Goal: Answer question/provide support: Share knowledge or assist other users

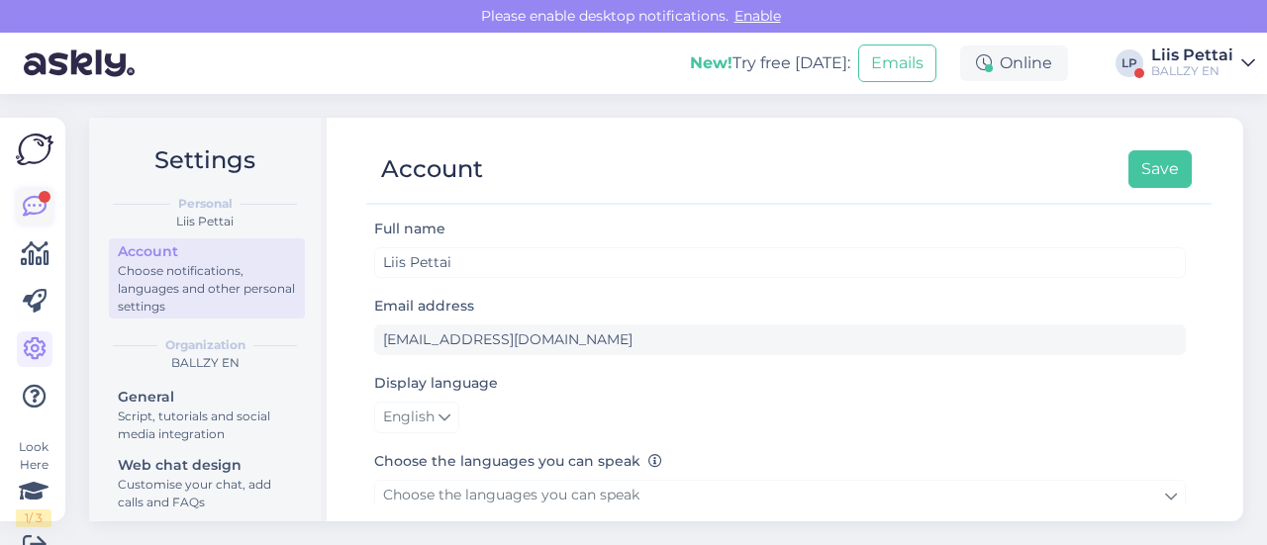
click at [30, 212] on icon at bounding box center [35, 207] width 24 height 24
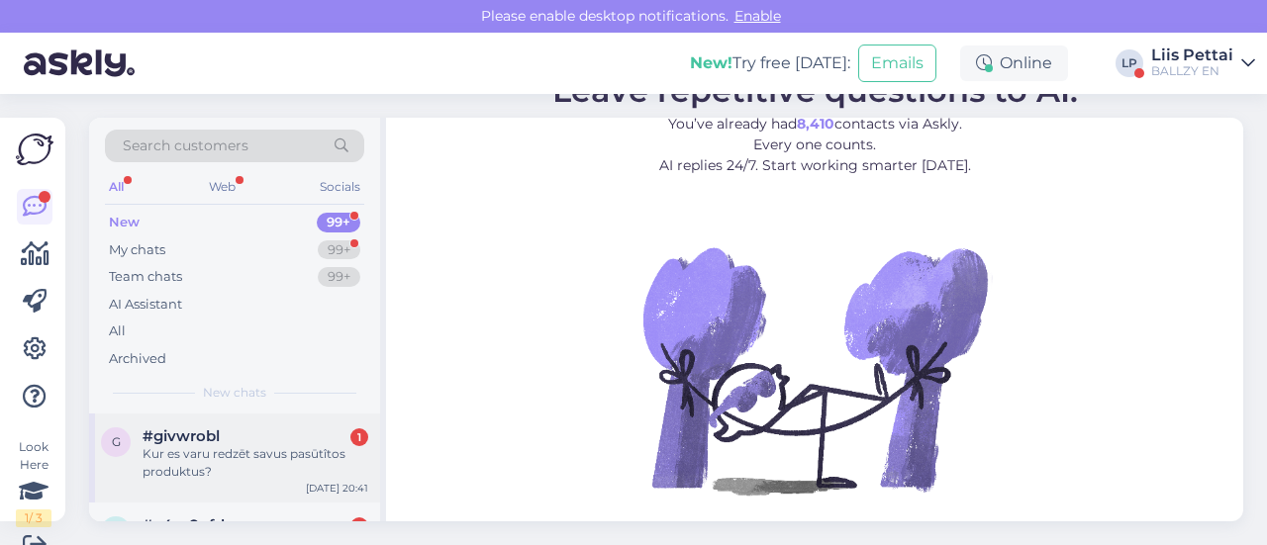
click at [210, 445] on div "Kur es varu redzēt savus pasūtîtos produktus?" at bounding box center [256, 463] width 226 height 36
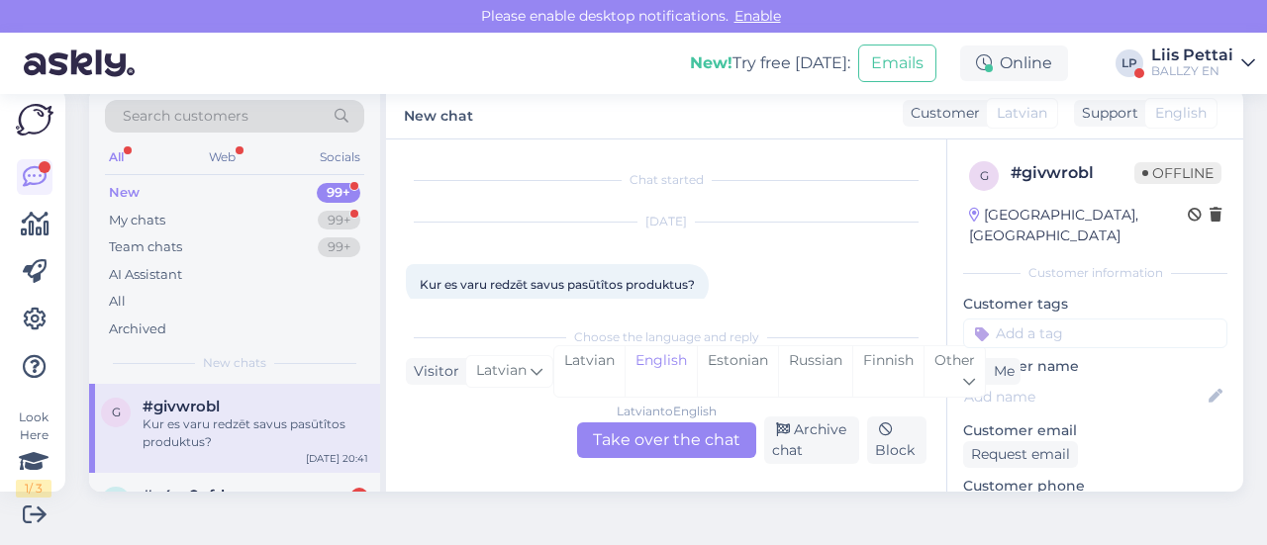
scroll to position [28, 0]
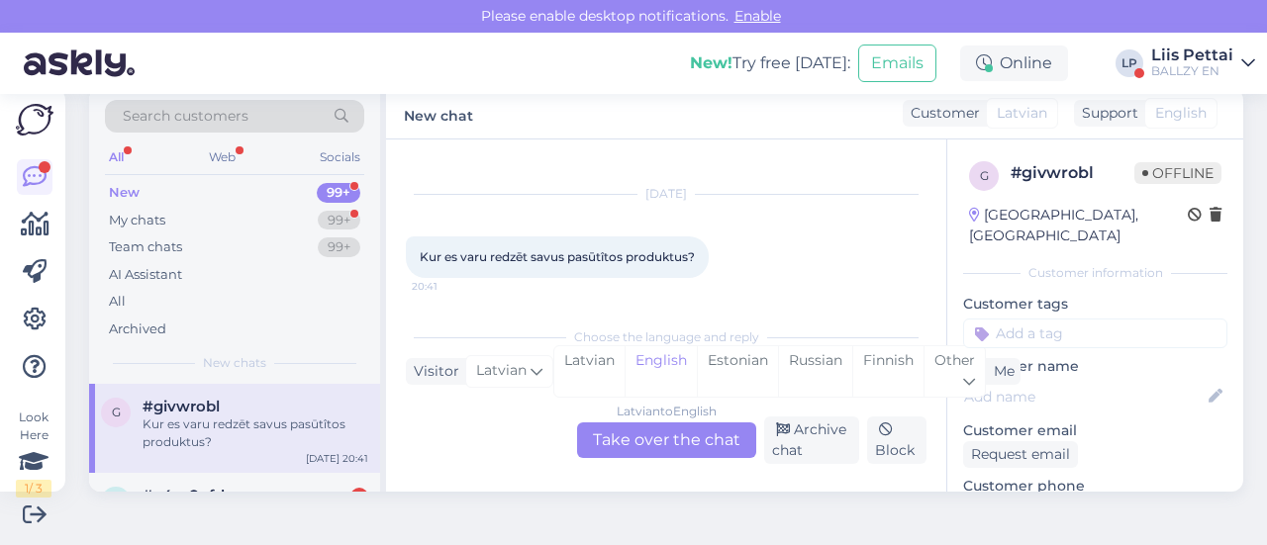
click at [737, 445] on div "Latvian to English Take over the chat" at bounding box center [666, 441] width 179 height 36
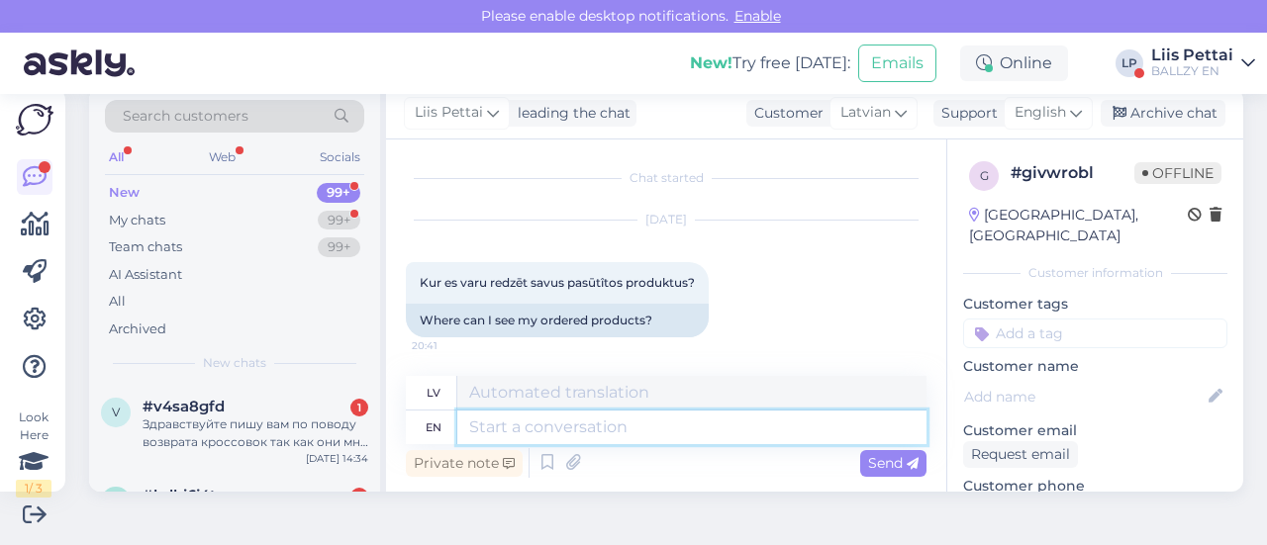
click at [649, 433] on textarea at bounding box center [691, 428] width 469 height 34
type textarea "Hello,"
type textarea "Sveiki,"
type textarea "Hello, were yo"
type textarea "Sveiki, bijām"
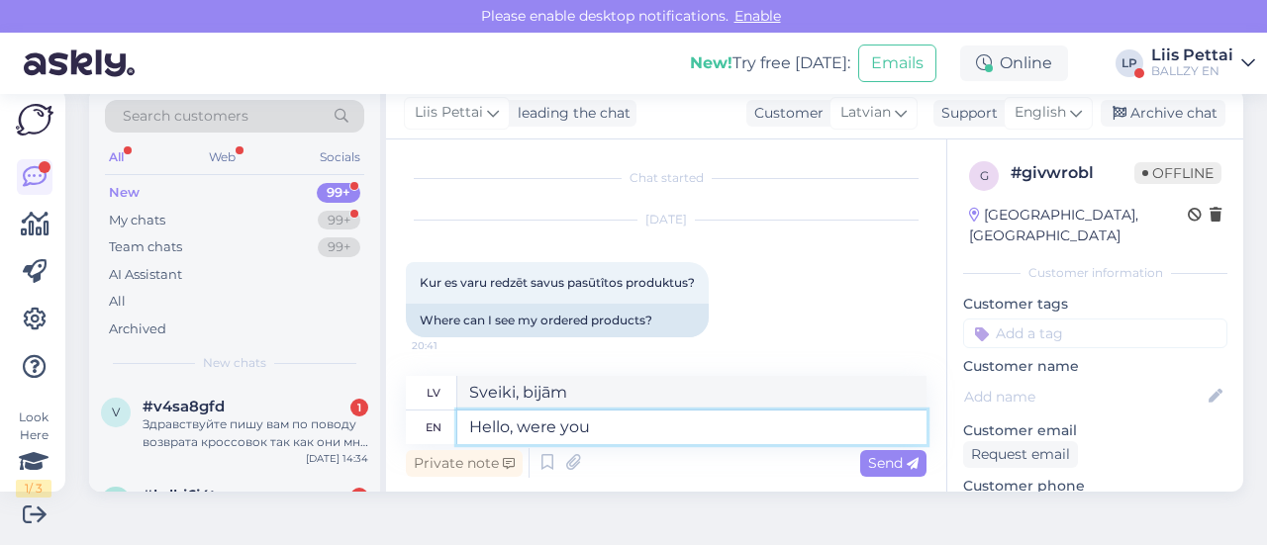
type textarea "Hello, were you"
type textarea "[PERSON_NAME], vai tu biji?"
type textarea "Hello, were you logged in"
type textarea "[PERSON_NAME], vai jūs bijāt pieteicies?"
type textarea "Hello, were you logged in w"
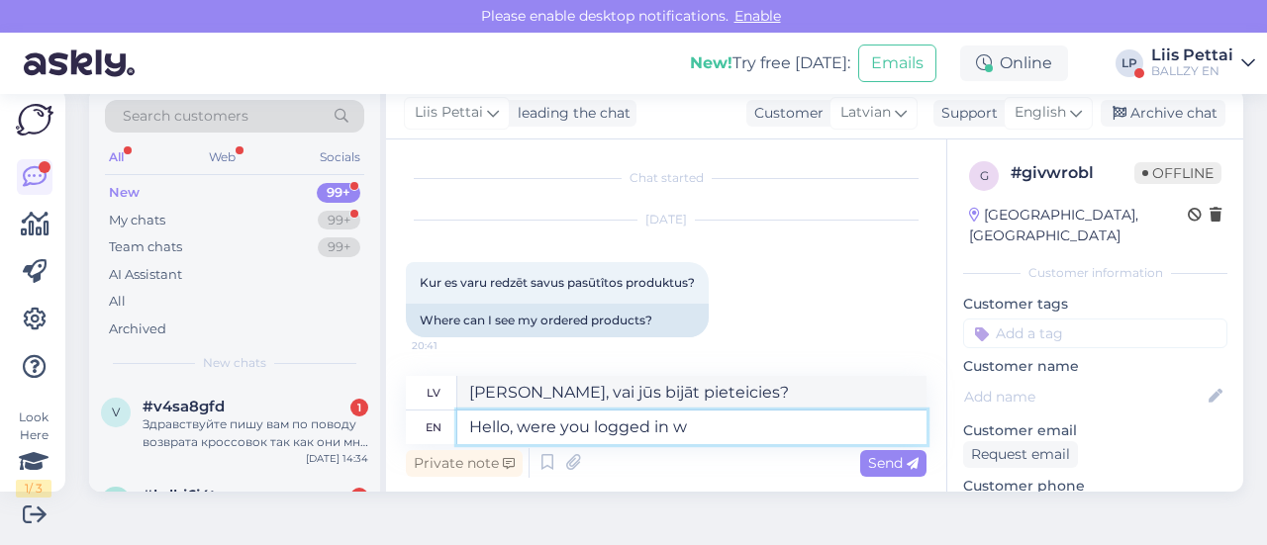
type textarea "[PERSON_NAME], vai jūs esat pieteicies?"
type textarea "Hello, were you logged in when yo"
type textarea "[PERSON_NAME], vai jūs [DEMOGRAPHIC_DATA], kad"
type textarea "Hello, were you logged in when you md"
type textarea "Sveiki, vai jūs bijāt pieteicies, kad"
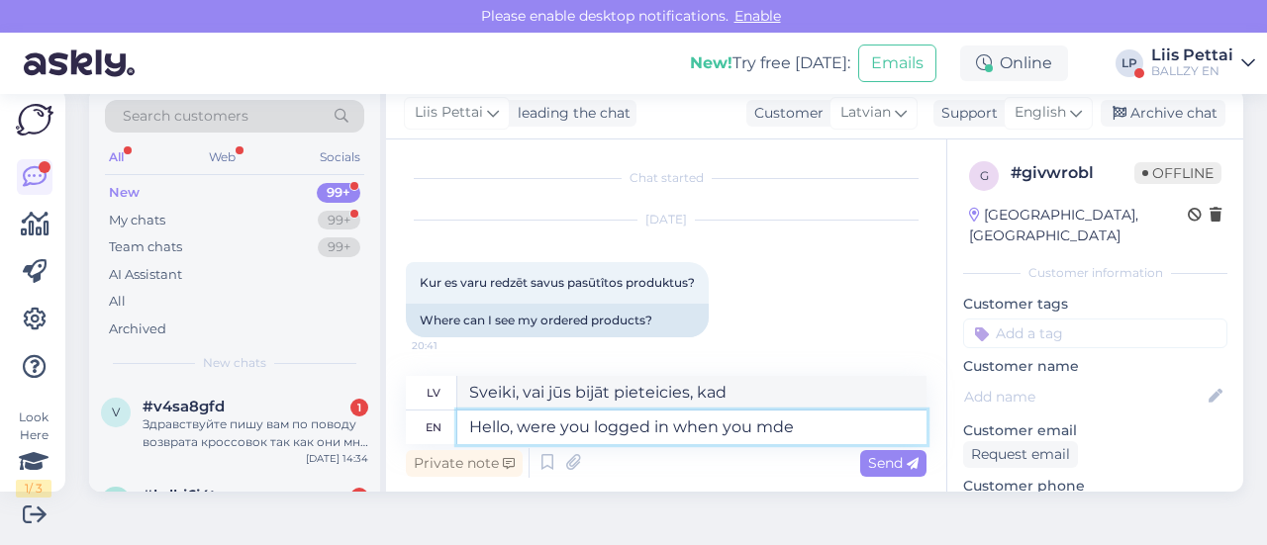
type textarea "Hello, were you logged in when you mde"
type textarea "Sveiki, vai jūs bijāt pieteicies, kad veicāt izmaiņas?"
type textarea "Hello, were you logged in when you made th"
type textarea "[PERSON_NAME], vai jūs bijāt pieteicies, kad veicāt?"
type textarea "Hello, were you logged in when you made the or"
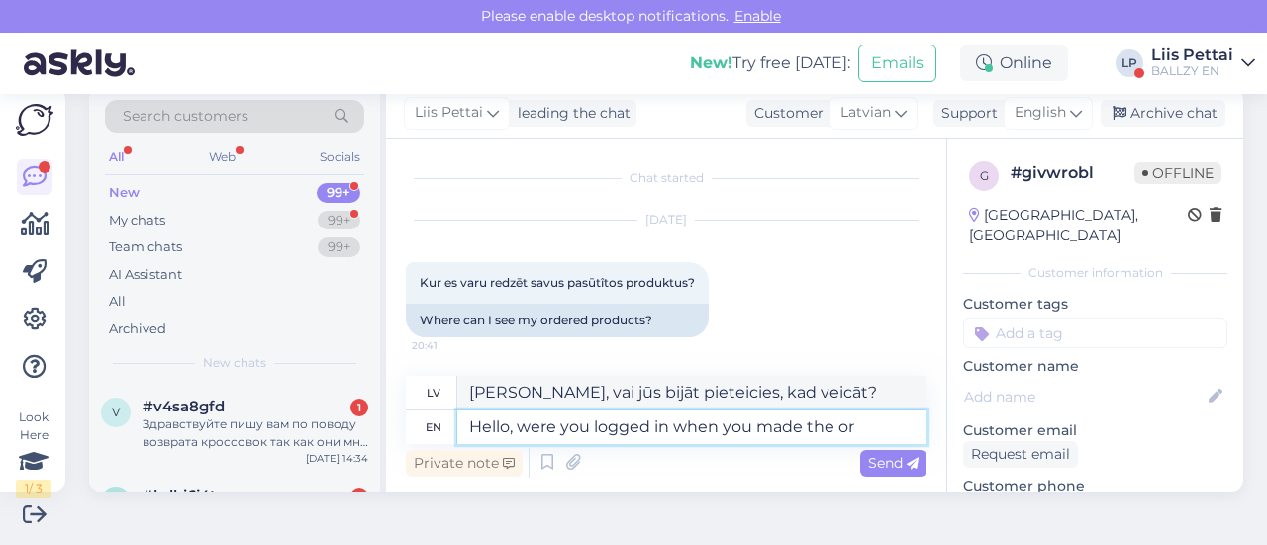
type textarea "Sveiki, vai jūs bijāt pieteicies sistēmā, kad veicāt"
type textarea "Hello, were you logged in when you made the order?"
type textarea "Sveiki, vai bijāt pieteicies, veicot pasūtījumu?"
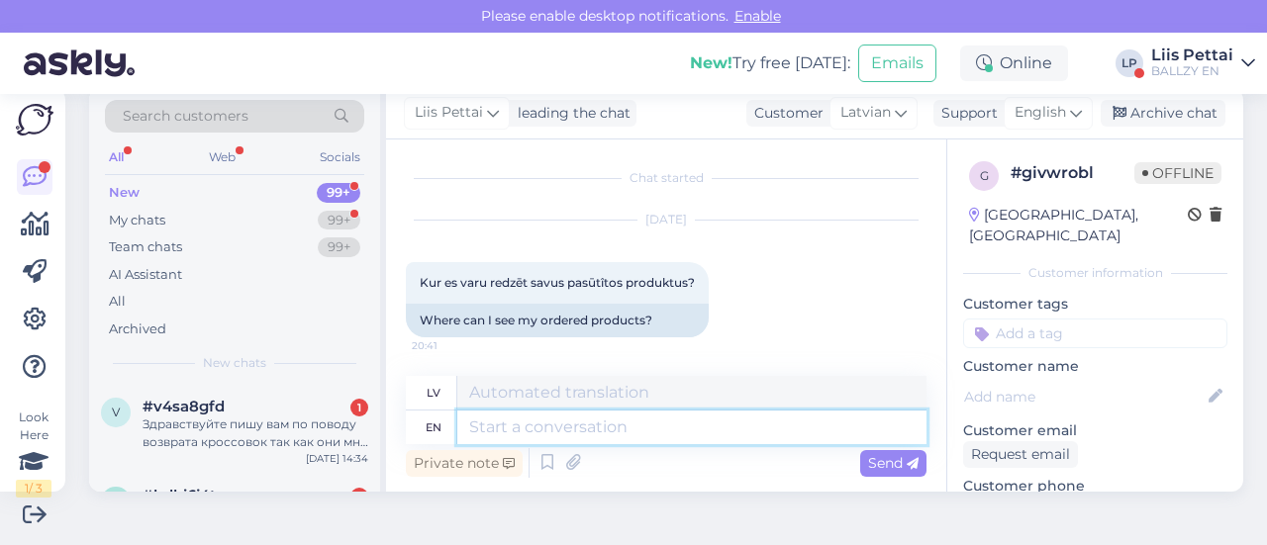
scroll to position [162, 0]
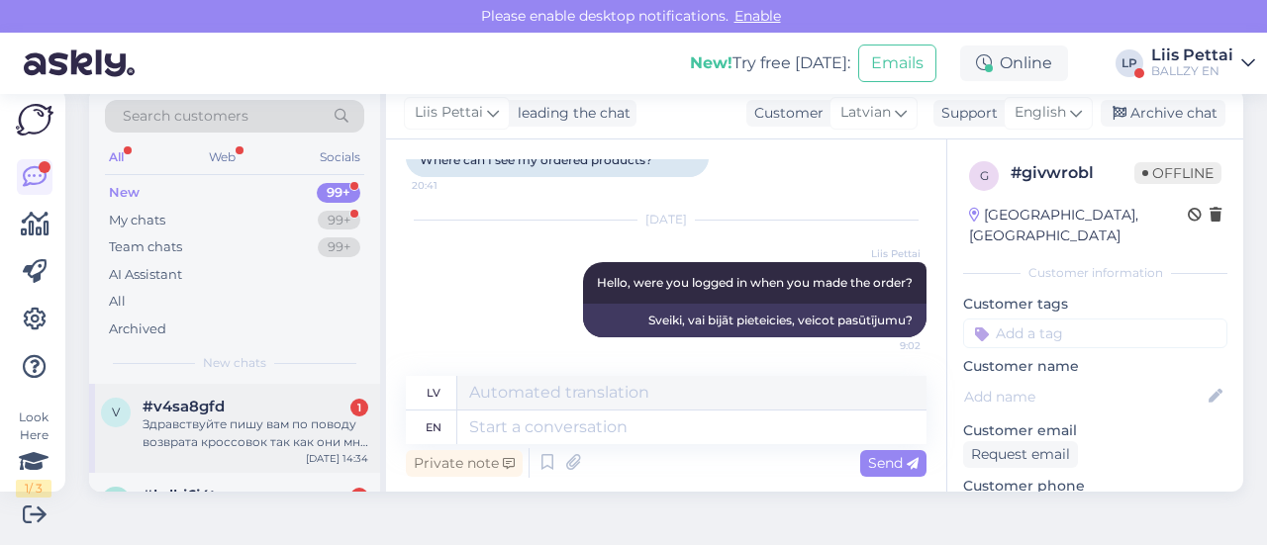
click at [145, 395] on div "v #v4sa8gfd 1 Здравствуйте пишу вам по поводу возврата кроссовок так как они мн…" at bounding box center [234, 428] width 291 height 89
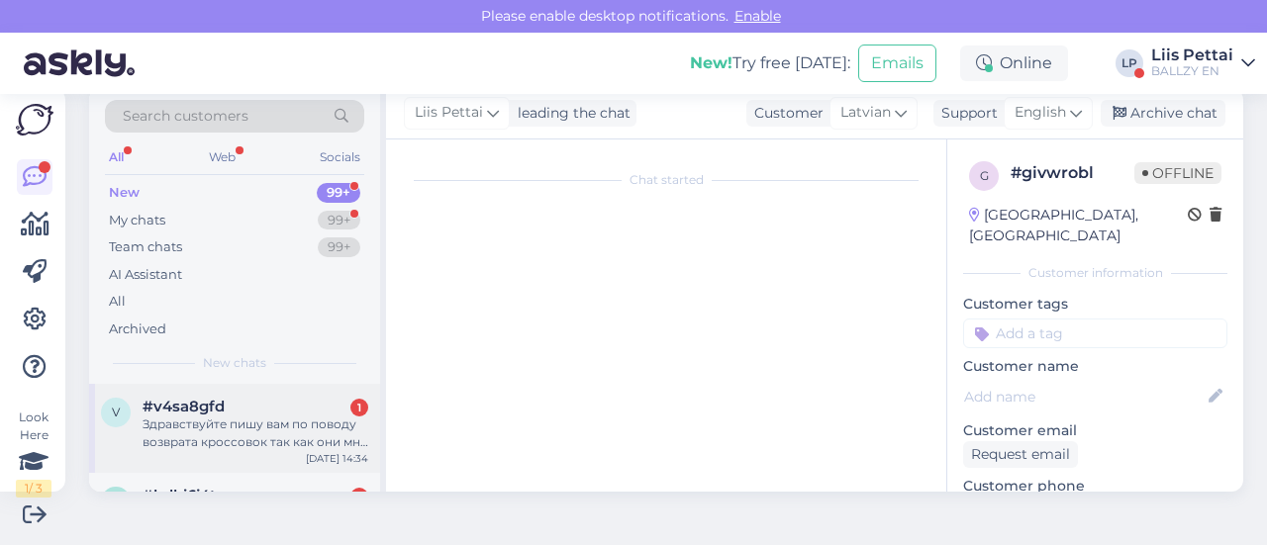
scroll to position [42, 0]
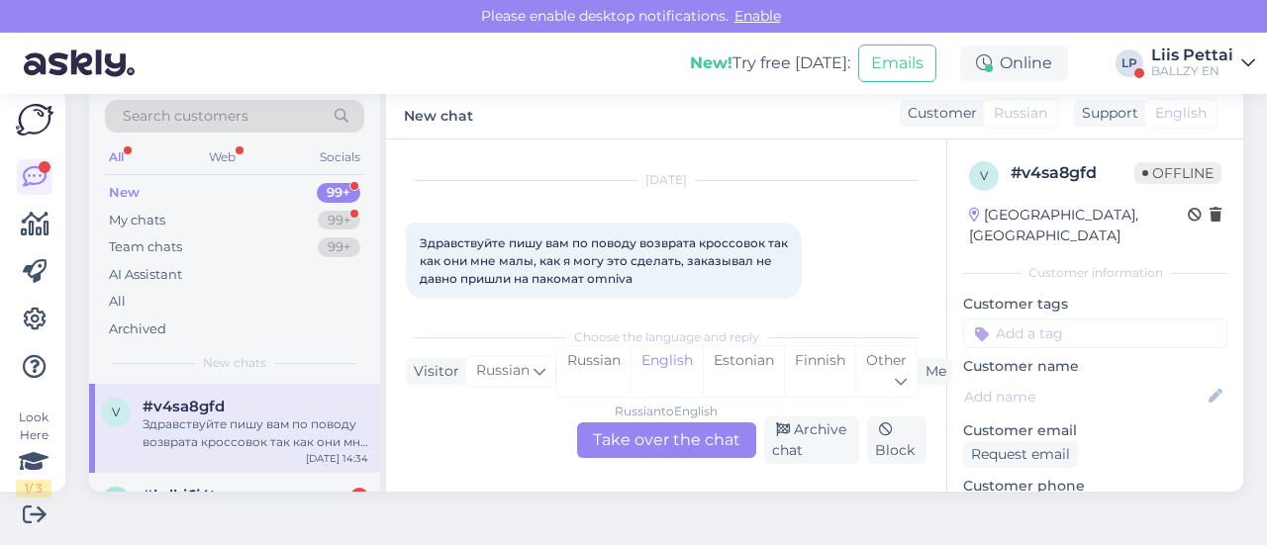
click at [620, 443] on div "Russian to English Take over the chat" at bounding box center [666, 441] width 179 height 36
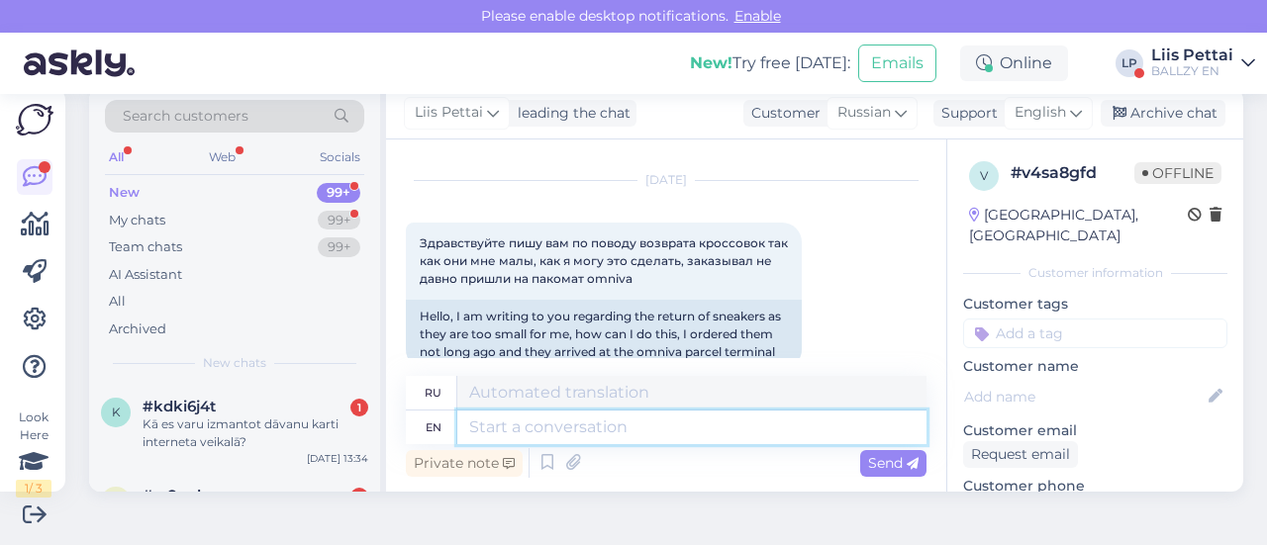
click at [616, 437] on textarea at bounding box center [691, 428] width 469 height 34
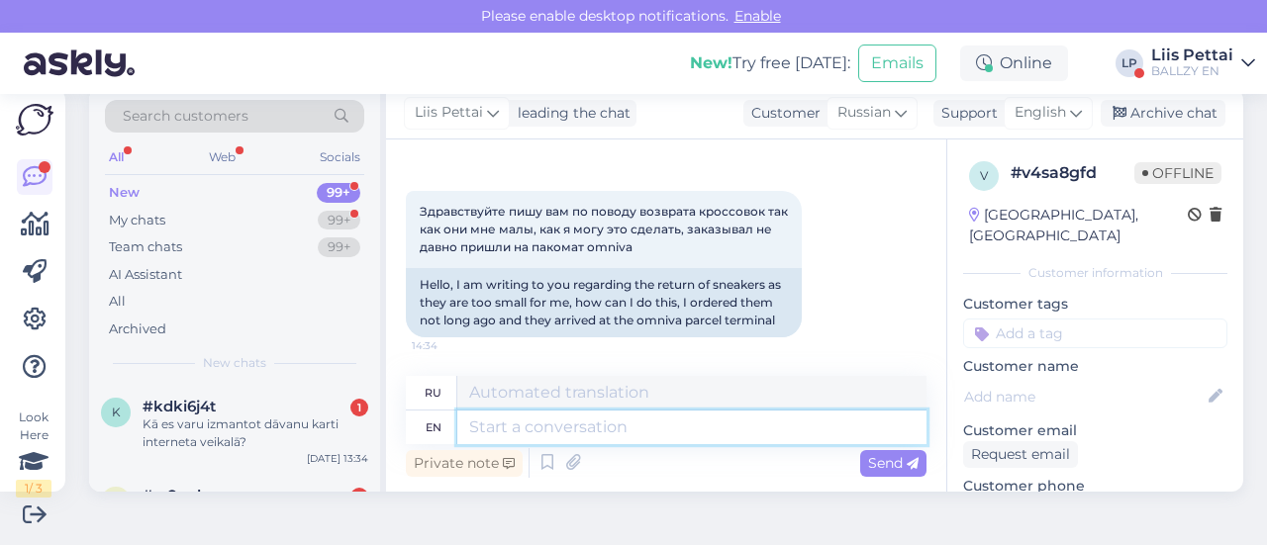
click at [708, 433] on textarea at bounding box center [691, 428] width 469 height 34
type textarea "Hello,"
type textarea "Привет,"
type textarea "Hello, you ha"
type textarea "Привет, ты"
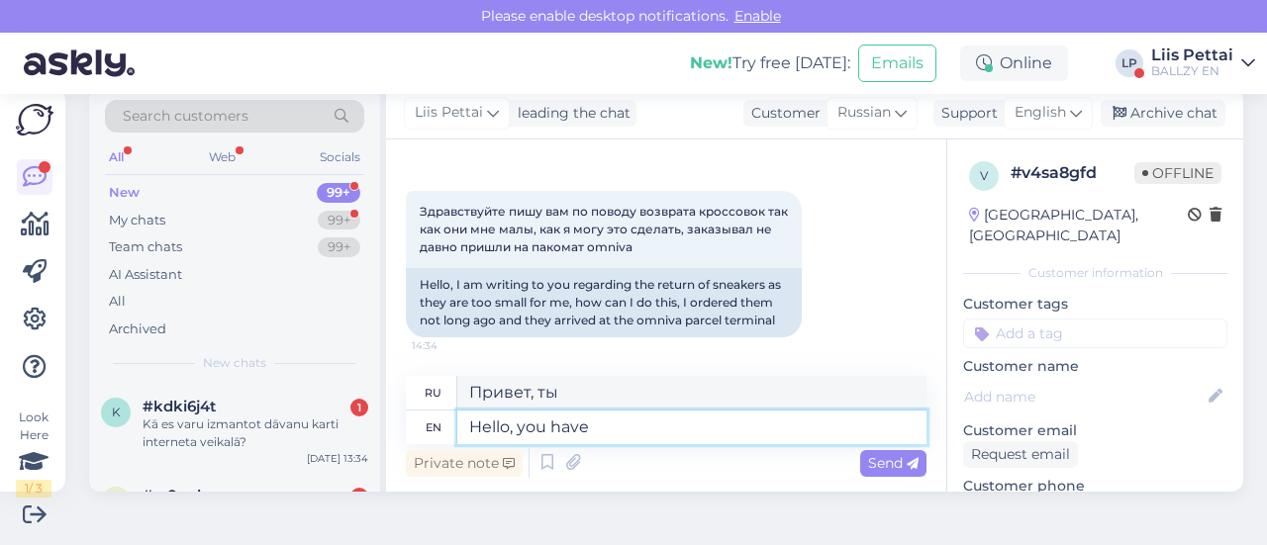
type textarea "Hello, you have"
type textarea "Привет, у тебя есть"
type textarea "Hello, you have 30 d"
type textarea "Привет, у тебя 30"
type textarea "Hello, you have 30 days"
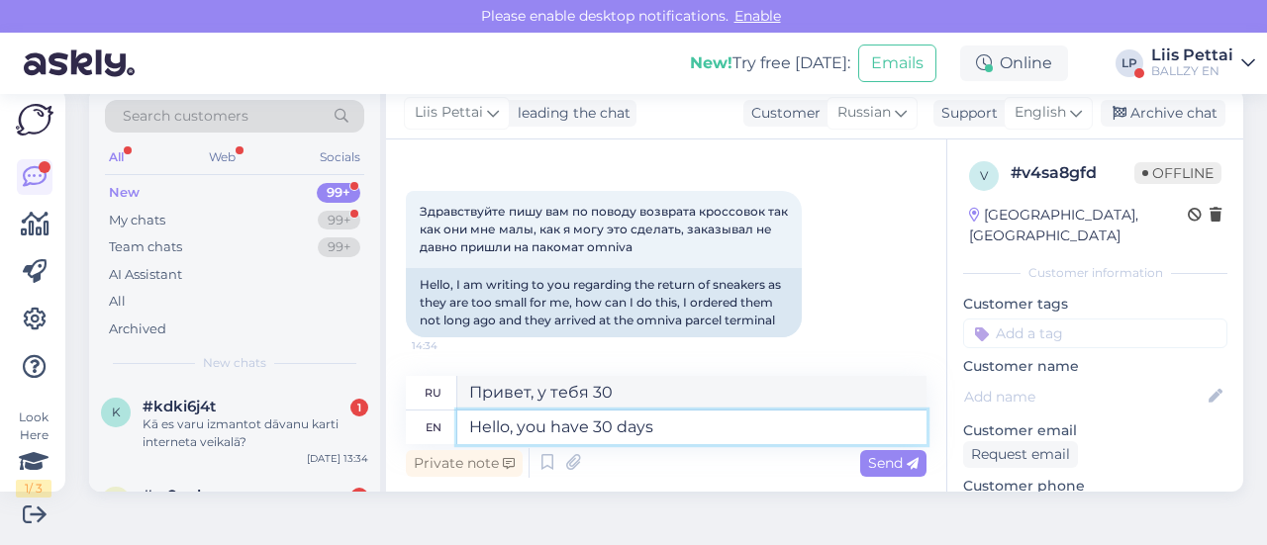
type textarea "Здравствуйте, у вас есть 30 дней"
type textarea "Hello, you have 30 days to r"
type textarea "Здравствуйте, у вас есть 30 дней, чтобы"
type textarea "Hello, you have 30 days to return t"
type textarea "Здравствуйте, у вас есть 30 дней на возврат."
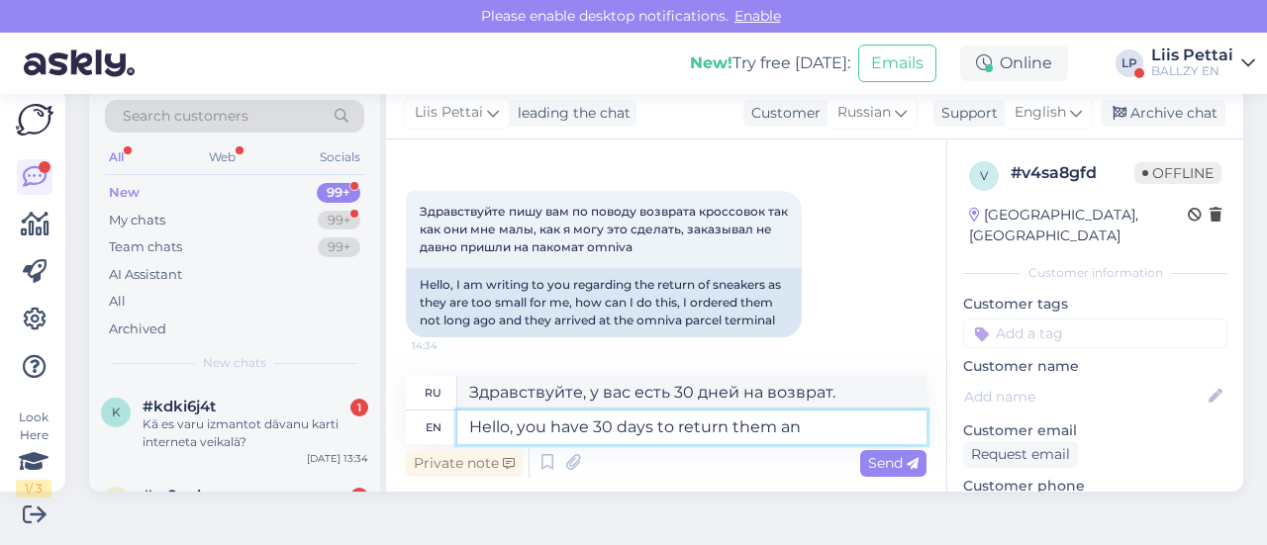
type textarea "Hello, you have 30 days to return them and"
type textarea "Здравствуйте, у вас есть 30 дней, чтобы вернуть их."
type textarea "Hello, you have 30 days to return them and yo"
type textarea "Здравствуйте, у вас есть 30 дней, чтобы вернуть их и"
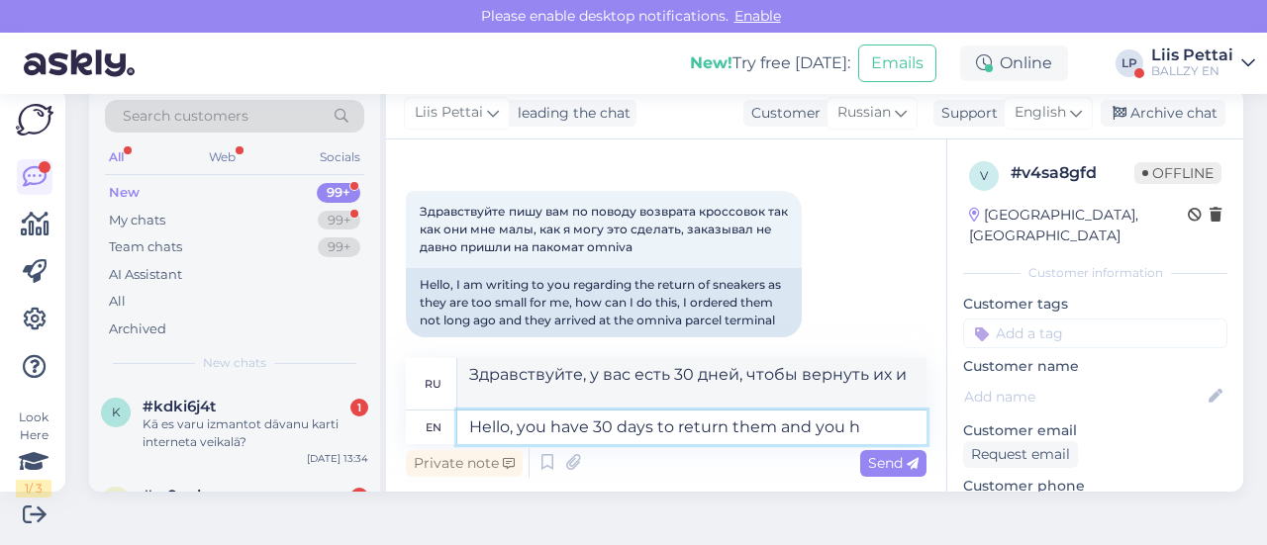
type textarea "Hello, you have 30 days to return them and you ha"
type textarea "Здравствуйте, у вас есть 30 дней, чтобы вернуть их, и вы"
type textarea "Hello, you have 30 days to return them and you have th"
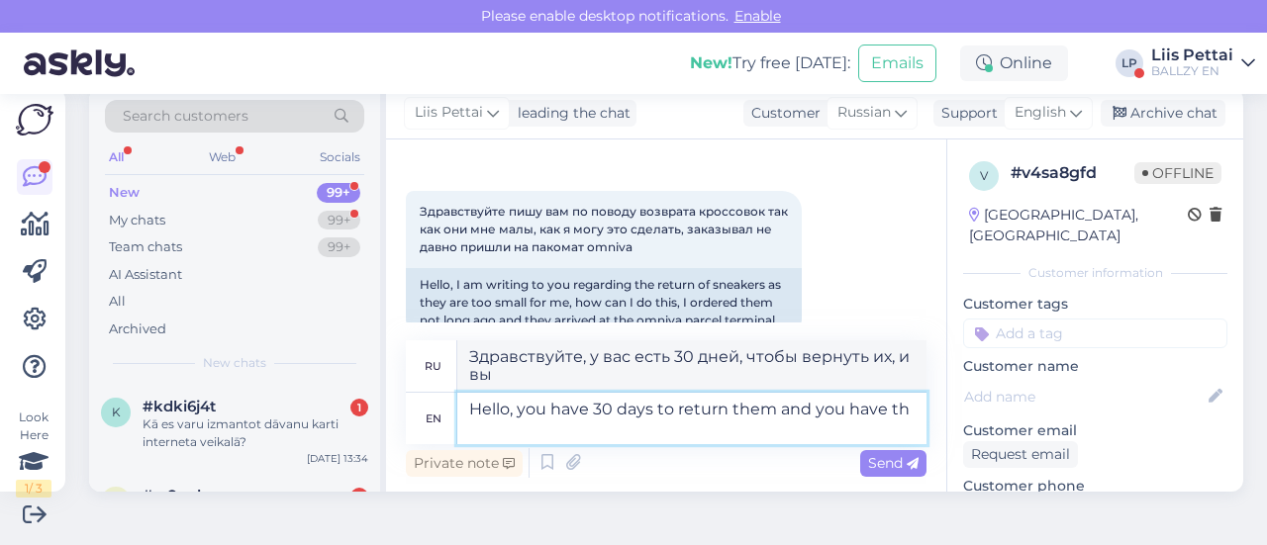
type textarea "Здравствуйте, у вас есть 30 дней, чтобы вернуть их, и у вас есть"
type textarea "Hello, you have 30 days to return them and you have the omniva ret"
type textarea "Здравствуйте, у вас есть 30 дней, чтобы вернуть их, и у вас есть [PERSON_NAME]."
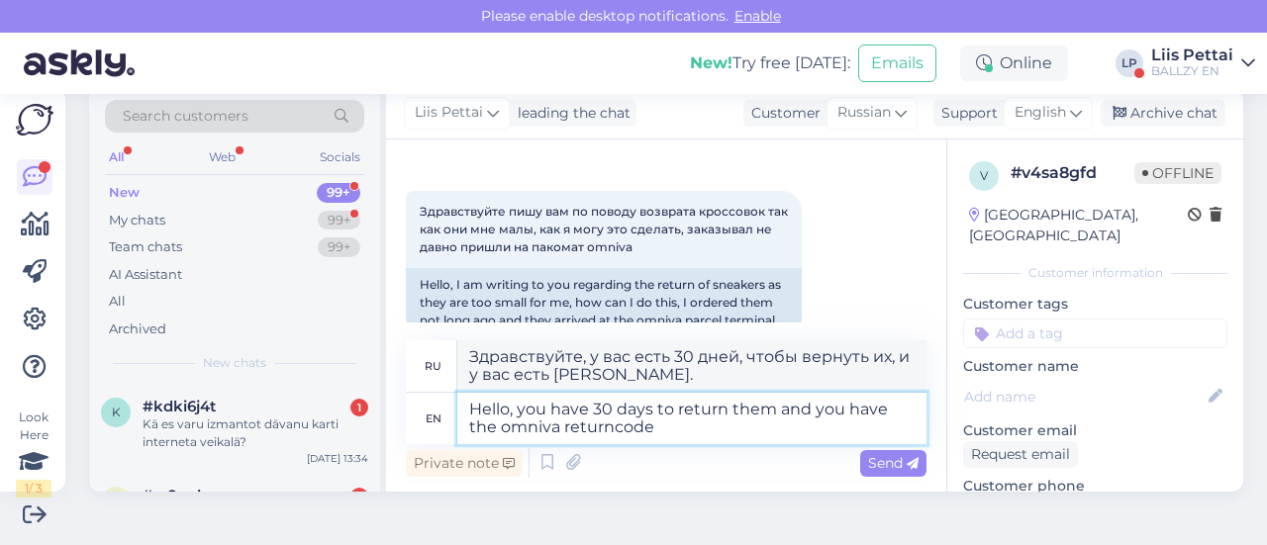
type textarea "Hello, you have 30 days to return them and you have the omniva returncode i"
type textarea "Здравствуйте, у вас есть 30 дней, чтобы вернуть их, и у вас есть код возврата […"
type textarea "Hello, you have 30 days to return them and you have the omniva returncode in y"
type textarea "Здравствуйте, у вас есть 30 дней, чтобы вернуть их, и у вас есть код возврата O…"
type textarea "Hello, you have 30 days to return them and you have the omniva returncode in yo…"
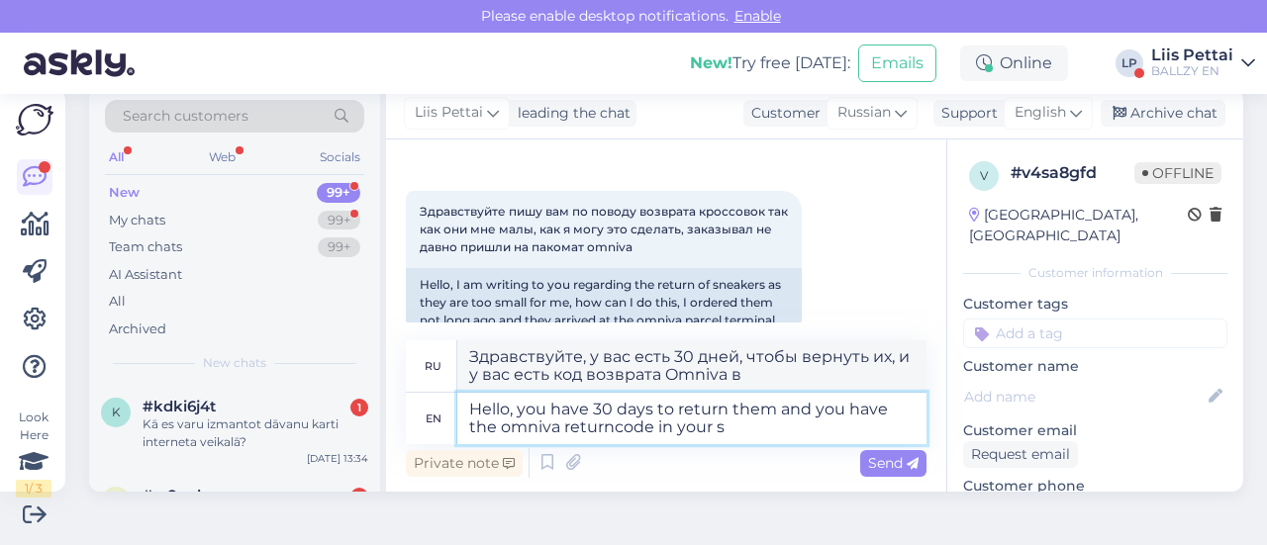
type textarea "Здравствуйте, у вас есть 30 дней, чтобы вернуть их, и у вас есть код возврата O…"
type textarea "Hello, you have 30 days to return them and you have the omniva returncode in yo…"
type textarea "Здравствуйте, у вас есть 30 дней, чтобы вернуть их, и код возврата [PERSON_NAME…"
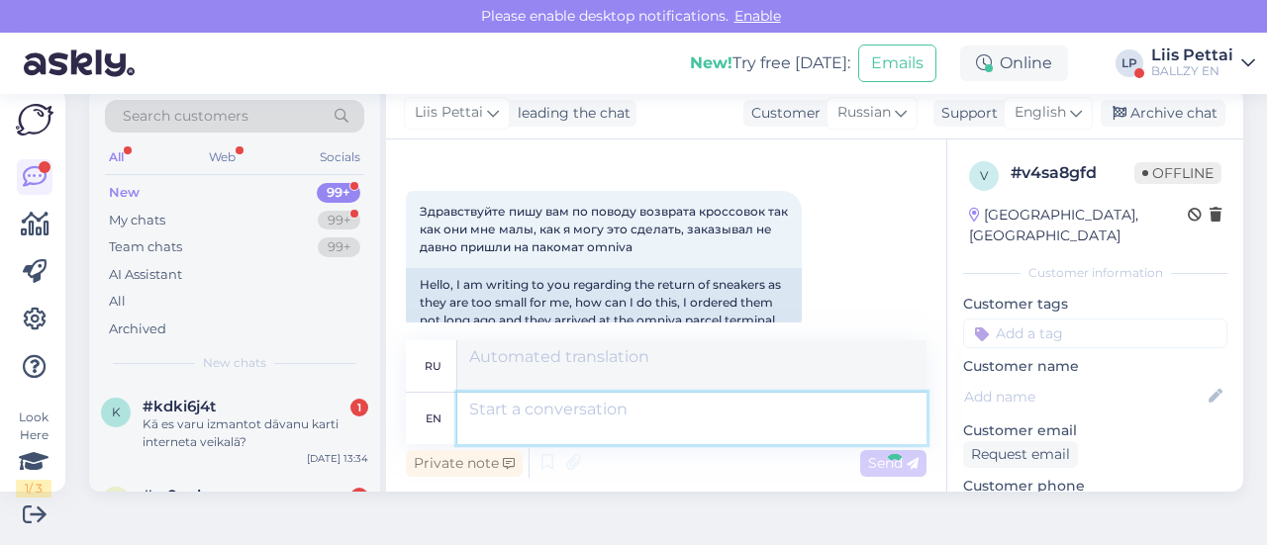
scroll to position [269, 0]
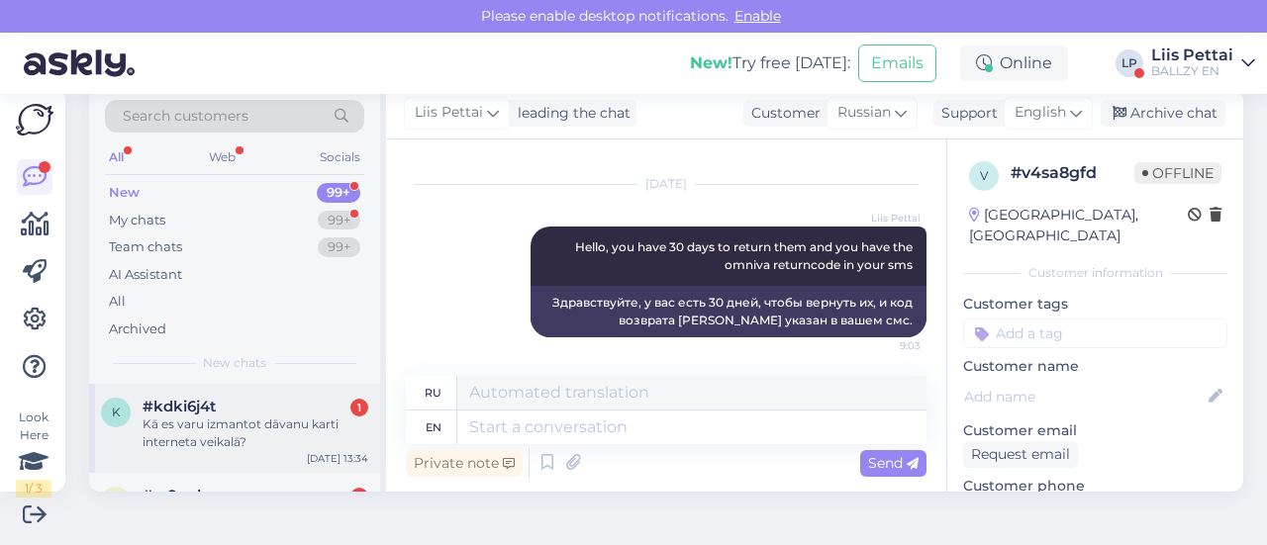
click at [252, 439] on div "Kā es varu izmantot dāvanu karti interneta veikalā?" at bounding box center [256, 434] width 226 height 36
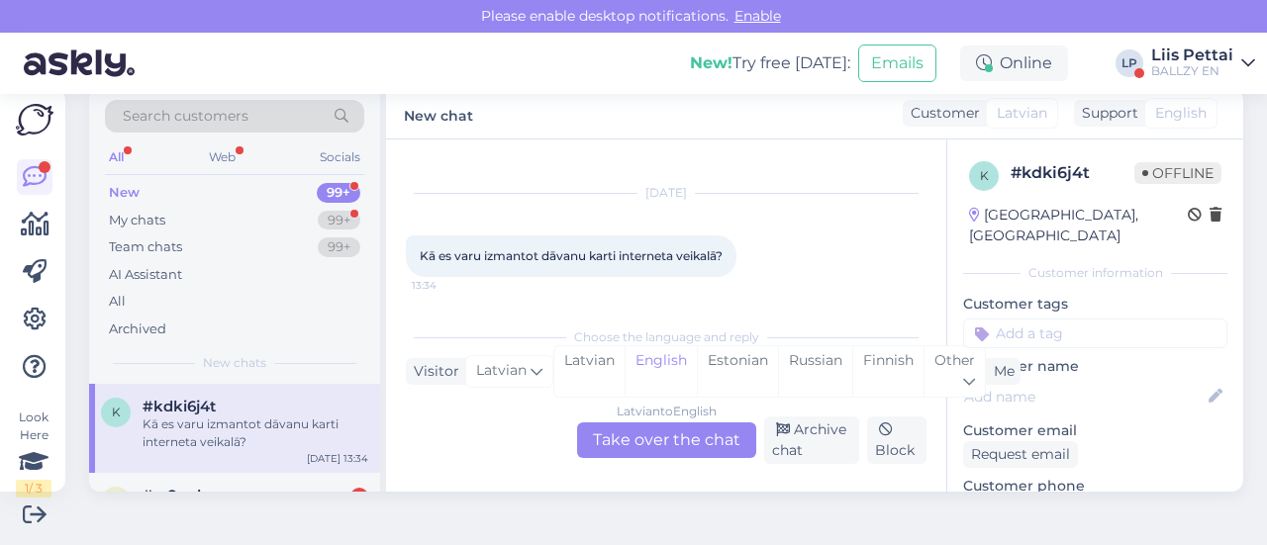
scroll to position [28, 0]
click at [671, 445] on div "Latvian to English Take over the chat" at bounding box center [666, 441] width 179 height 36
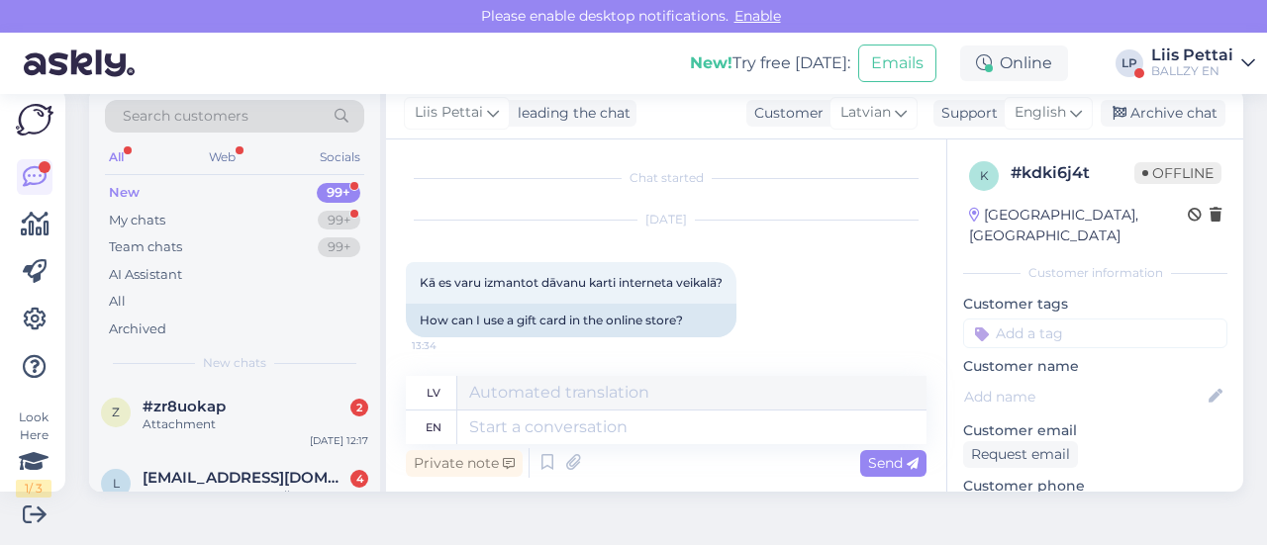
click at [671, 445] on div "Private note Send" at bounding box center [666, 464] width 521 height 38
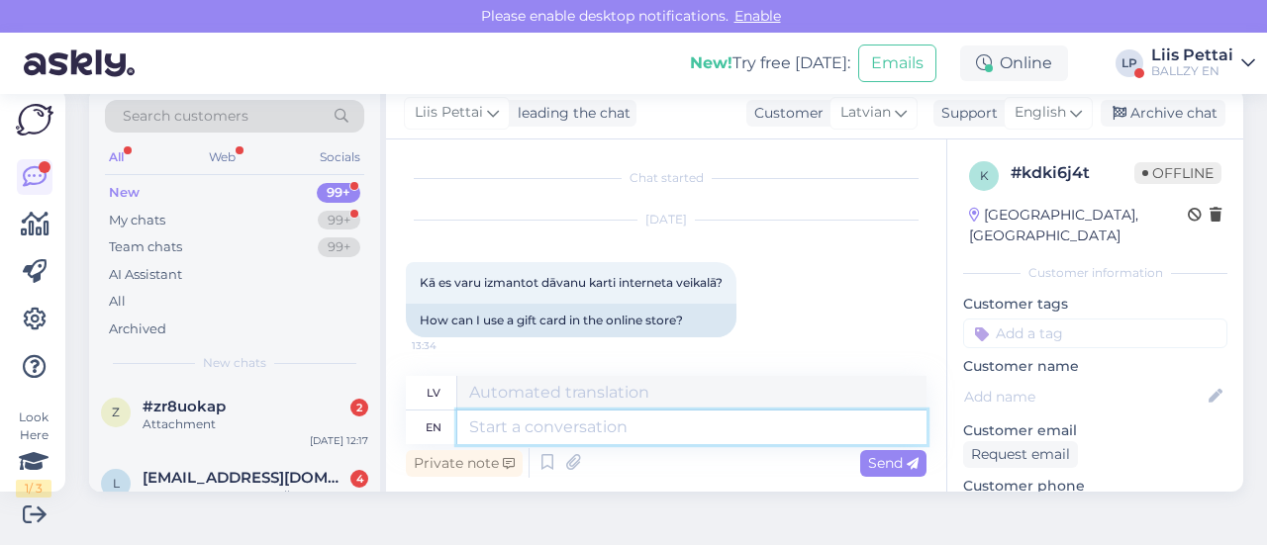
click at [669, 430] on textarea at bounding box center [691, 428] width 469 height 34
type textarea "t"
type textarea "The"
type textarea "T"
type textarea "There"
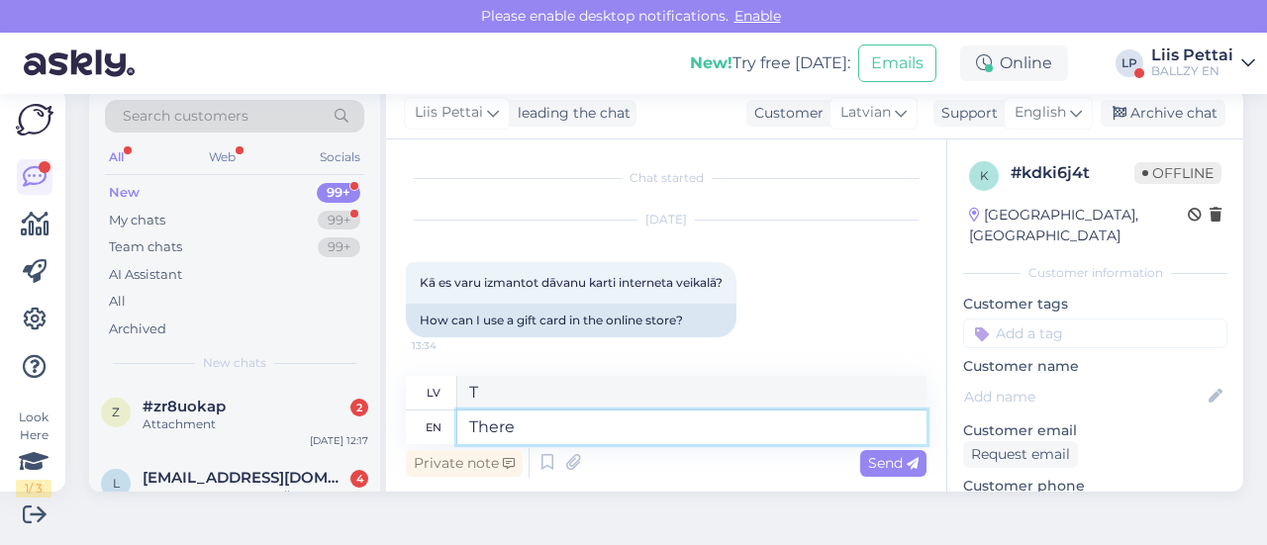
type textarea "Tur"
type textarea "T"
type textarea "you h"
type textarea "tu"
type textarea "you have a"
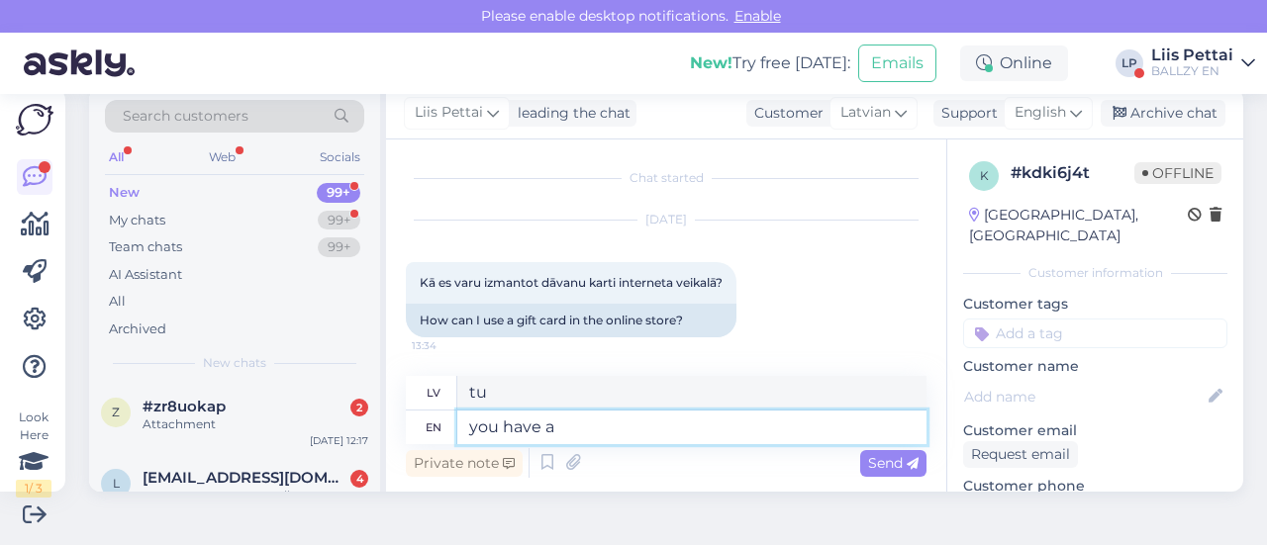
type textarea "tev ir"
type textarea "you have a online st"
type textarea "jums ir tiešsaistes"
type textarea "you have a online store"
type textarea "jums ir tiešsaistes veikals"
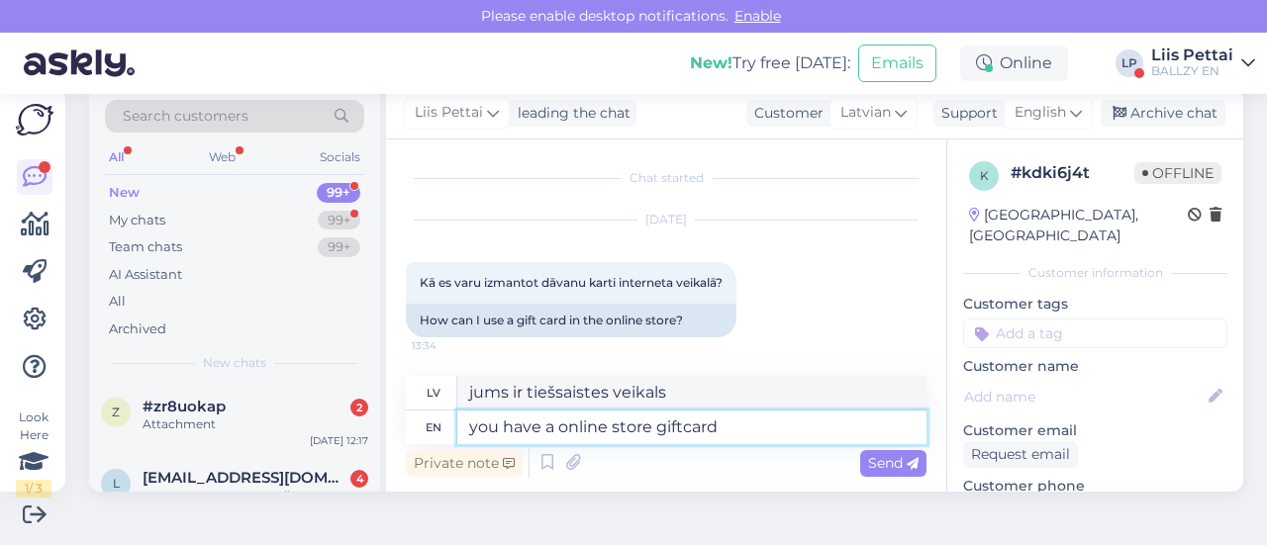
type textarea "you have a online store giftcard a"
type textarea "Jums ir tiešsaistes veikala dāvanu karte"
type textarea "you have a online store giftcard also?"
type textarea "Vai jums ir arī tiešsaistes veikala dāvanu karte?"
type textarea "you have a online store giftcard also? the code ga"
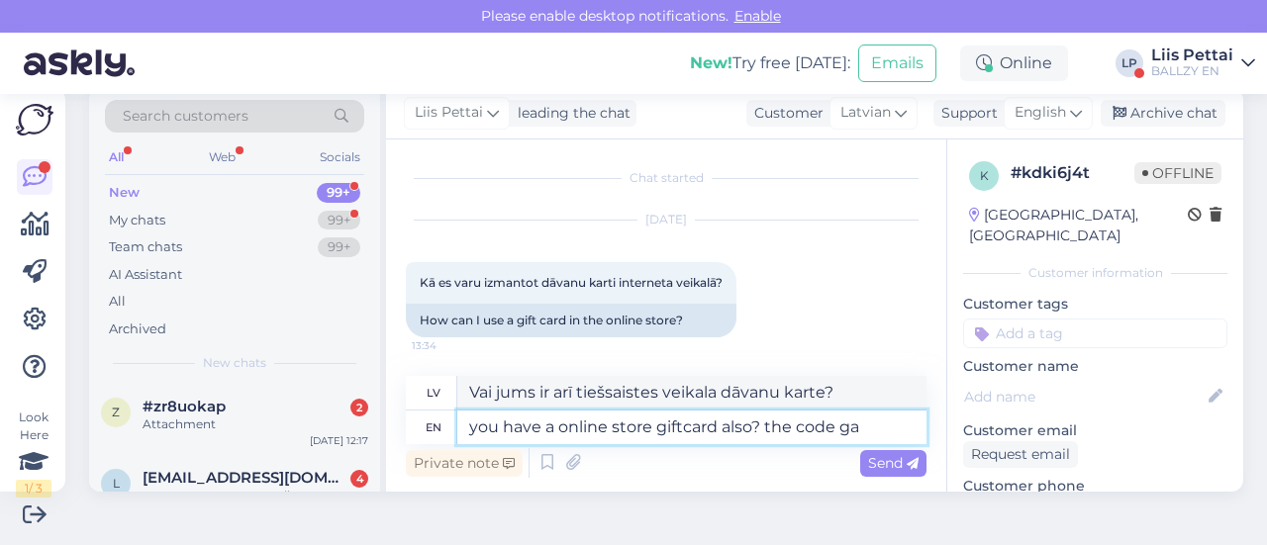
type textarea "Vai jums ir arī tiešsaistes veikala dāvanu karte? Kods"
type textarea "you have a online store giftcard also? the code has t"
type textarea "Vai jums ir arī tiešsaistes veikala dāvanu karte? Kods ir"
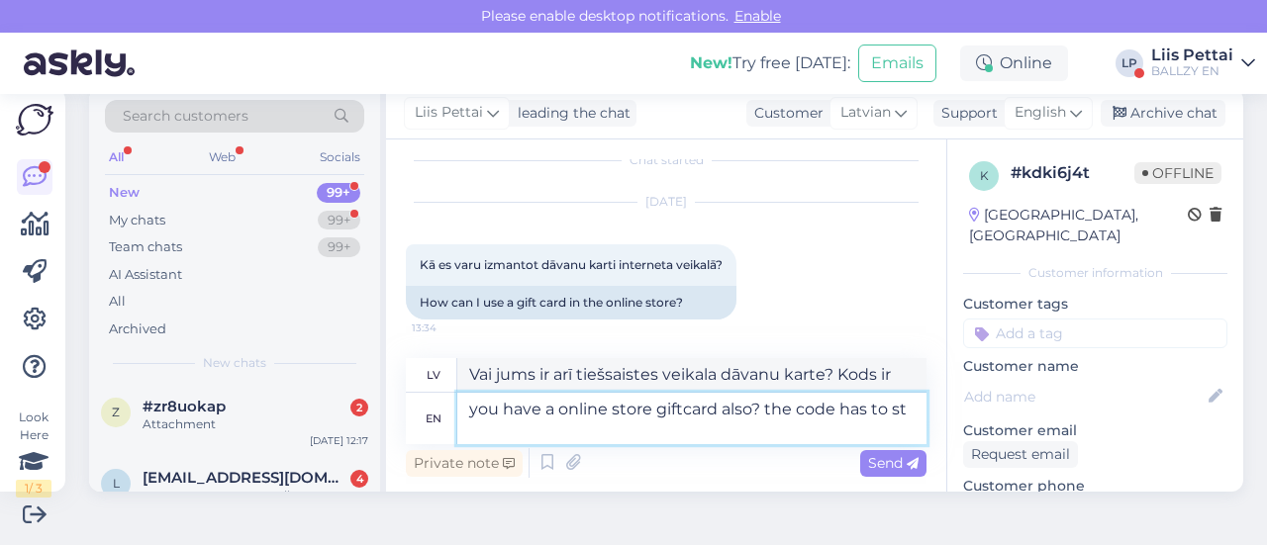
type textarea "you have a online store giftcard also? the code has to sta"
type textarea "Vai jums ir arī tiešsaistes veikala dāvanu karte? Kodam ir jābūt"
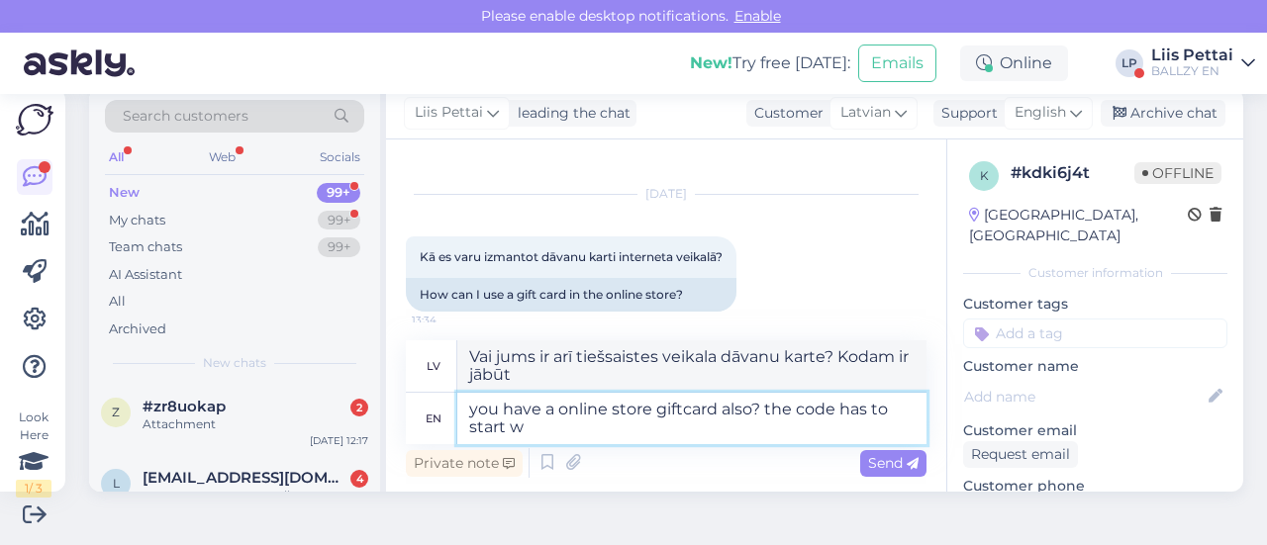
type textarea "you have a online store giftcard also? the code has to start wi"
type textarea "Vai jums ir arī tiešsaistes veikala dāvanu karte? Kodam ir jāsākas"
type textarea "you have a online store giftcard also? the code has to start wih"
type textarea "Vai jums ir arī tiešsaistes veikala dāvanu karte? Kodam jāsākas ar"
type textarea "you have a online store giftcard also? the code has to start with BALLZY-"
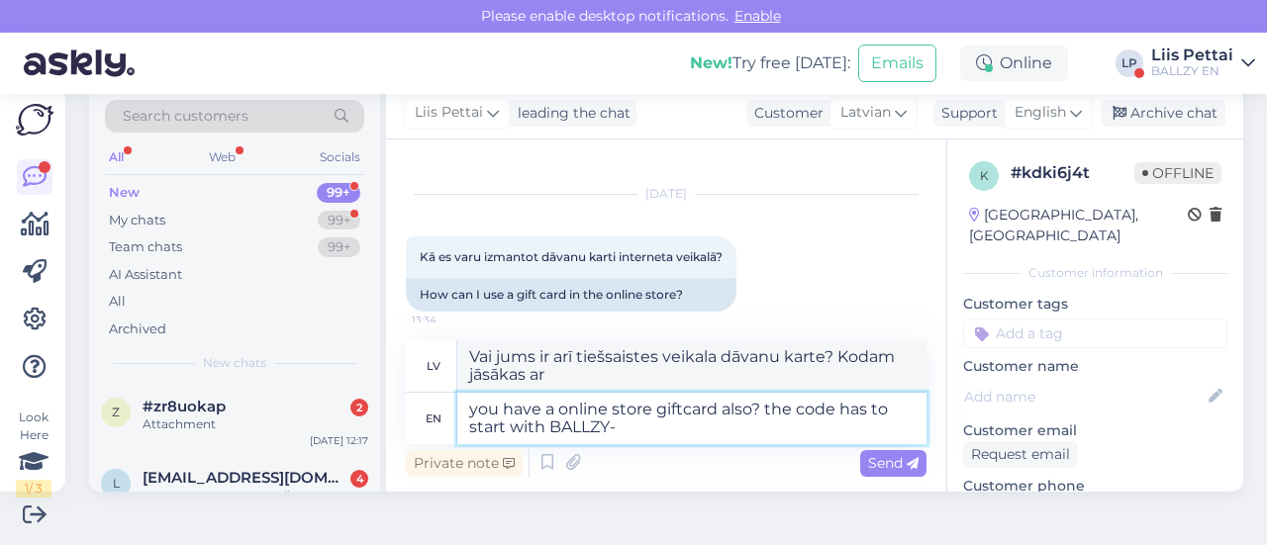
type textarea "Vai jums ir arī tiešsaistes veikala dāvanu karte? Kodam jāsākas ar BALLZY-"
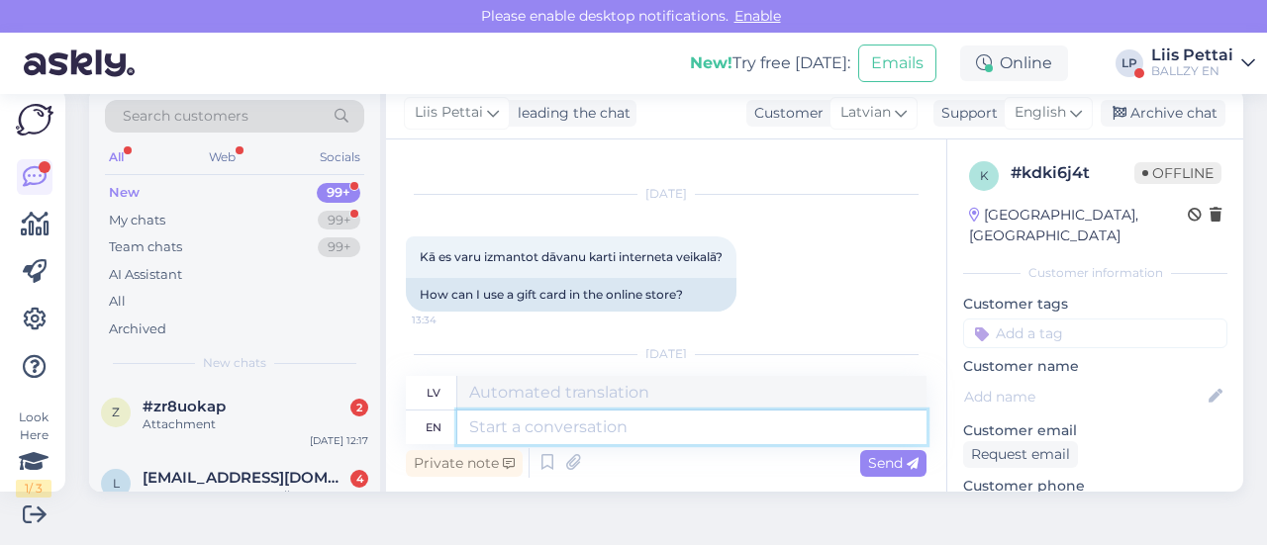
scroll to position [198, 0]
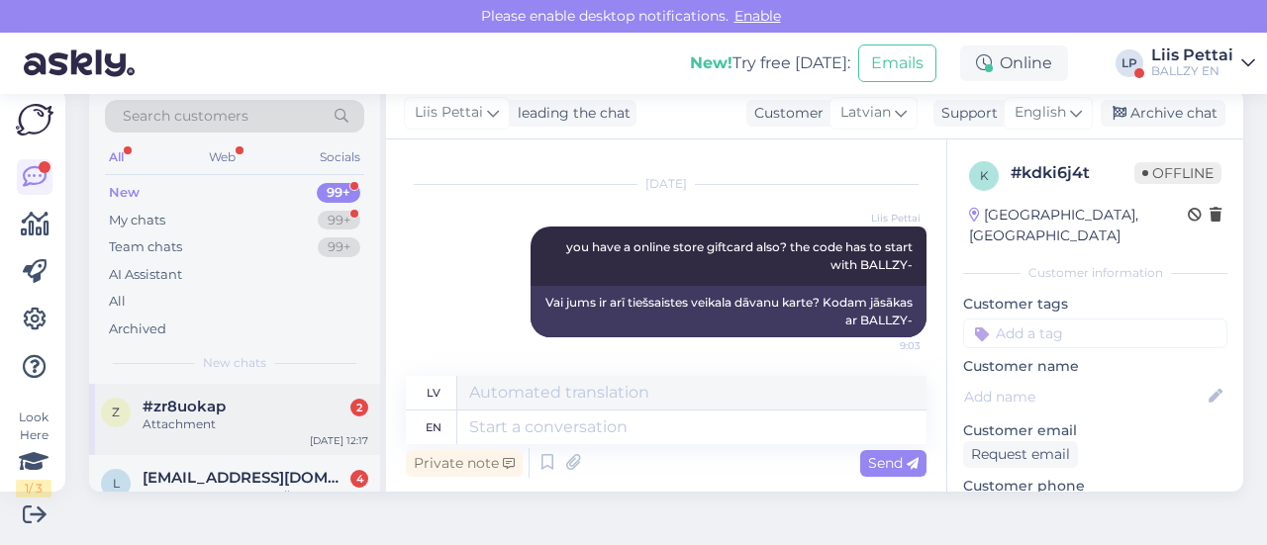
click at [190, 434] on div "z #zr8uokap 2 Attachment [DATE] 12:17" at bounding box center [234, 419] width 291 height 71
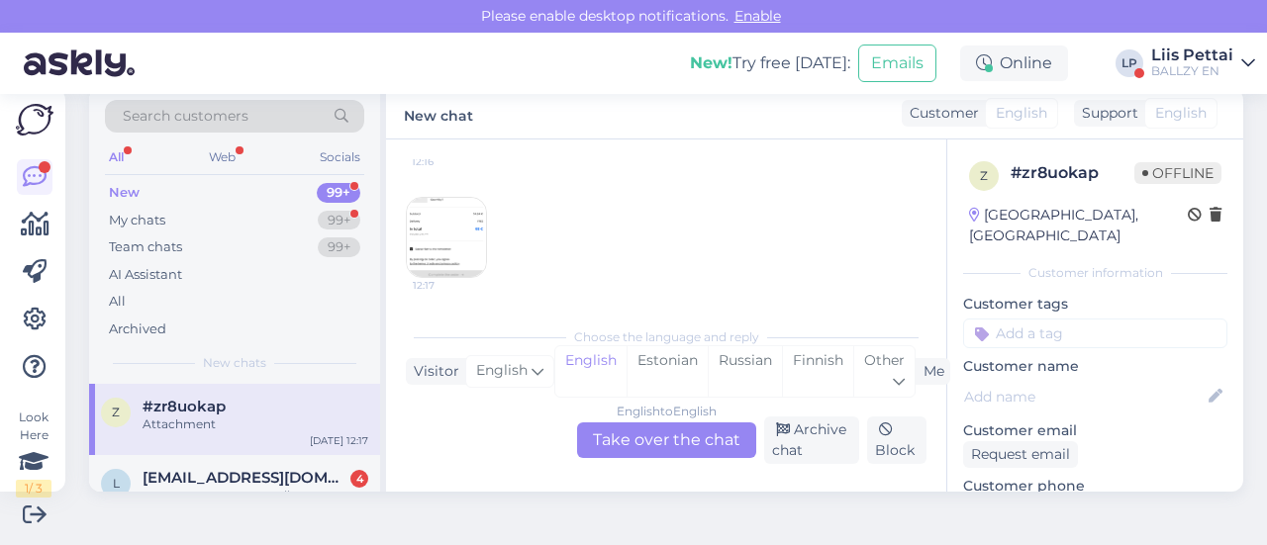
click at [429, 197] on div "12:17" at bounding box center [446, 237] width 81 height 81
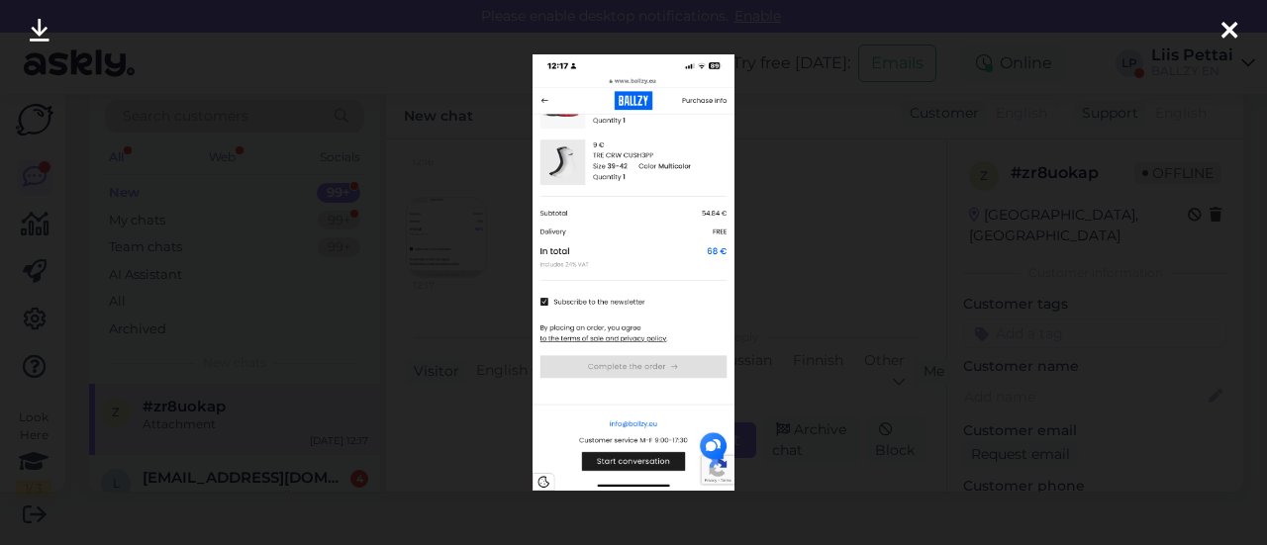
click at [515, 383] on div at bounding box center [633, 272] width 1267 height 545
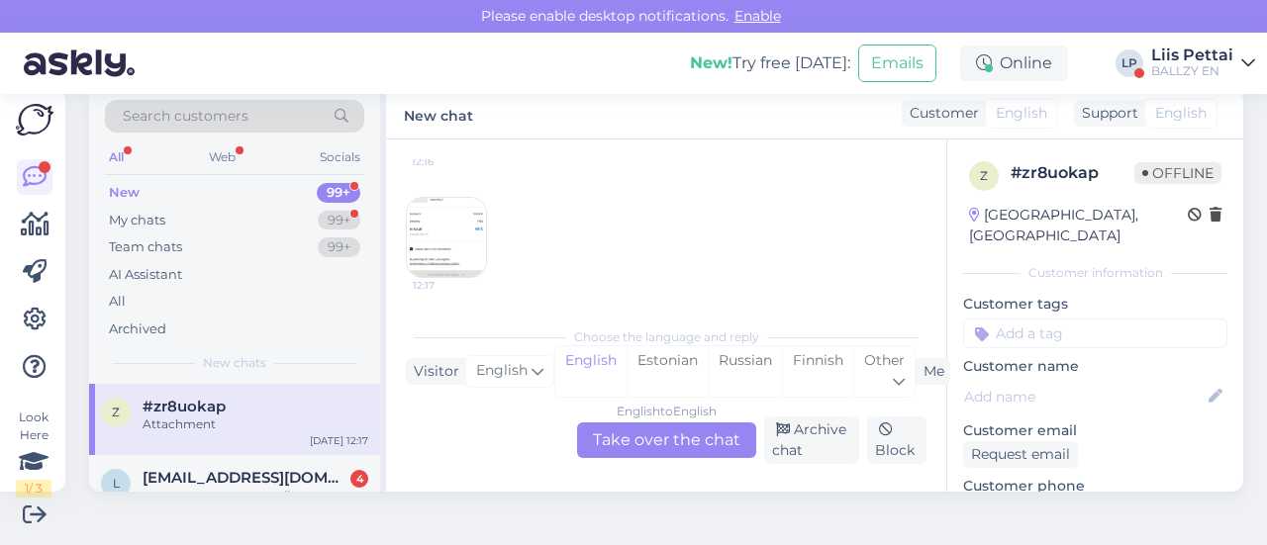
click at [668, 436] on div "English to English Take over the chat" at bounding box center [666, 441] width 179 height 36
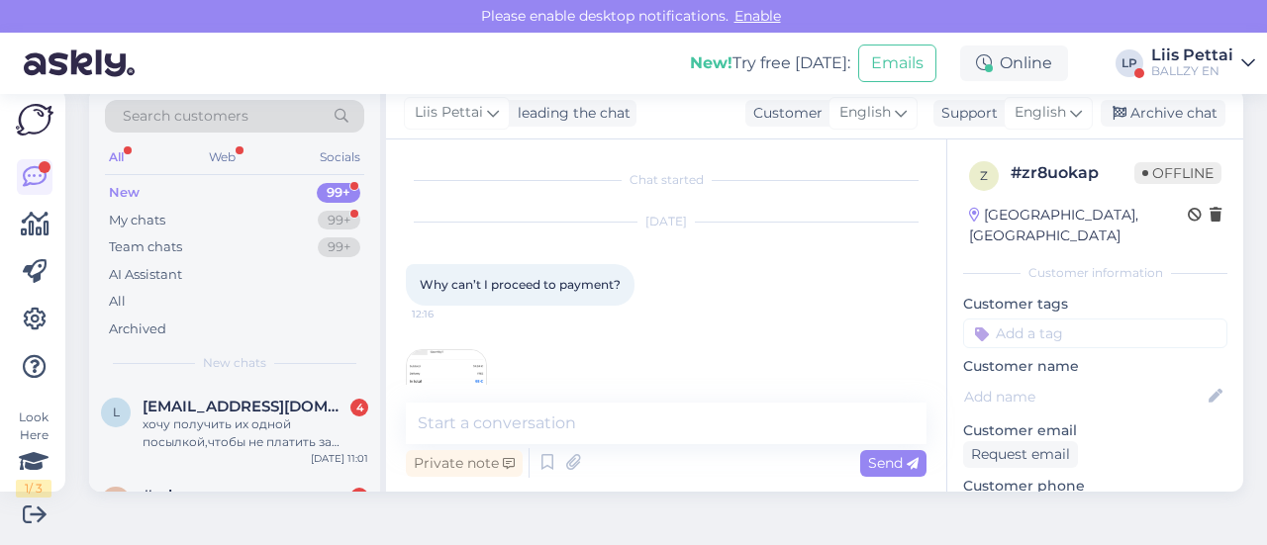
scroll to position [65, 0]
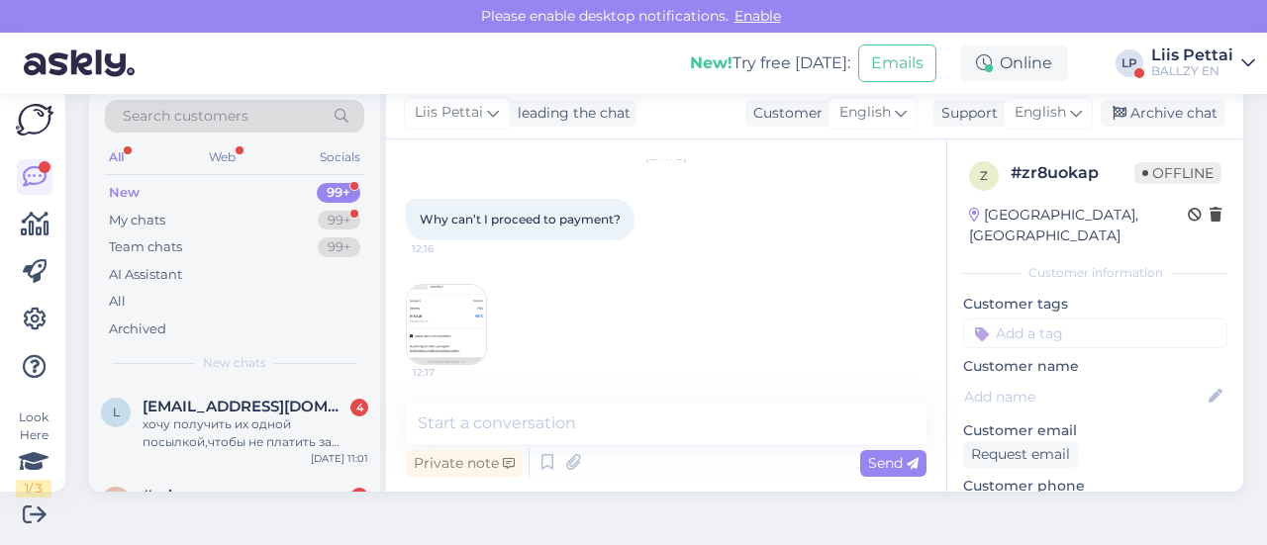
click at [441, 318] on img at bounding box center [446, 324] width 79 height 79
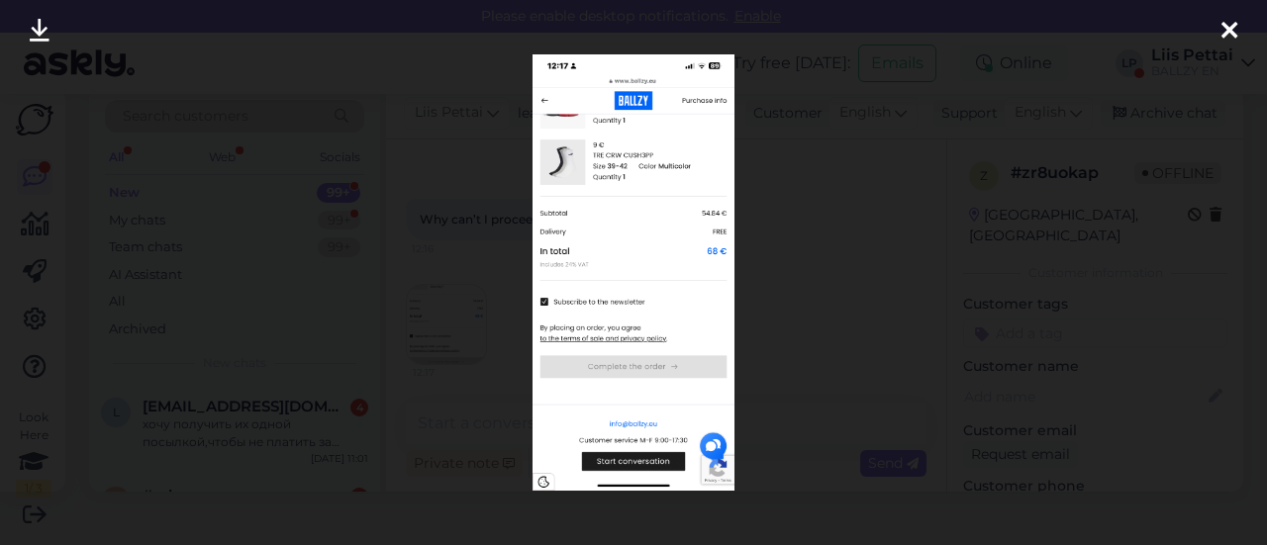
click at [477, 429] on div at bounding box center [633, 272] width 1267 height 545
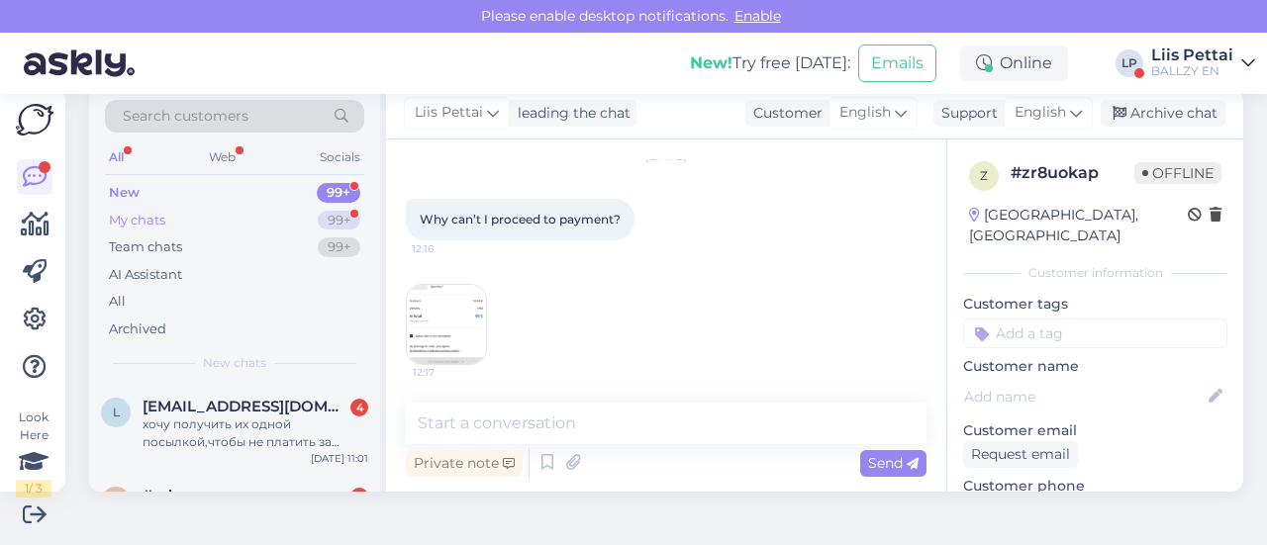
click at [213, 222] on div "My chats 99+" at bounding box center [234, 221] width 259 height 28
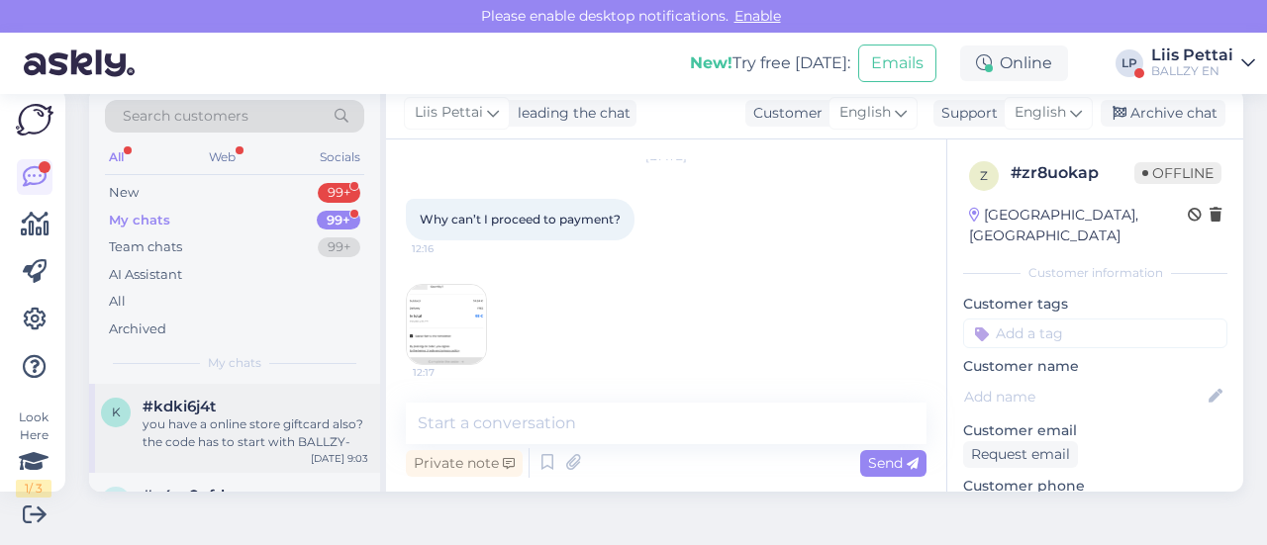
click at [178, 408] on span "#kdki6j4t" at bounding box center [179, 407] width 73 height 18
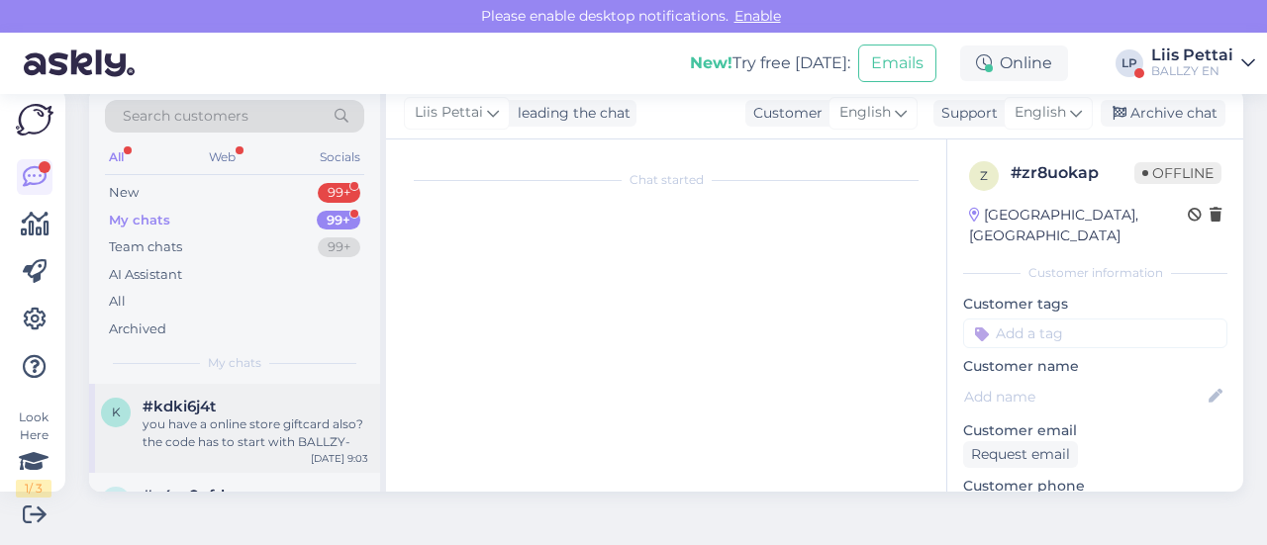
scroll to position [198, 0]
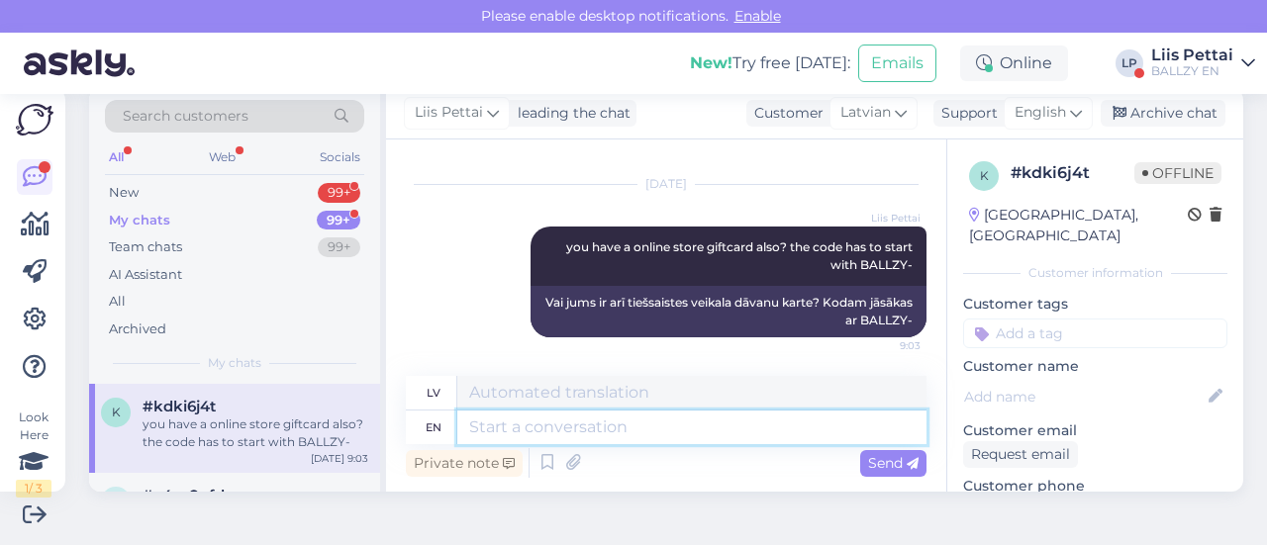
click at [642, 425] on textarea at bounding box center [691, 428] width 469 height 34
type textarea "BUT"
type textarea "BET"
type textarea "But in"
type textarea "Bet"
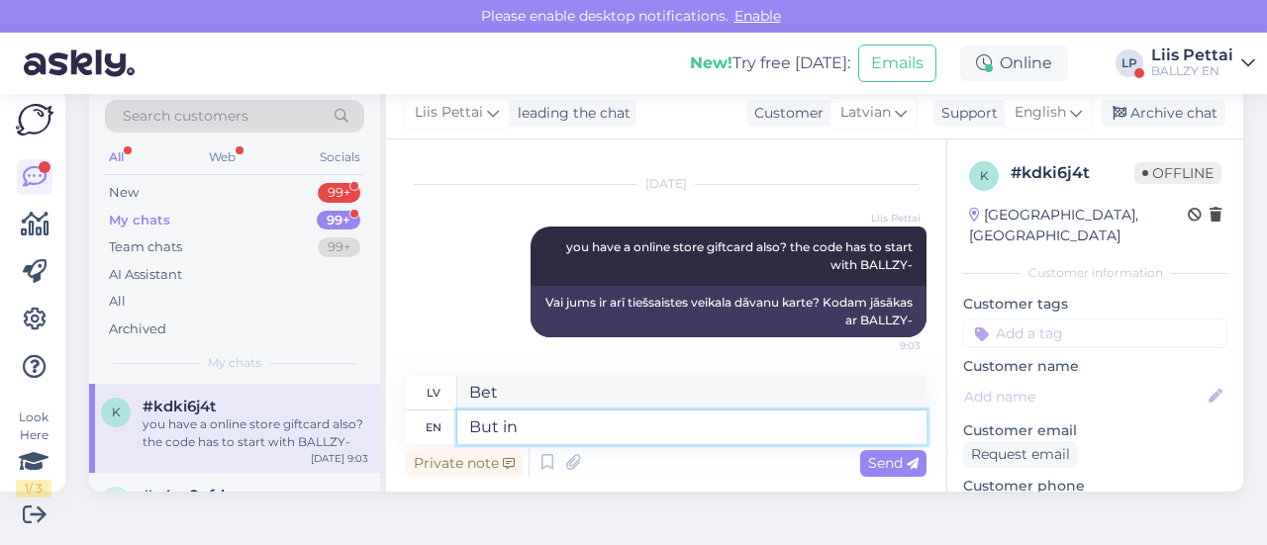
type textarea "But in c"
type textarea "Bet iekšā"
type textarea "But in cart i"
type textarea "Bet grozā"
type textarea "But in cart is"
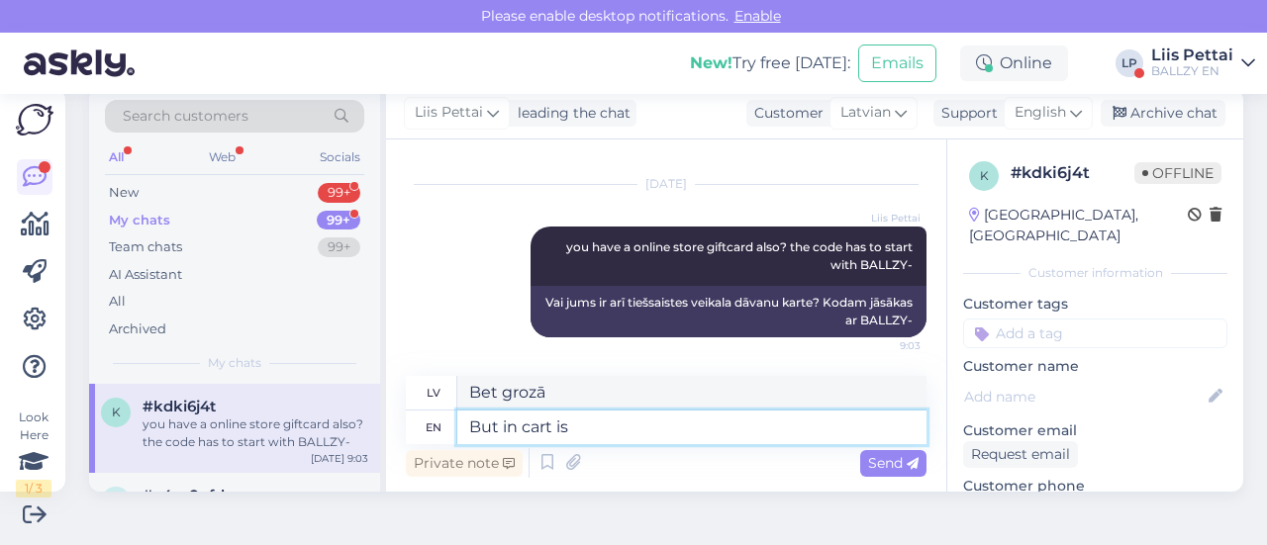
type textarea "Bet grozā ir"
type textarea "But in cart its her"
type textarea "Bet grozā tas ir"
type textarea "But in cart its here"
type textarea "Bet grozā tas ir šeit"
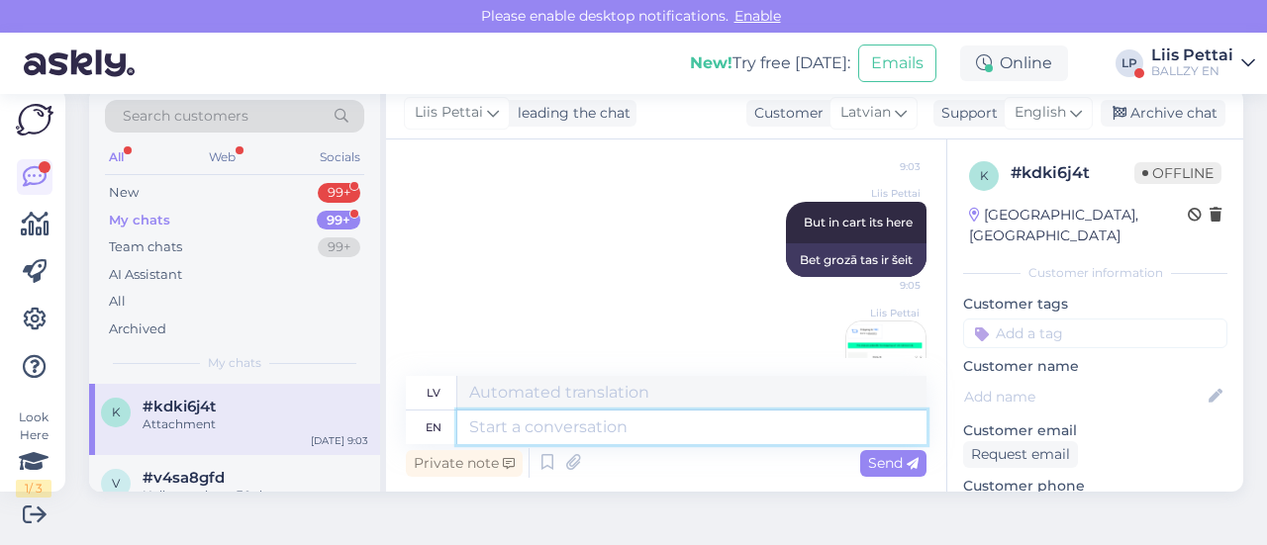
scroll to position [441, 0]
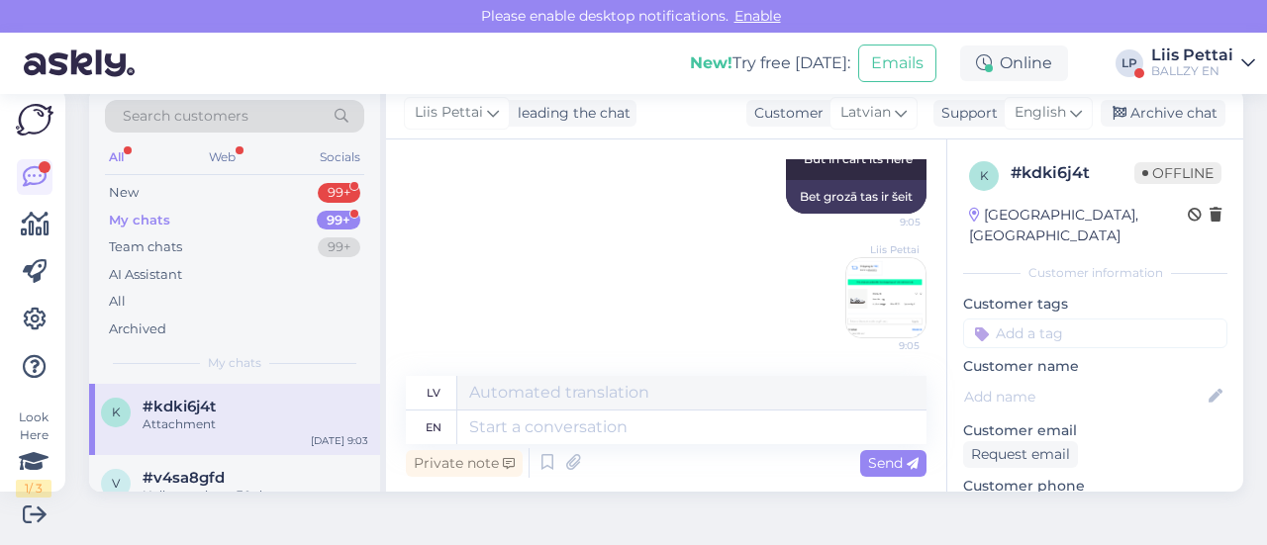
click at [299, 416] on div "Attachment" at bounding box center [256, 425] width 226 height 18
click at [196, 478] on span "#v4sa8gfd" at bounding box center [184, 478] width 82 height 18
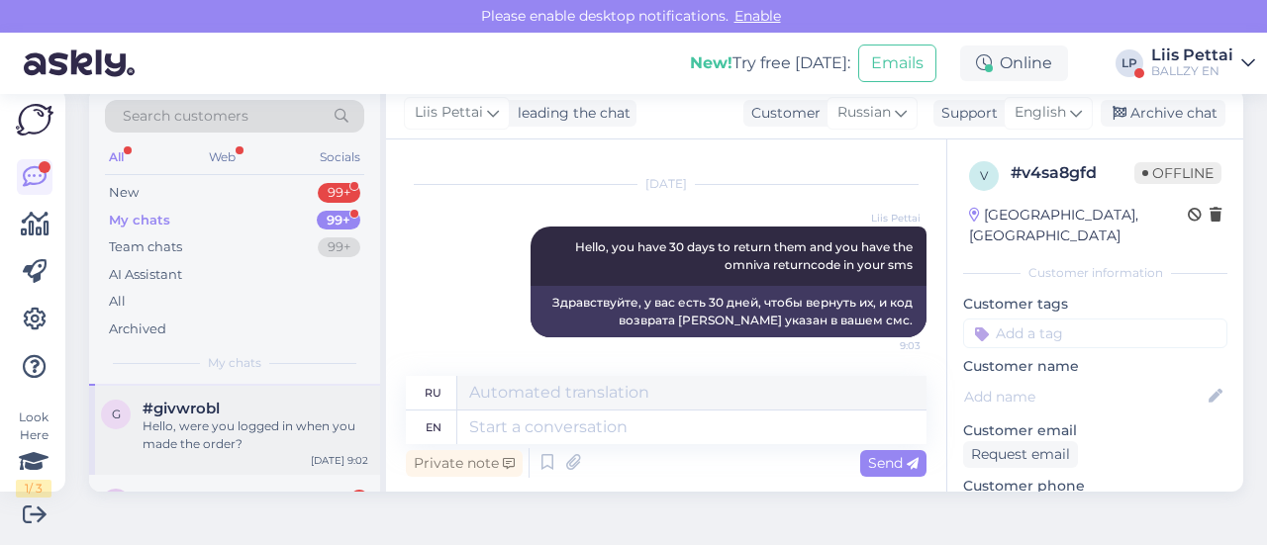
scroll to position [198, 0]
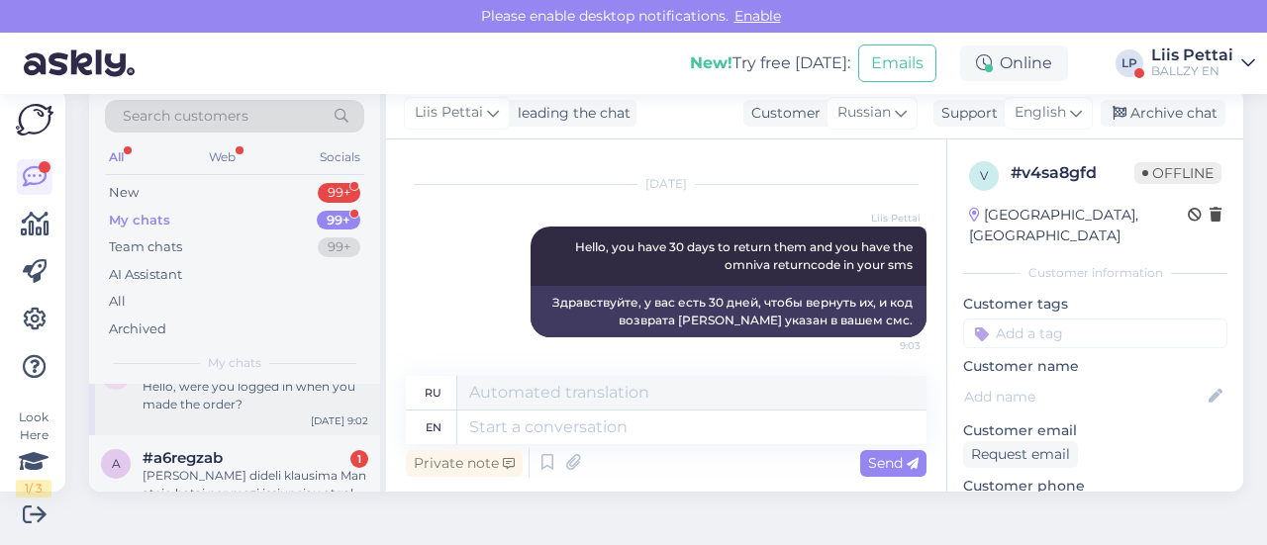
click at [176, 470] on div "[PERSON_NAME] dideli klausima Man atejo batai per mazi issiunciau atgal. Pasiro…" at bounding box center [256, 485] width 226 height 36
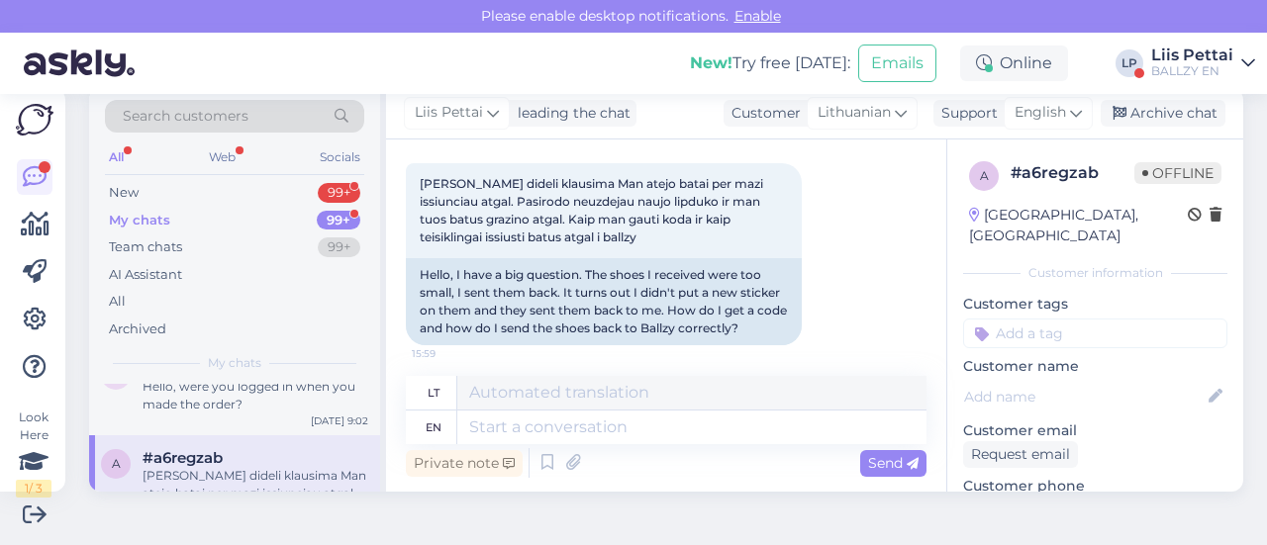
scroll to position [406, 0]
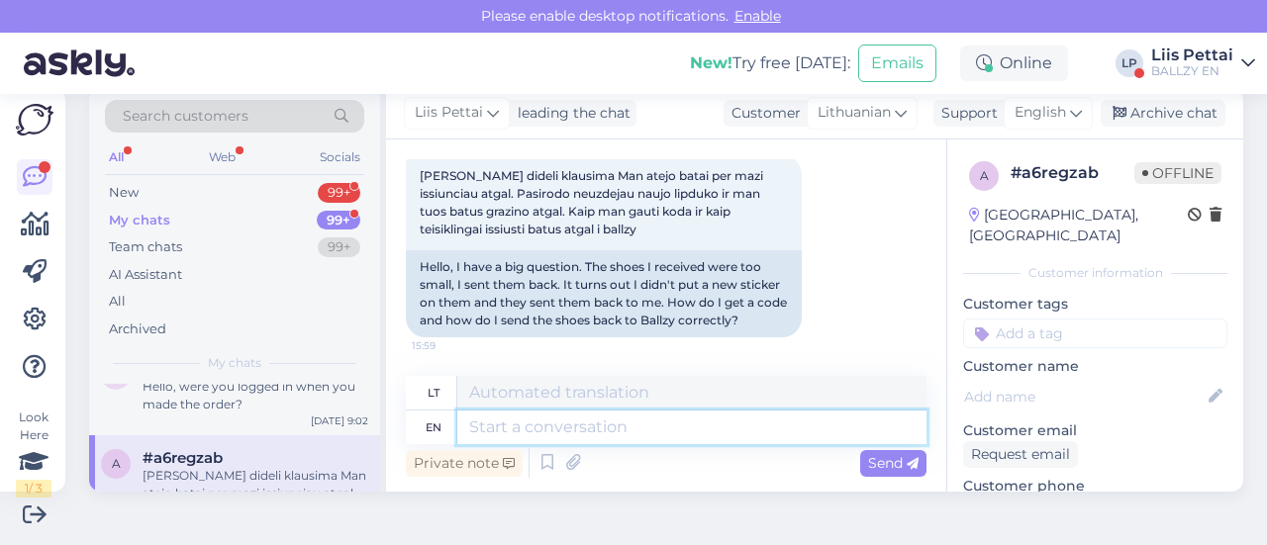
click at [697, 417] on textarea at bounding box center [691, 428] width 469 height 34
type textarea "i wi"
type textarea "aš"
type textarea "i"
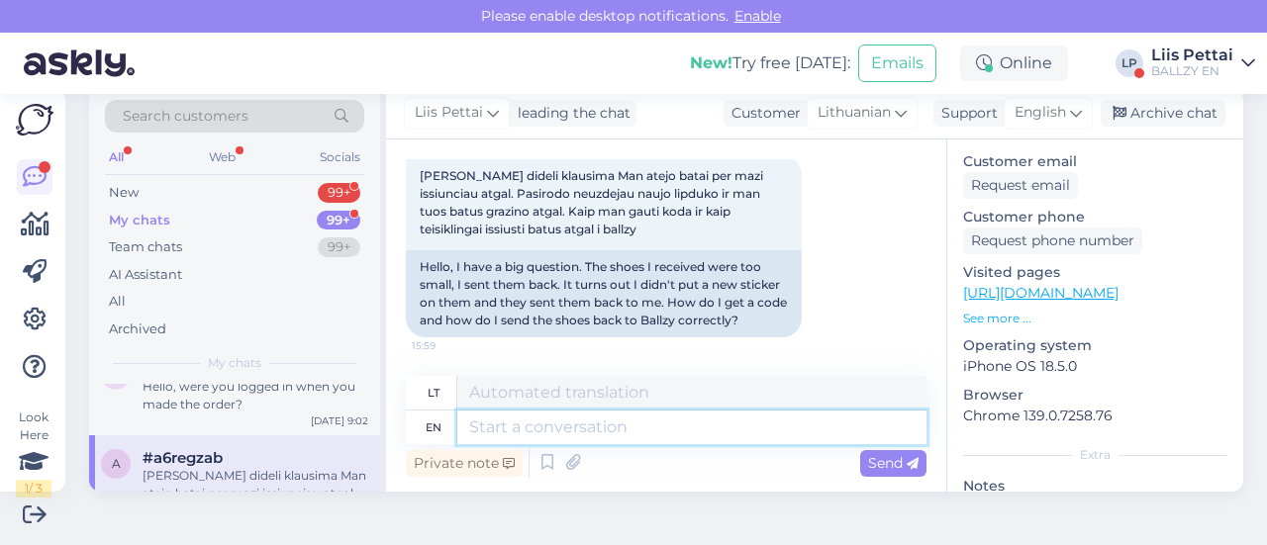
scroll to position [287, 0]
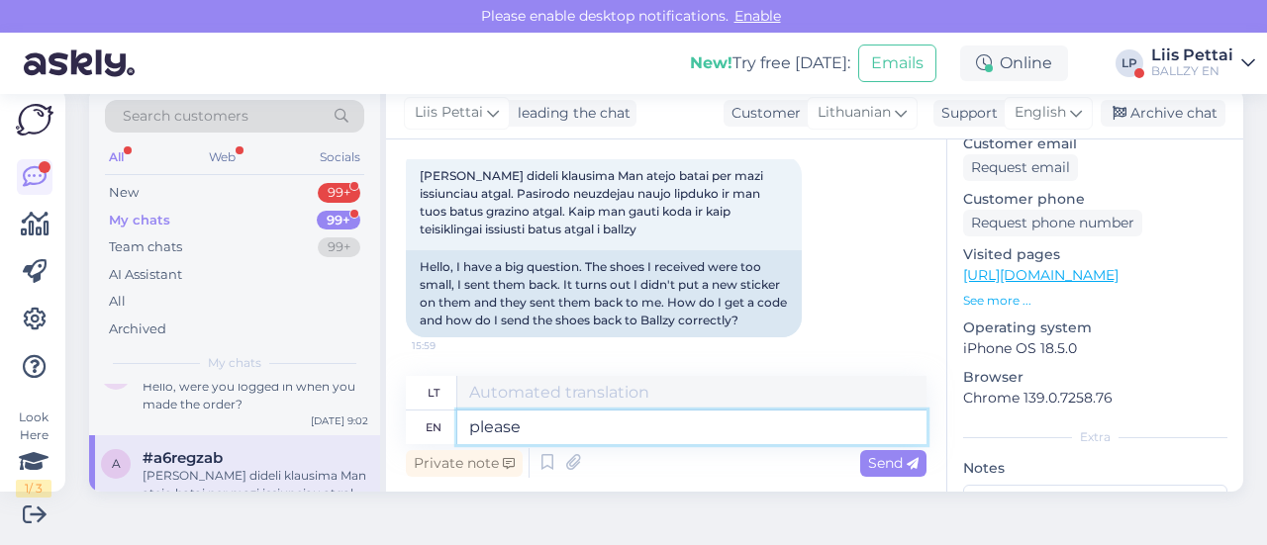
type textarea "please g"
type textarea "prašau"
type textarea "please give me"
type textarea "prašau duoti"
type textarea "please give me y"
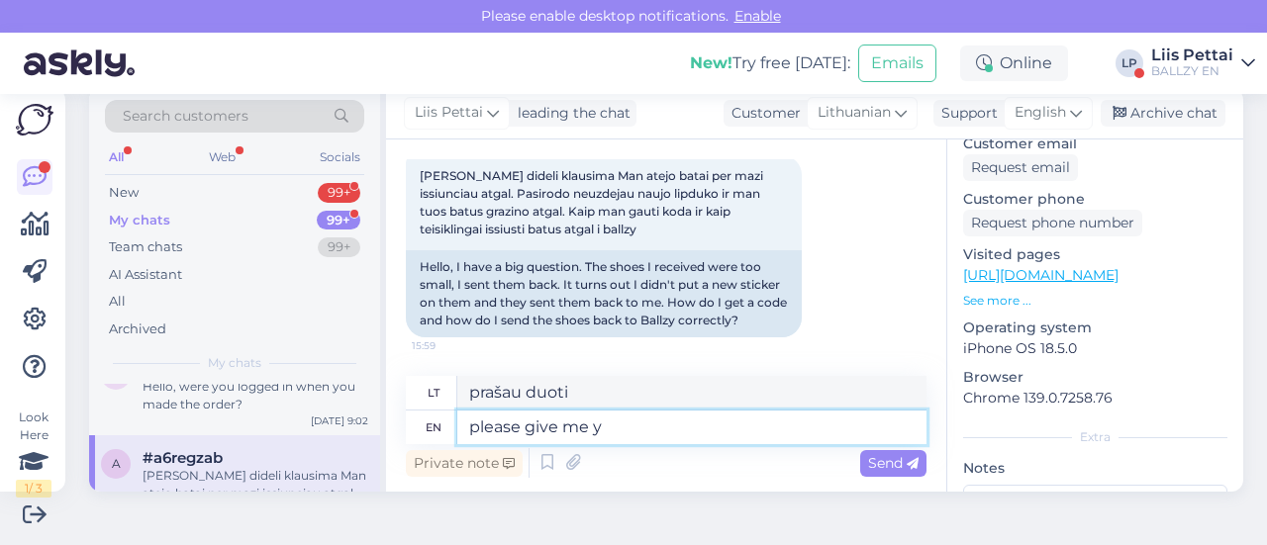
type textarea "prašau, duokite man"
type textarea "please give me your em"
type textarea "prašau, duok man [PERSON_NAME]"
type textarea "please give me your email, i"
type textarea "prašau, duokite man [PERSON_NAME] el. pašto adresą,"
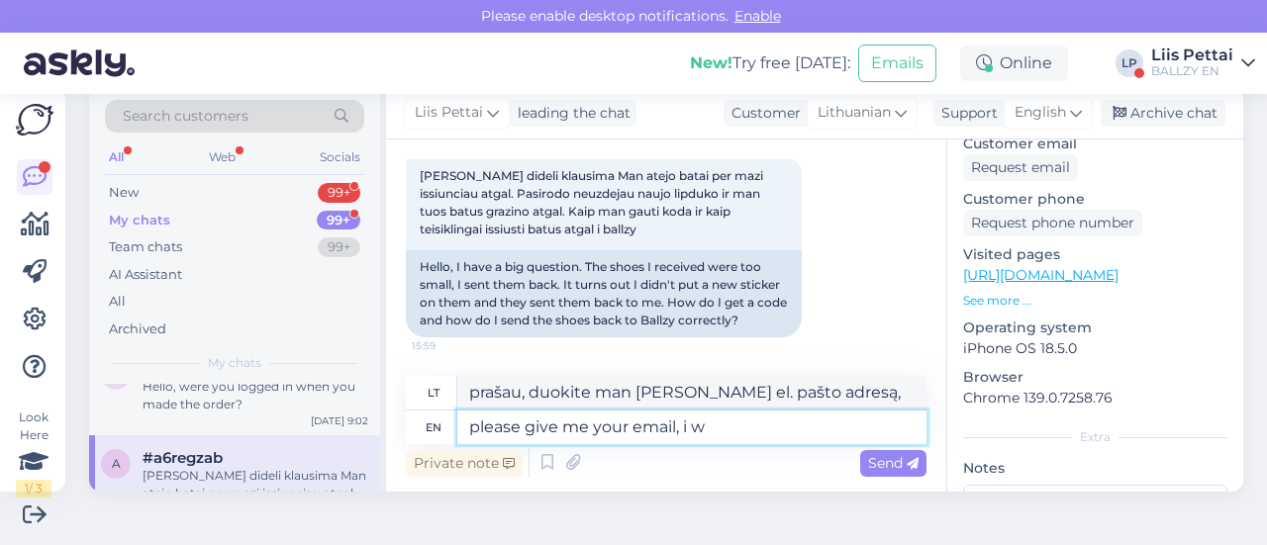
type textarea "please give me your email, i [GEOGRAPHIC_DATA]"
type textarea "prašau, duokite man [PERSON_NAME] el. pašto adresą, aš"
type textarea "please give me your email, i will sen"
type textarea "prašau, duokite man [PERSON_NAME] el. pašto adresą, aš tai padarysiu"
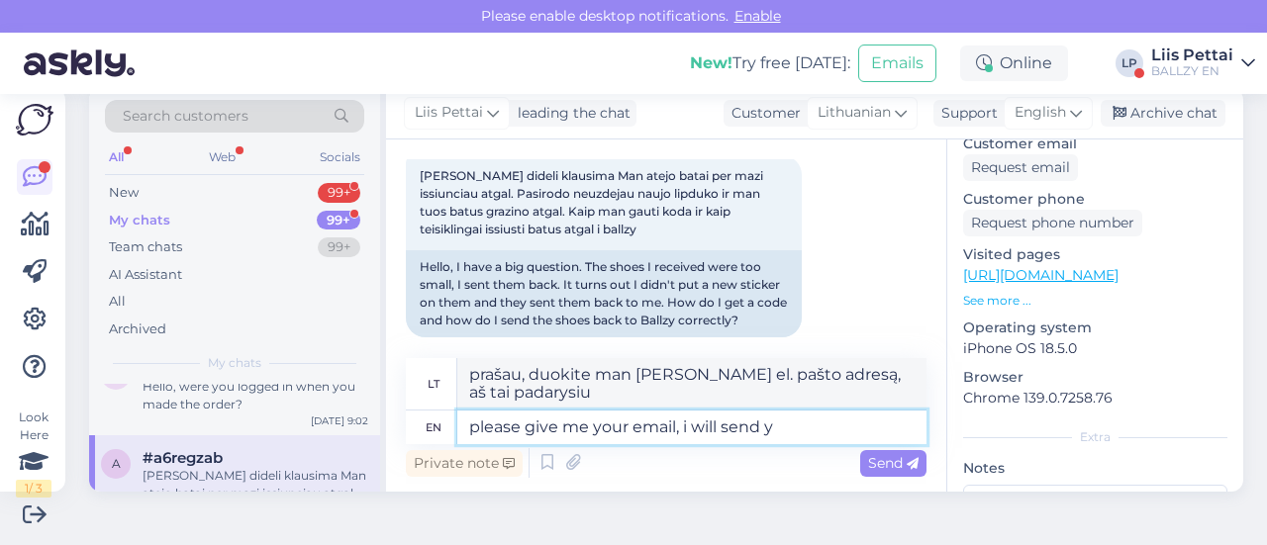
type textarea "please give me your email, i will send yo"
type textarea "prašau, duok [PERSON_NAME] el. pašto adresą, atsiųsiu"
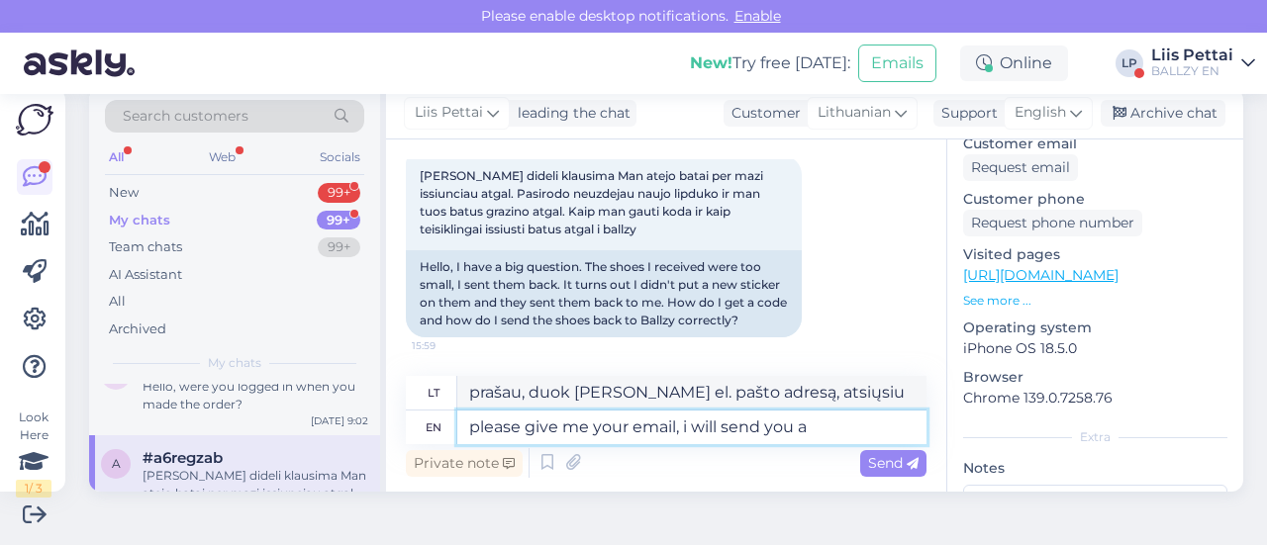
type textarea "please give me your email, i will send you a"
type textarea "prašau, duokite man [PERSON_NAME] el. pašto adresą, atsiųsiu jums"
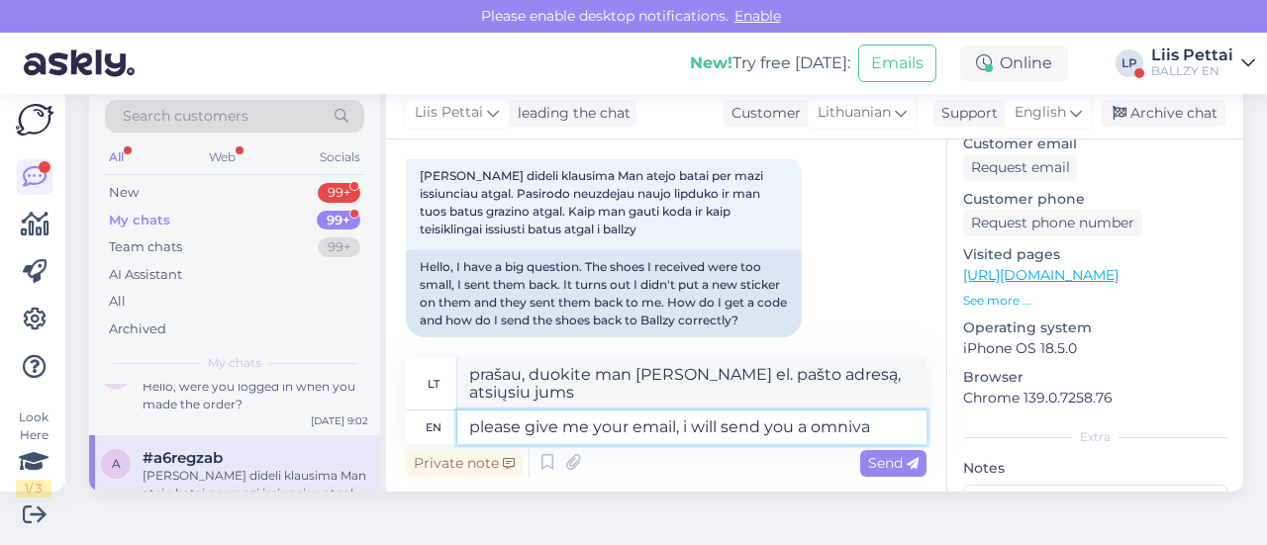
type textarea "please give me your email, i will send you a omniva s"
type textarea "Prašau, duokite [PERSON_NAME] el. pašto adresą, atsiųsiu jums omniva žinutę"
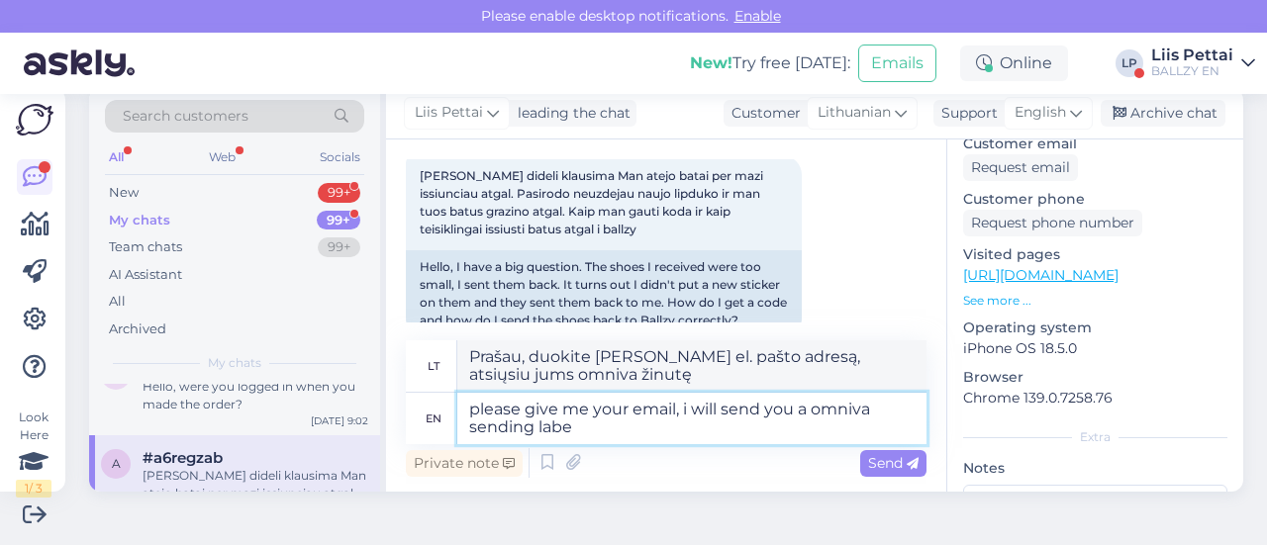
type textarea "please give me your email, i will send you a omniva sending label"
type textarea "Prašau, duokite man [PERSON_NAME] el. pašto adresą, atsiųsiu jums „Omniva“ siun…"
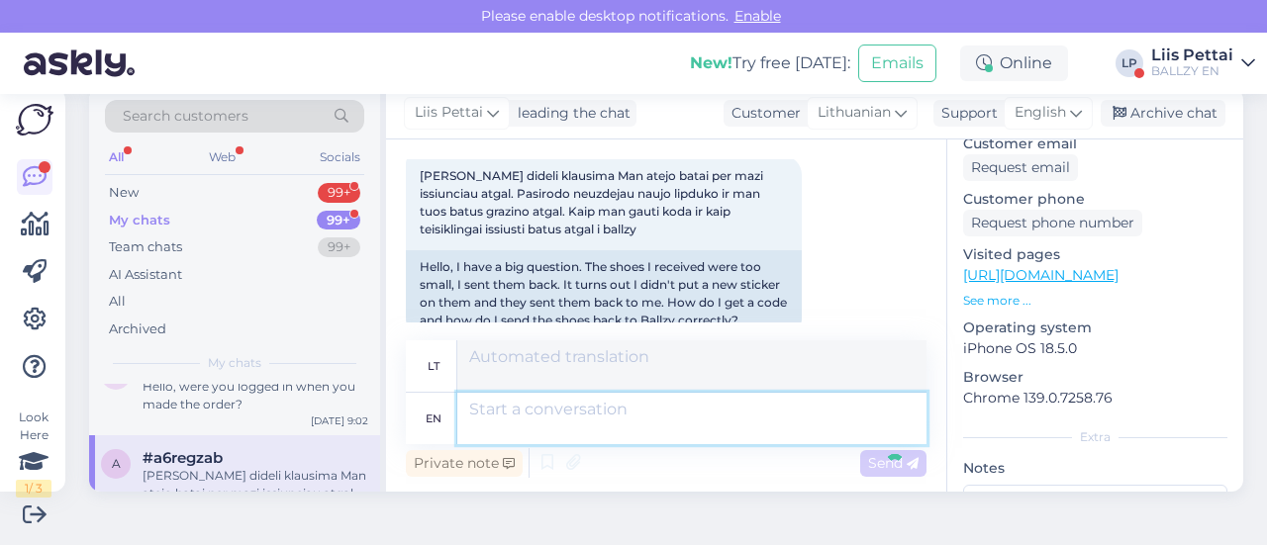
scroll to position [602, 0]
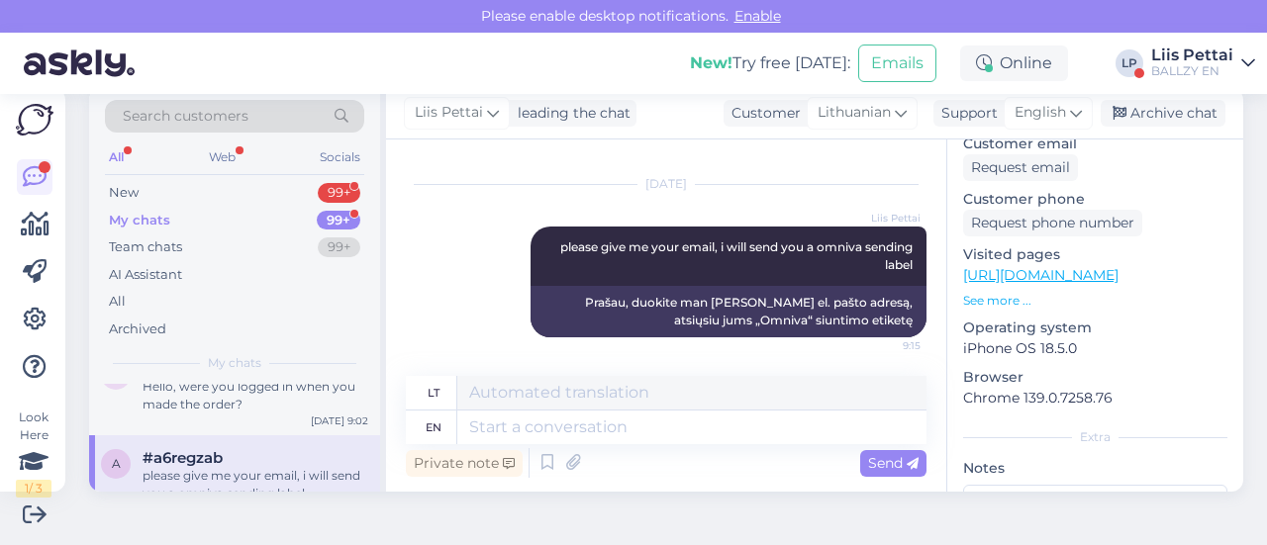
click at [271, 444] on div "a #a6regzab please give me your email, i will send you a omniva sending label […" at bounding box center [234, 480] width 291 height 89
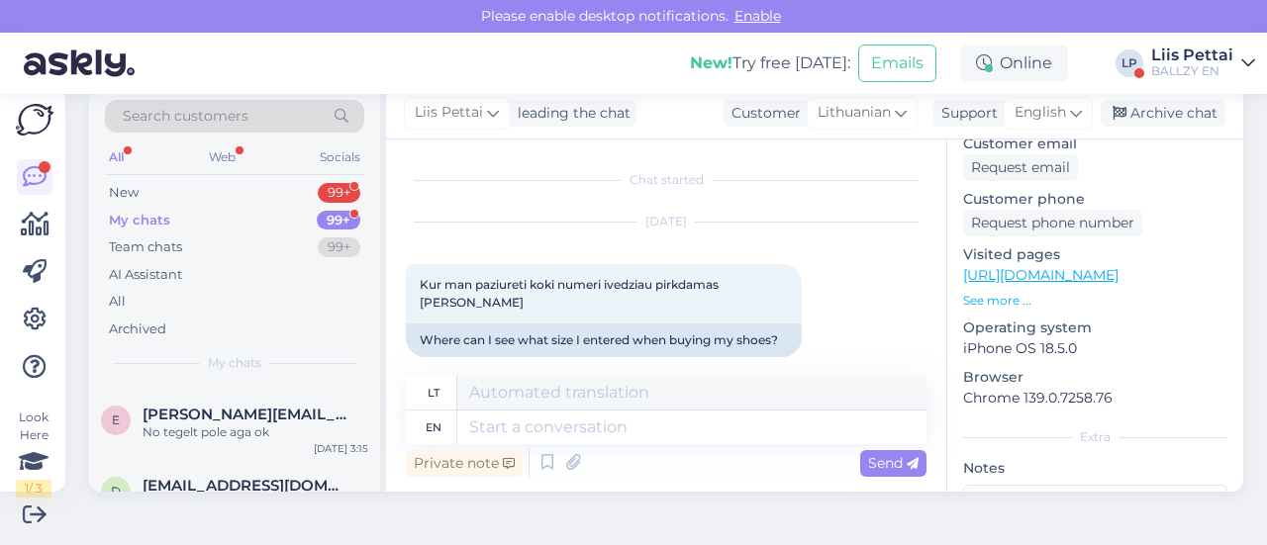
scroll to position [475, 0]
click at [136, 185] on div "New" at bounding box center [124, 193] width 30 height 20
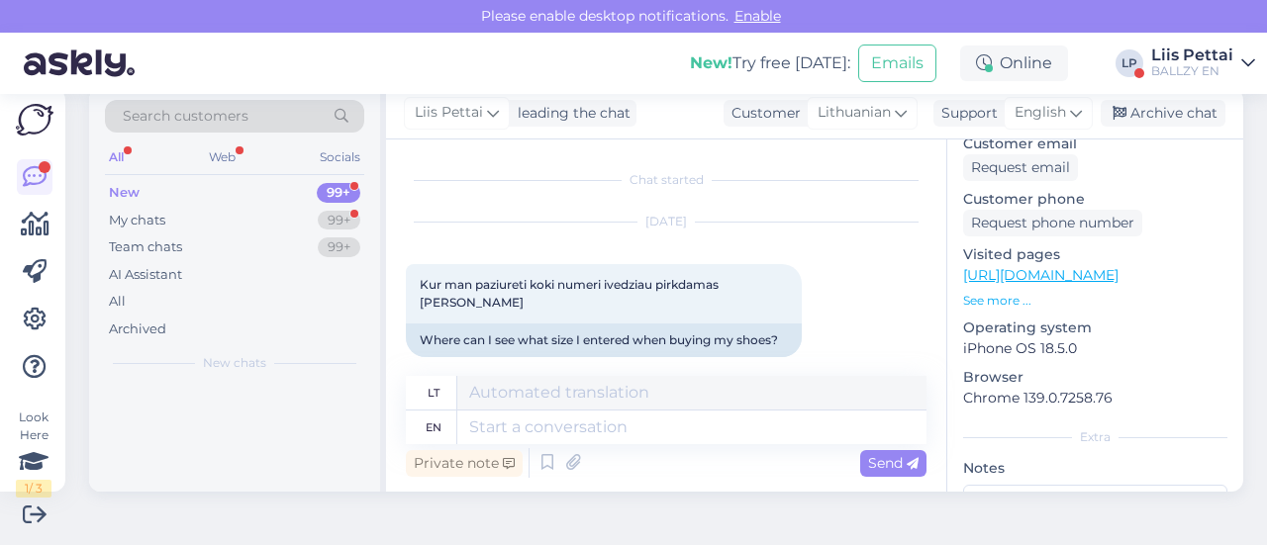
scroll to position [0, 0]
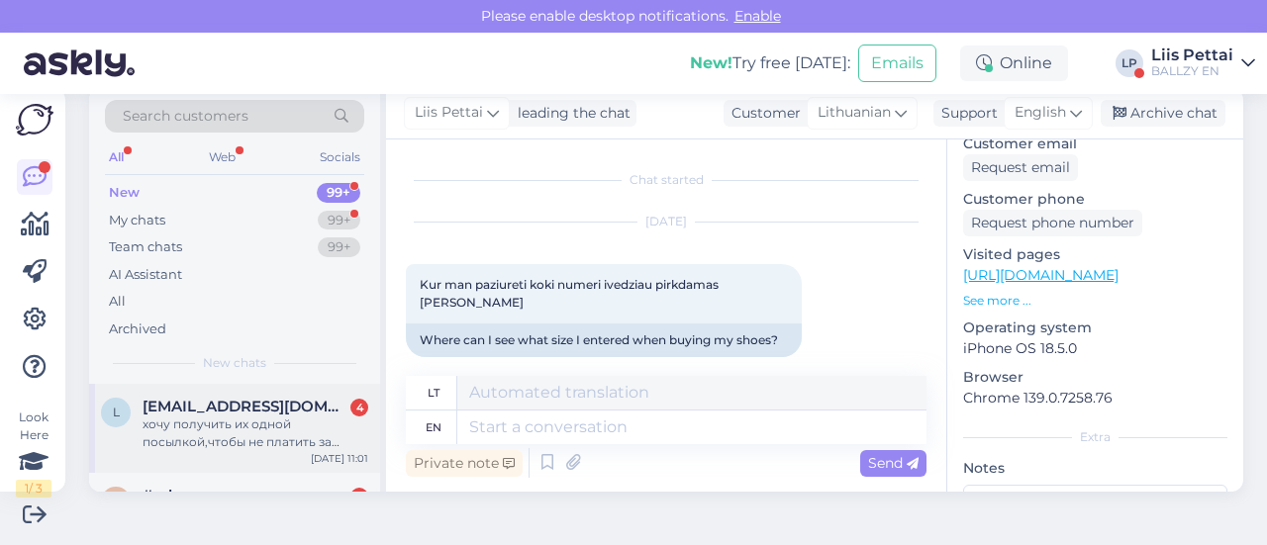
click at [213, 405] on span "[EMAIL_ADDRESS][DOMAIN_NAME]" at bounding box center [246, 407] width 206 height 18
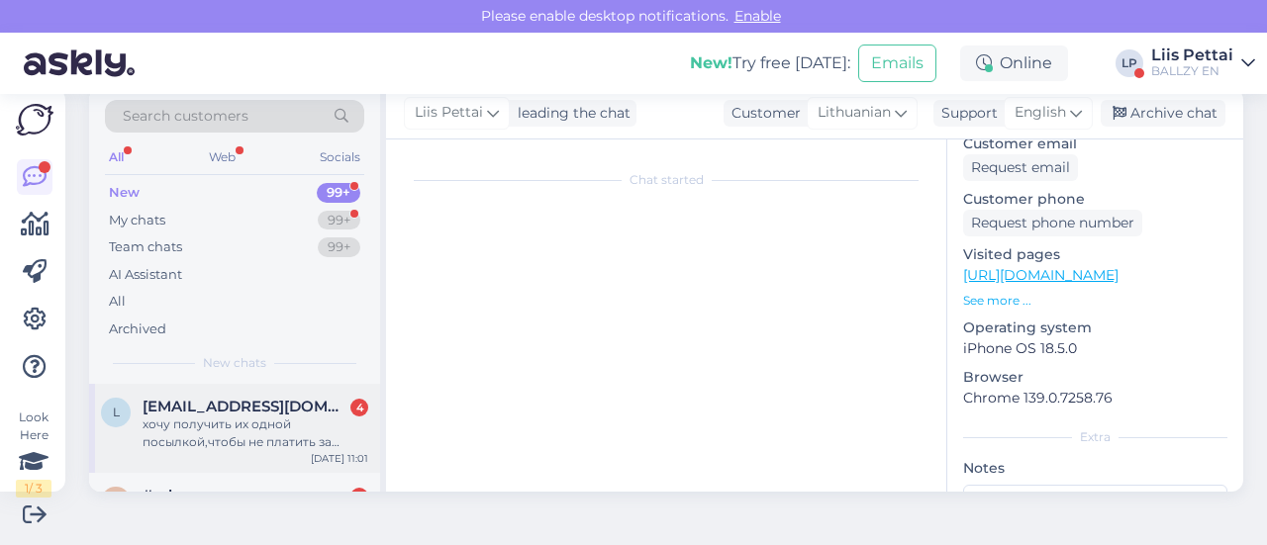
scroll to position [281, 0]
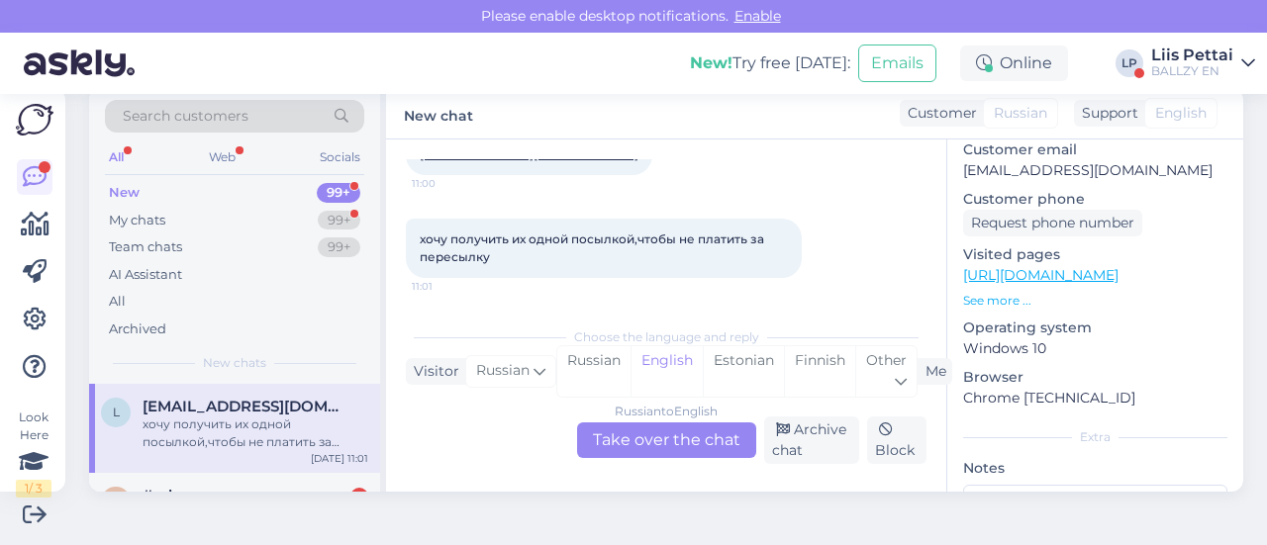
click at [608, 438] on div "Russian to English Take over the chat" at bounding box center [666, 441] width 179 height 36
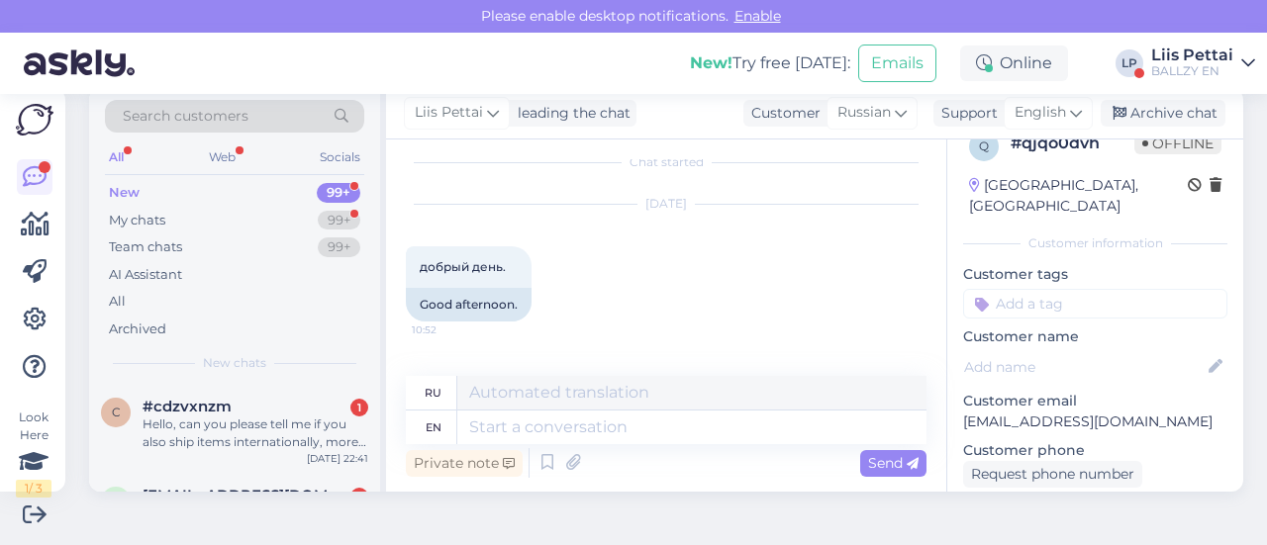
scroll to position [459, 0]
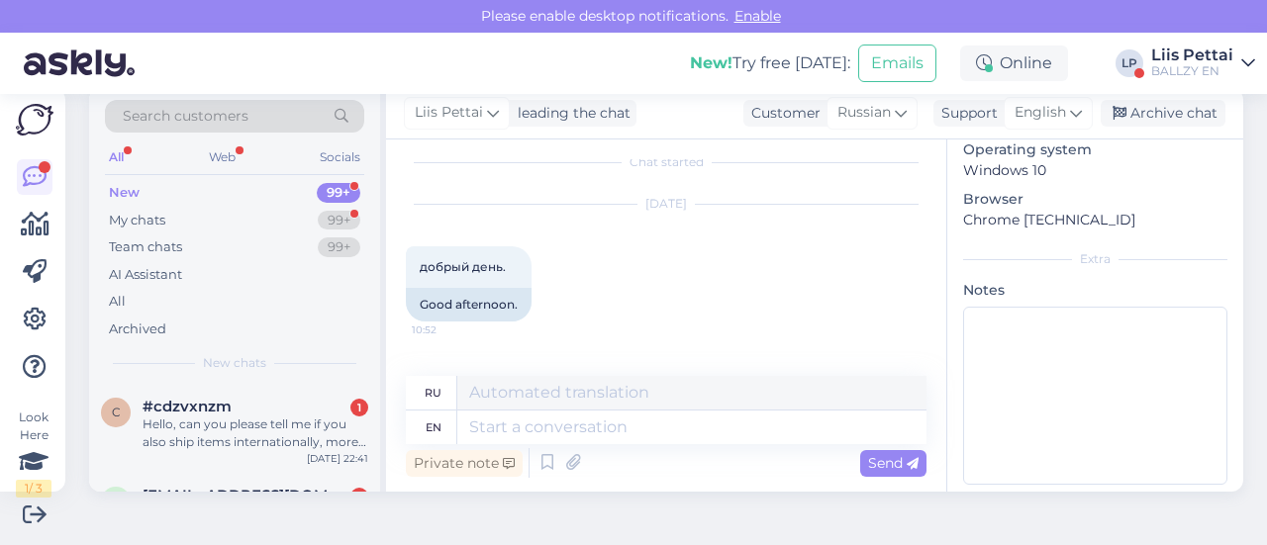
drag, startPoint x: 930, startPoint y: 209, endPoint x: 916, endPoint y: 294, distance: 86.3
click at [916, 294] on div "Chat started [DATE] добрый день. 10:52 Good afternoon. могу я добавить в заказ …" at bounding box center [666, 316] width 560 height 352
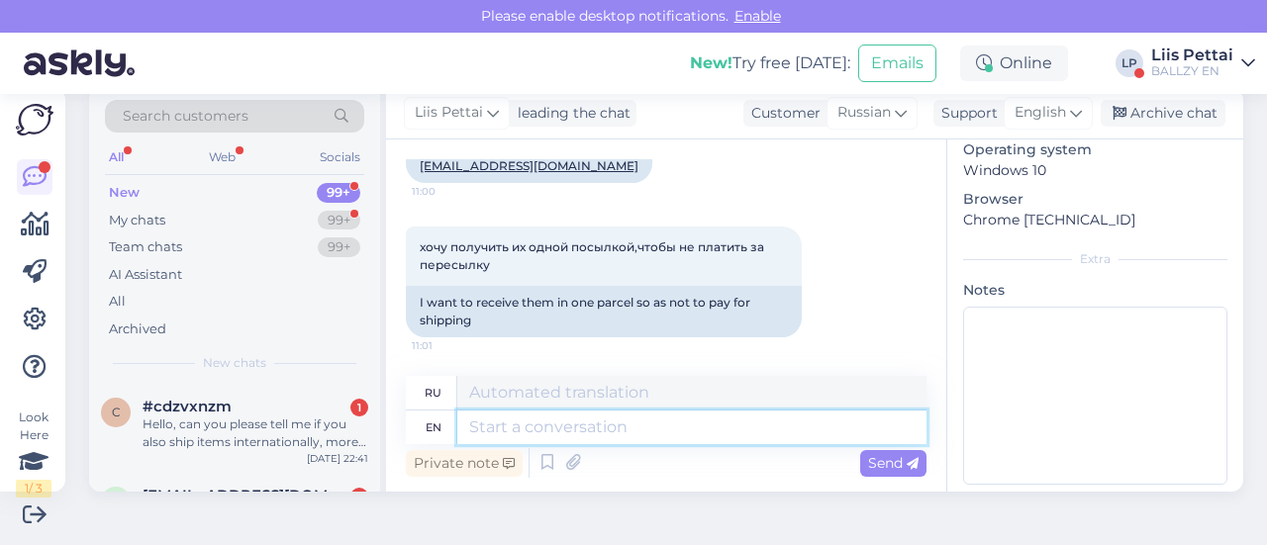
click at [731, 419] on textarea at bounding box center [691, 428] width 469 height 34
type textarea "Hello, yo"
type textarea "Привет,"
type textarea "Hello, you"
type textarea "Привет, ты"
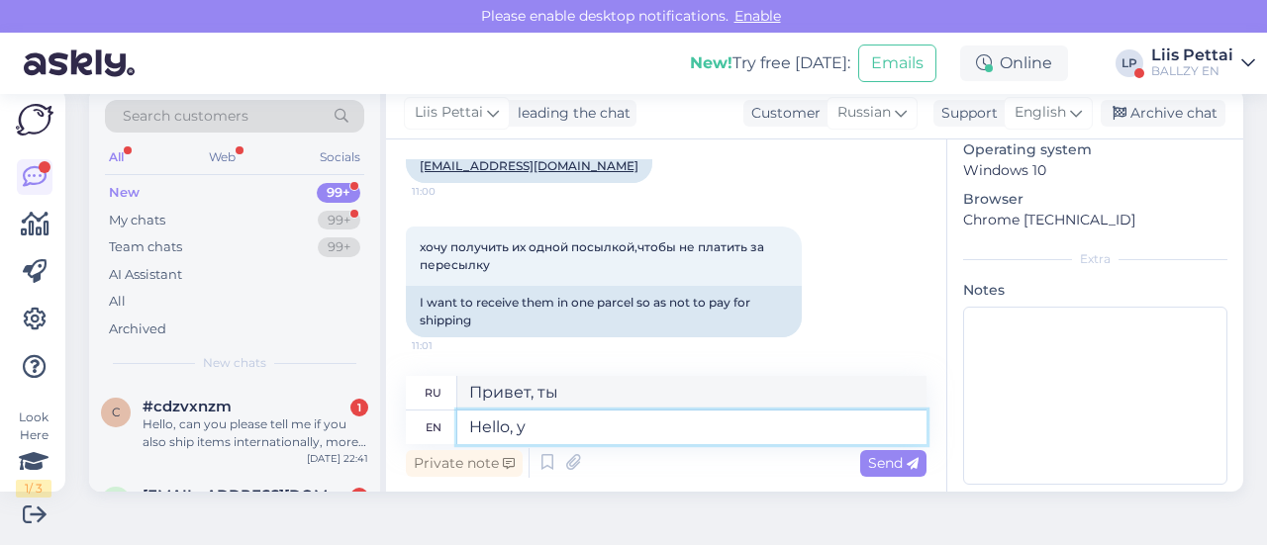
type textarea "Hello,"
type textarea "Привет,"
type textarea "Hello sor"
type textarea "Привет"
type textarea "Hello sorry t"
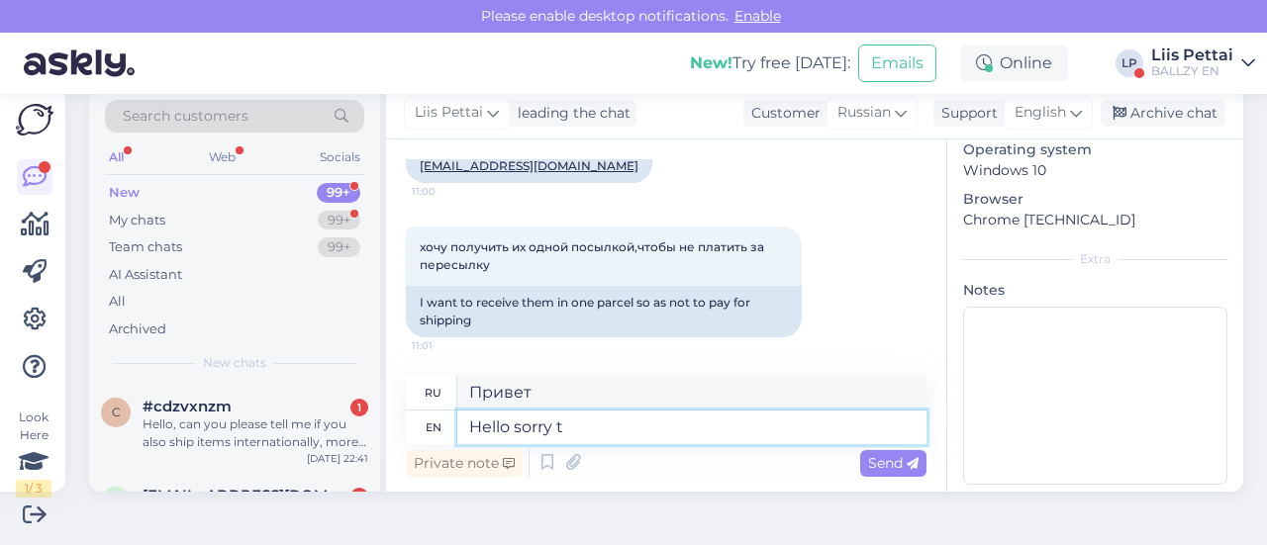
type textarea "Привет, извини."
type textarea "Hello sorry there is no"
type textarea "Привет, извини, есть"
type textarea "Hello sorry there is n"
type textarea "Здравствуйте, извините, нет."
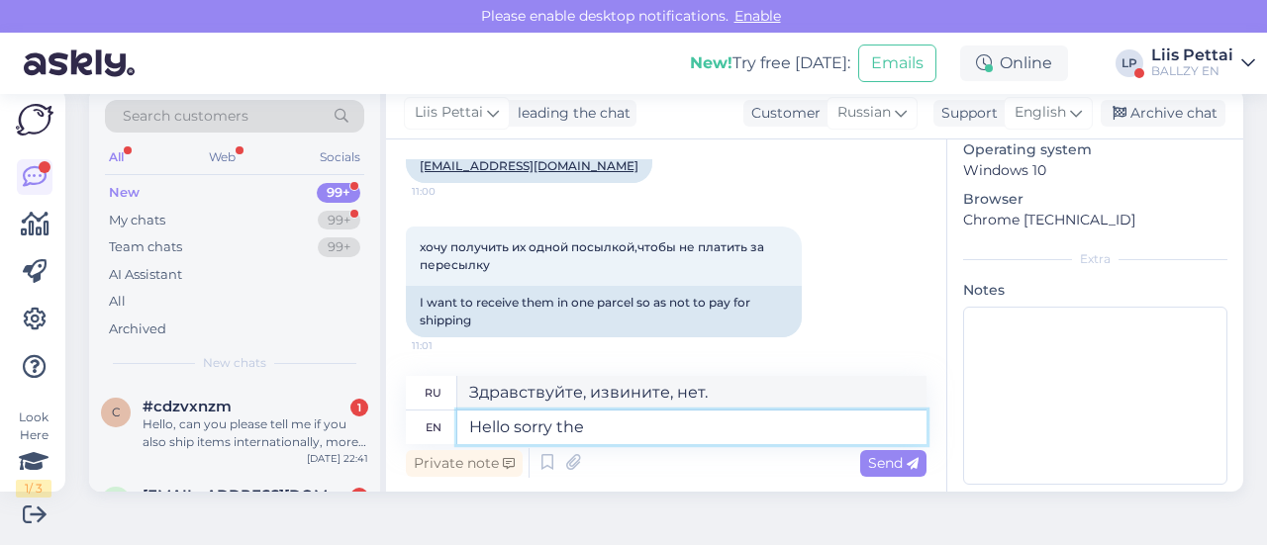
type textarea "Hello sorry th"
type textarea "Привет, извини, есть"
type textarea "Hello sorry t"
type textarea "Привет, извини."
type textarea "Hello sorry we ca"
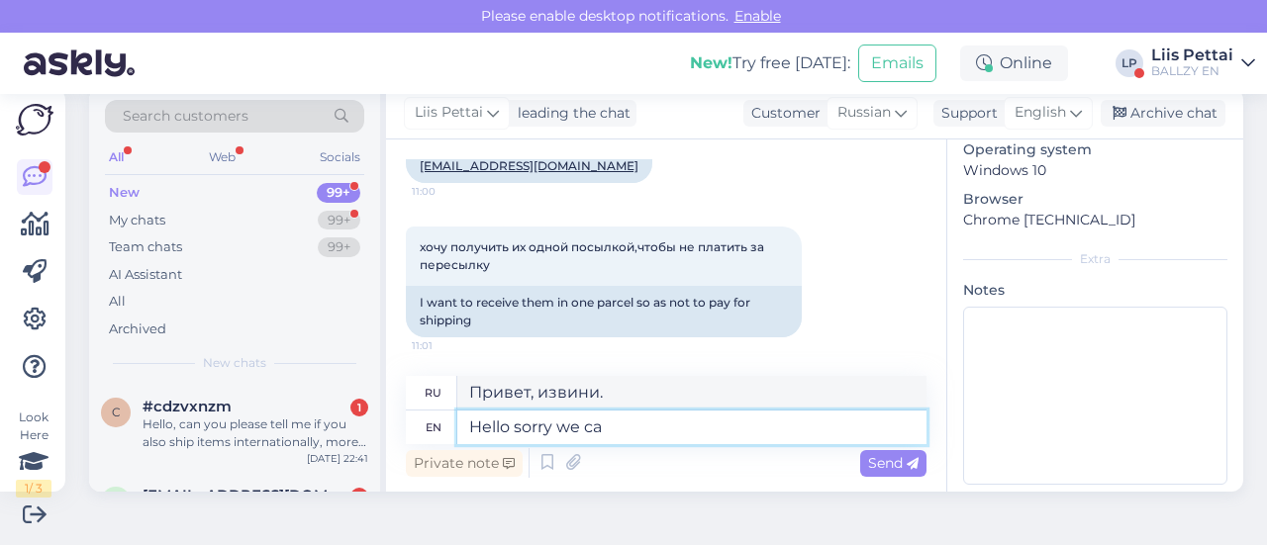
type textarea "Здравствуйте, извините, мы"
type textarea "Hello sorry we can no"
type textarea "Здравствуйте, извините, мы можем"
type textarea "Hello sorry we can not ch"
type textarea "Здравствуйте, извините, мы не можем"
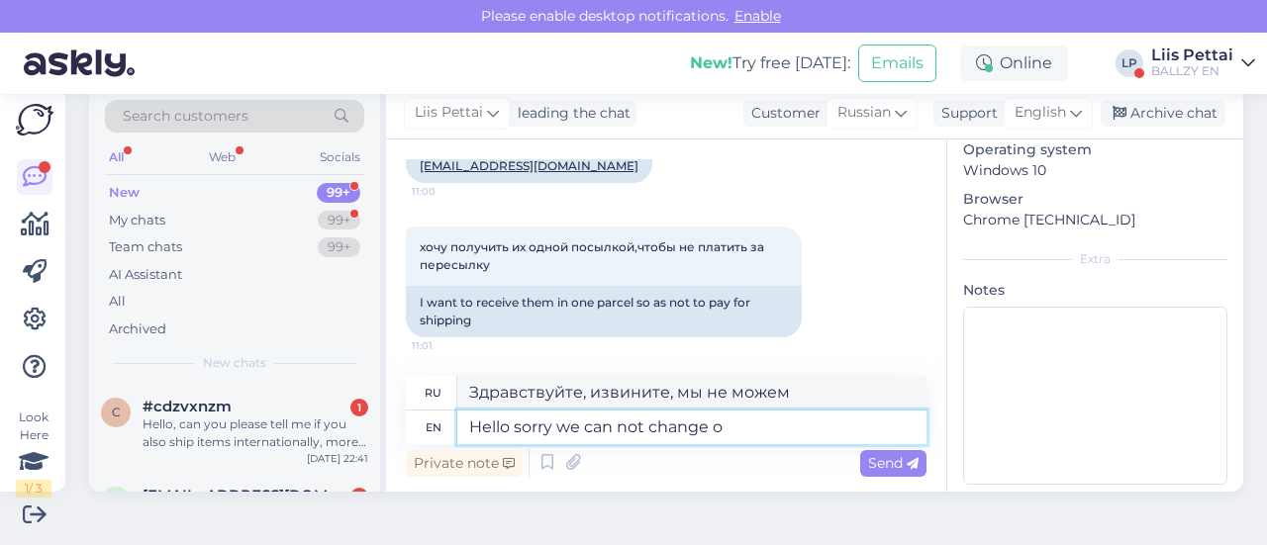
type textarea "Hello sorry we can not change or"
type textarea "Здравствуйте, извините, мы не можем изменить"
type textarea "Hello sorry we can not change orders"
type textarea "Здравствуйте, извините, мы не можем изменить заказ."
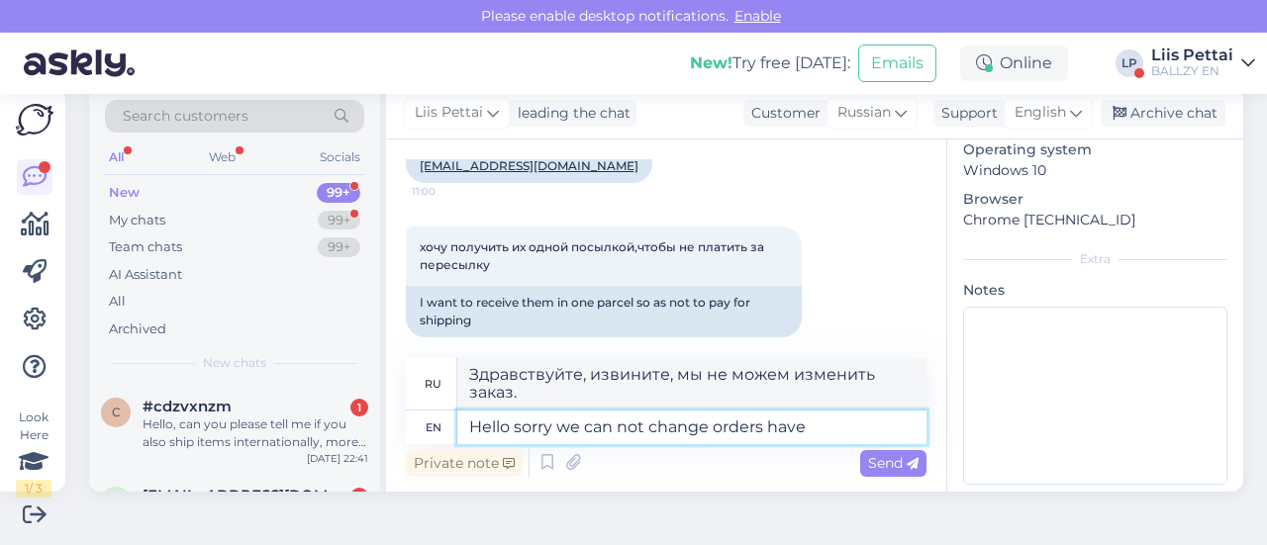
type textarea "Hello sorry we can not change orders have"
type textarea "Здравствуйте, извините, мы не можем изменить заказы."
type textarea "Hello sorry we can not change orders a"
type textarea "Здравствуйте, извините, мы не можем изменить заказ."
type textarea "Hello sorry we can not change orders after i"
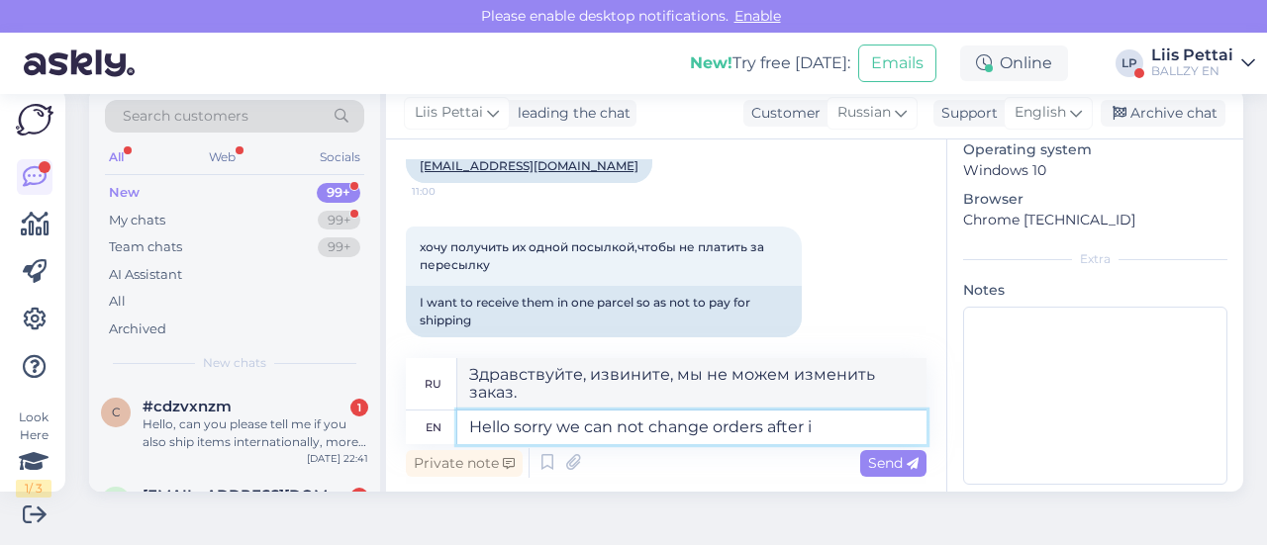
type textarea "Здравствуйте, извините, мы не можем изменить заказ после"
type textarea "Hello sorry we can not change orders after they hav"
type textarea "Здравствуйте, извините, мы не можем изменить заказ после того, как они"
type textarea "Hello sorry we can not change orders after they have be"
type textarea "Здравствуйте, извините, мы не можем изменить заказы после того, как они были сд…"
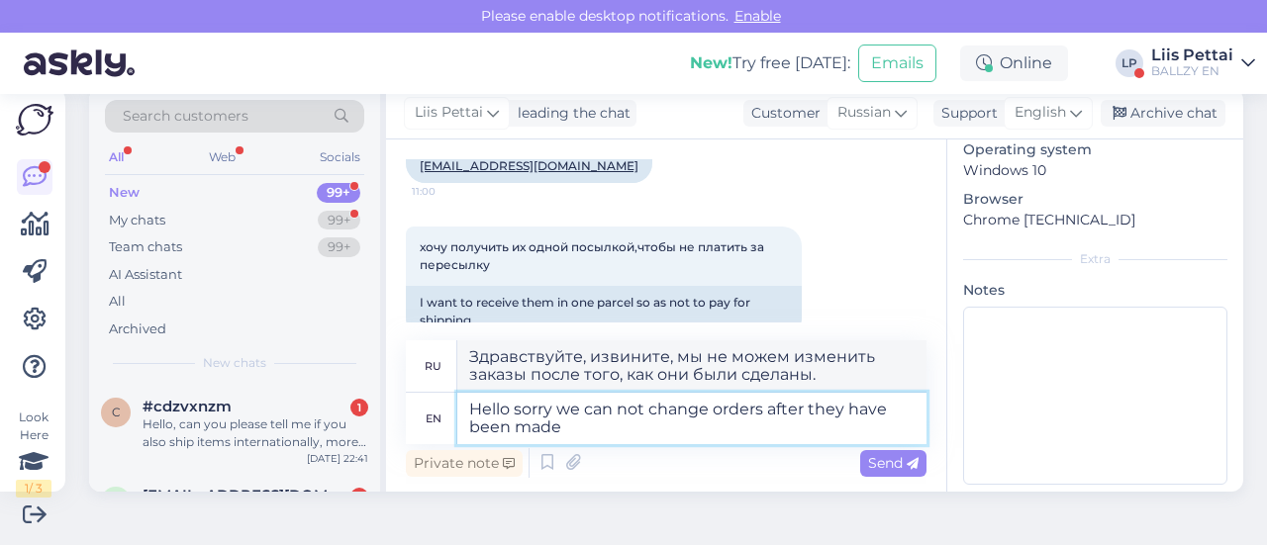
type textarea "Hello sorry we can not change orders after they have been made"
type textarea "Здравствуйте, извините, мы не можем изменить заказ после того, как он был сдела…"
type textarea "Hello sorry we can not change orders after they have been made :("
type textarea "Здравствуйте, извините, мы не можем изменять заказы после того, как они были сд…"
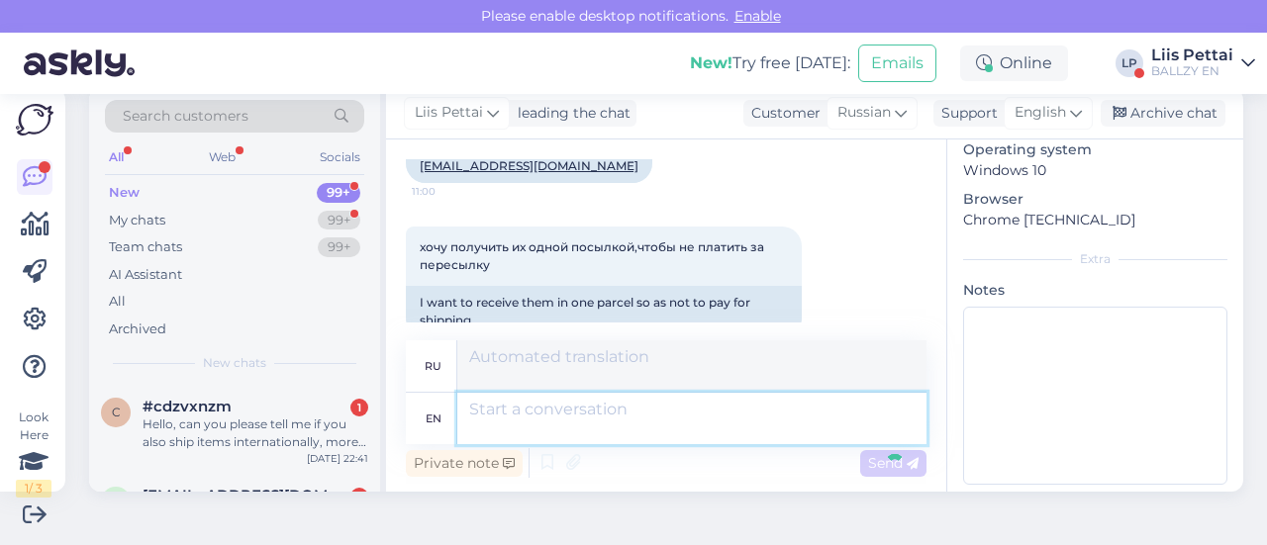
scroll to position [590, 0]
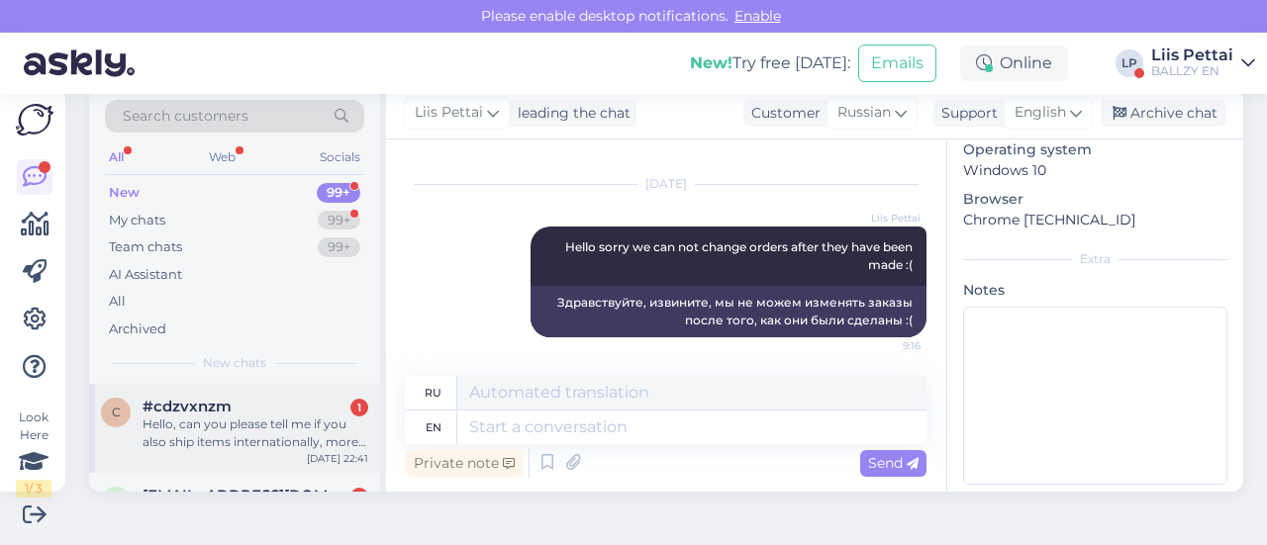
click at [250, 431] on div "Hello, can you please tell me if you also ship items internationally, more spec…" at bounding box center [256, 434] width 226 height 36
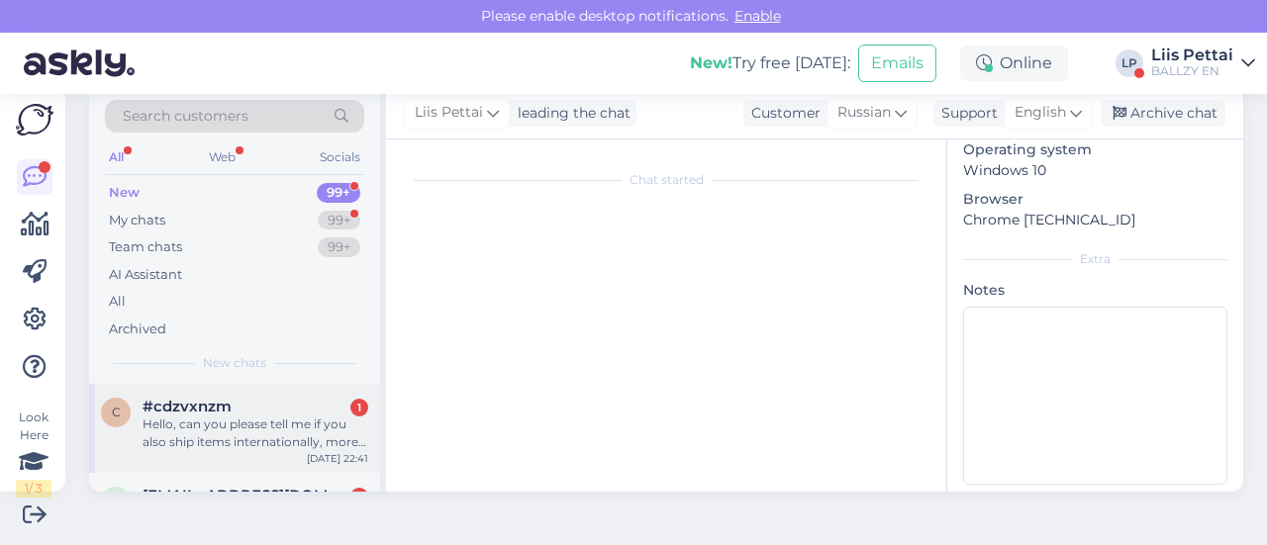
scroll to position [465, 0]
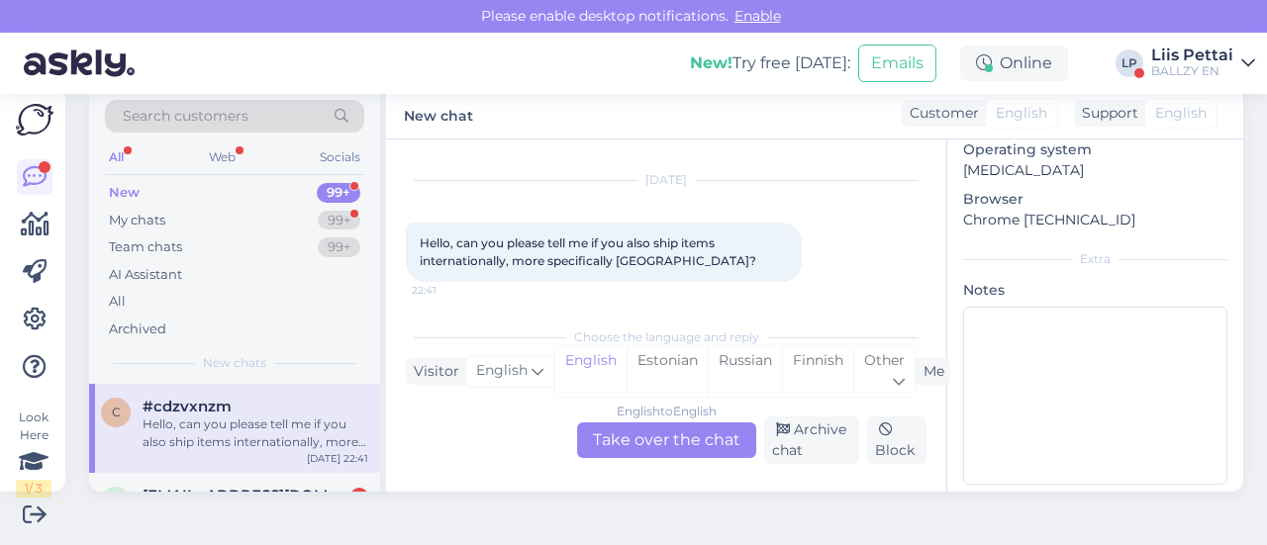
click at [642, 429] on div "English to English Take over the chat" at bounding box center [666, 441] width 179 height 36
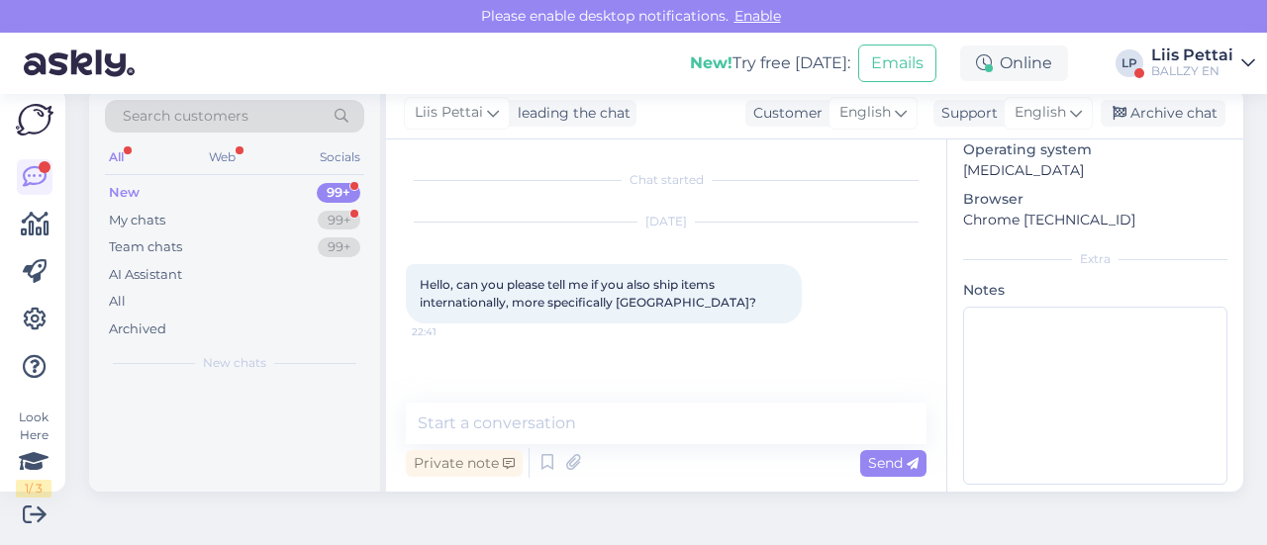
scroll to position [0, 0]
click at [623, 439] on textarea at bounding box center [666, 424] width 521 height 42
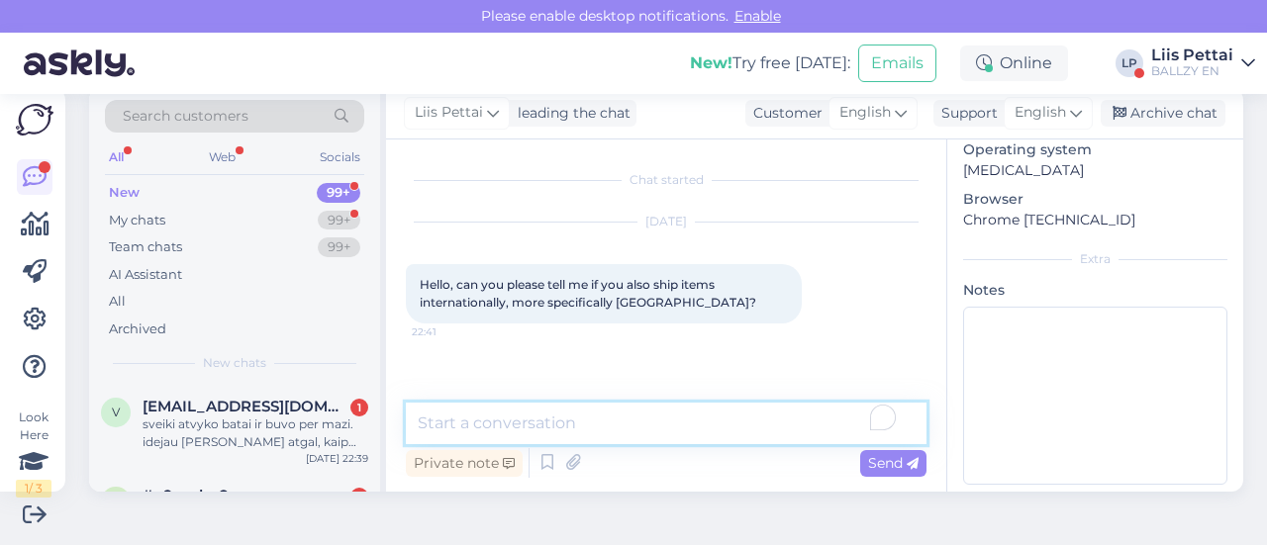
click at [623, 435] on textarea "To enrich screen reader interactions, please activate Accessibility in Grammarl…" at bounding box center [666, 424] width 521 height 42
type textarea "sorry no :("
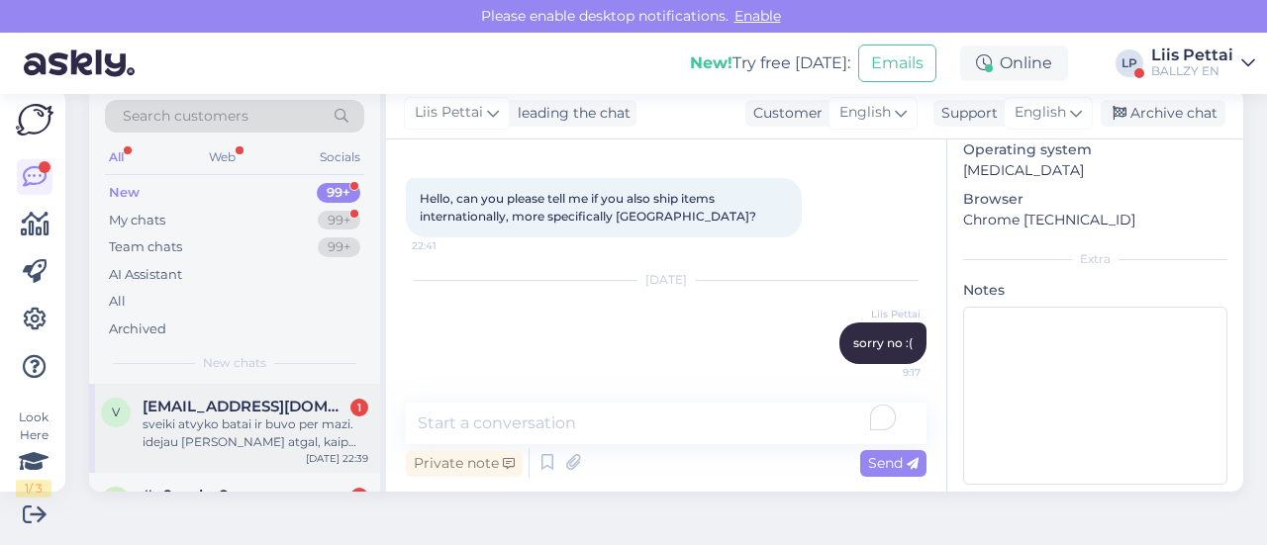
click at [306, 434] on div "sveiki atvyko batai ir buvo per mazi. idejau [PERSON_NAME] atgal, kaip man atsi…" at bounding box center [256, 434] width 226 height 36
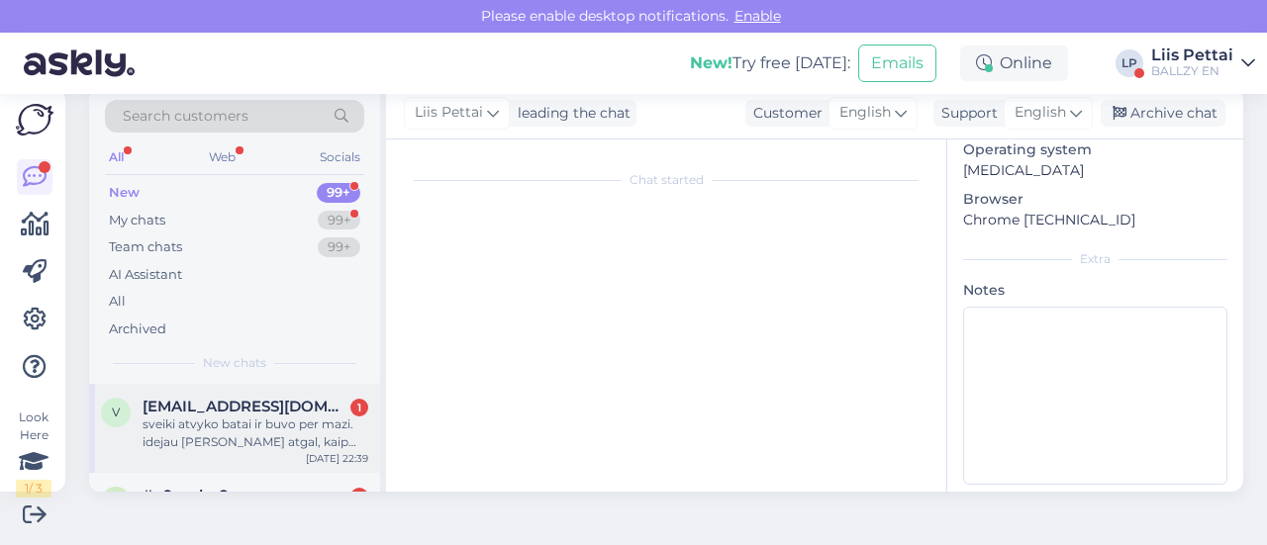
scroll to position [459, 0]
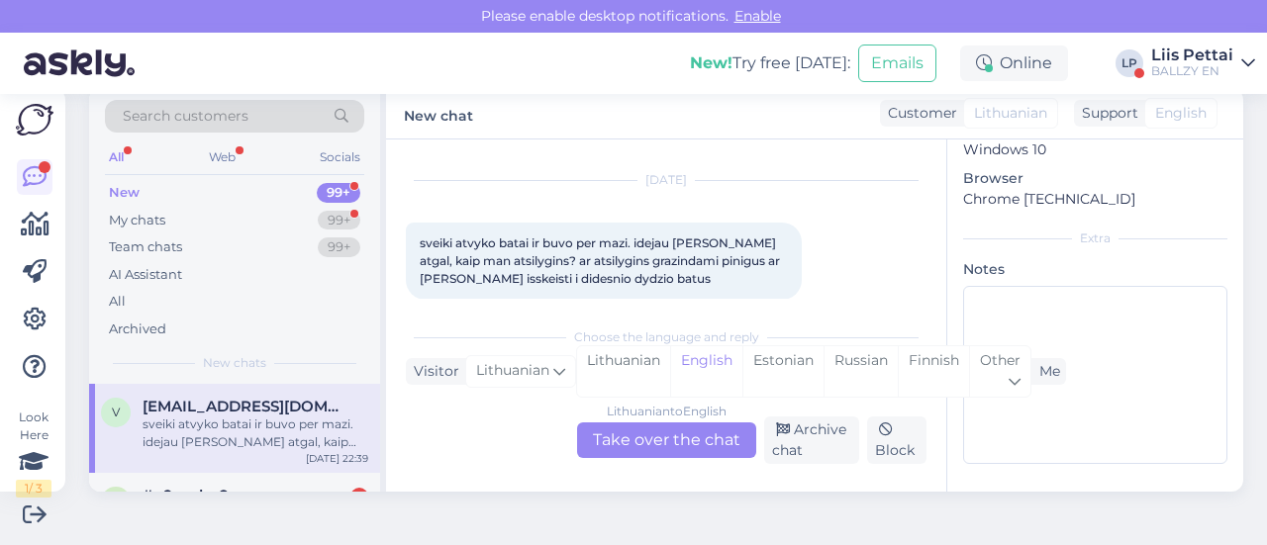
click at [655, 425] on div "Lithuanian to English Take over the chat" at bounding box center [666, 441] width 179 height 36
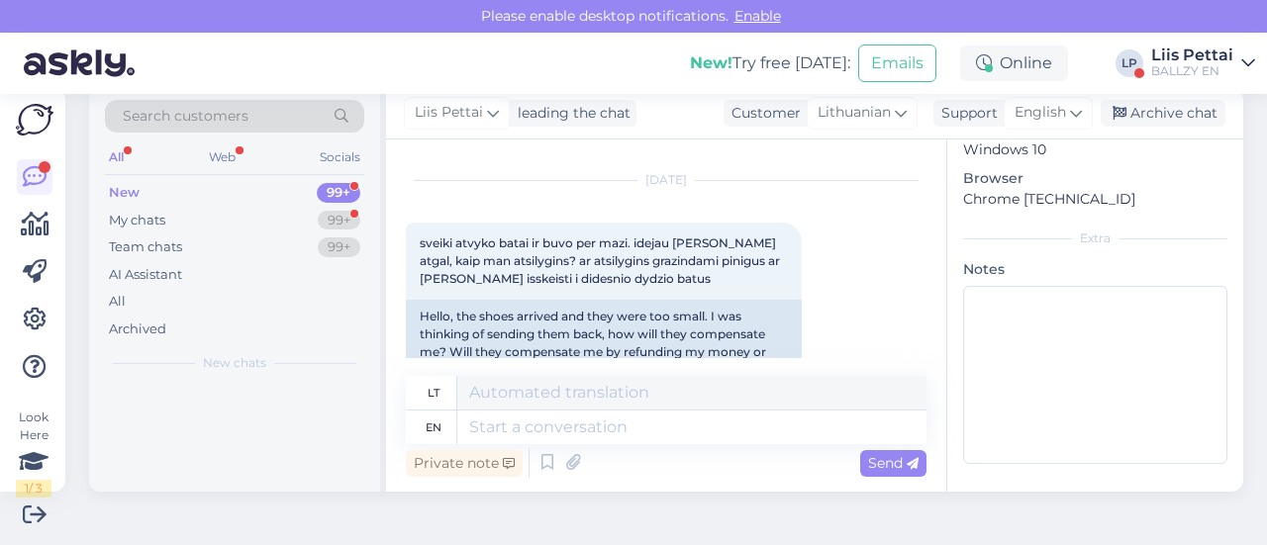
click at [656, 446] on div "Private note Send" at bounding box center [666, 464] width 521 height 38
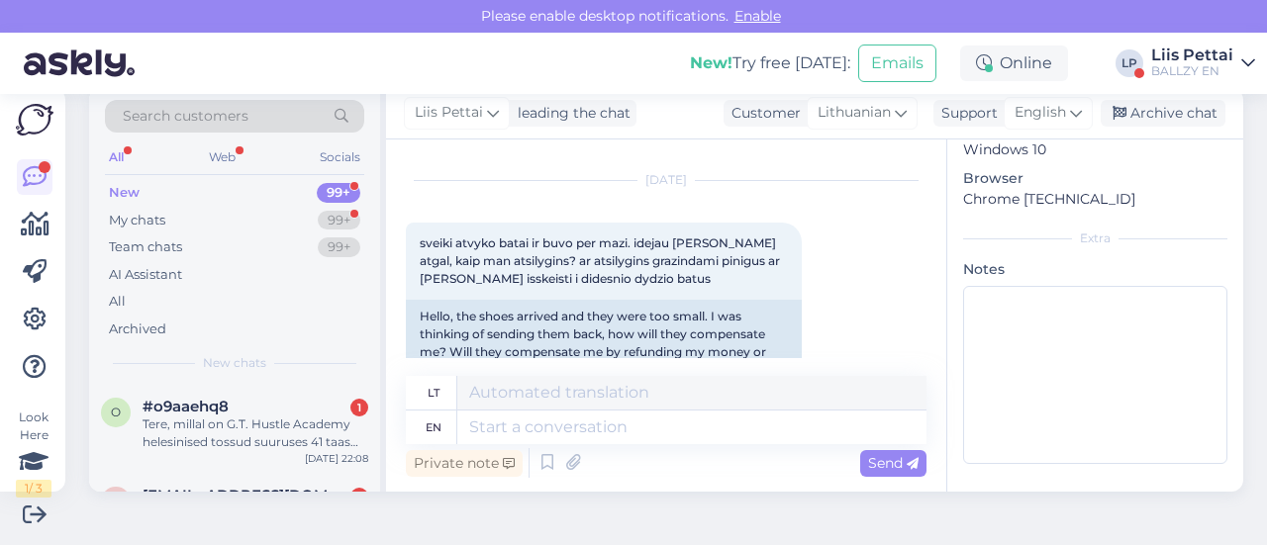
drag, startPoint x: 929, startPoint y: 247, endPoint x: 926, endPoint y: 266, distance: 19.0
click at [926, 268] on div "Chat started [DATE] sveiki atvyko batai ir buvo per mazi. idejau [PERSON_NAME] …" at bounding box center [666, 316] width 560 height 352
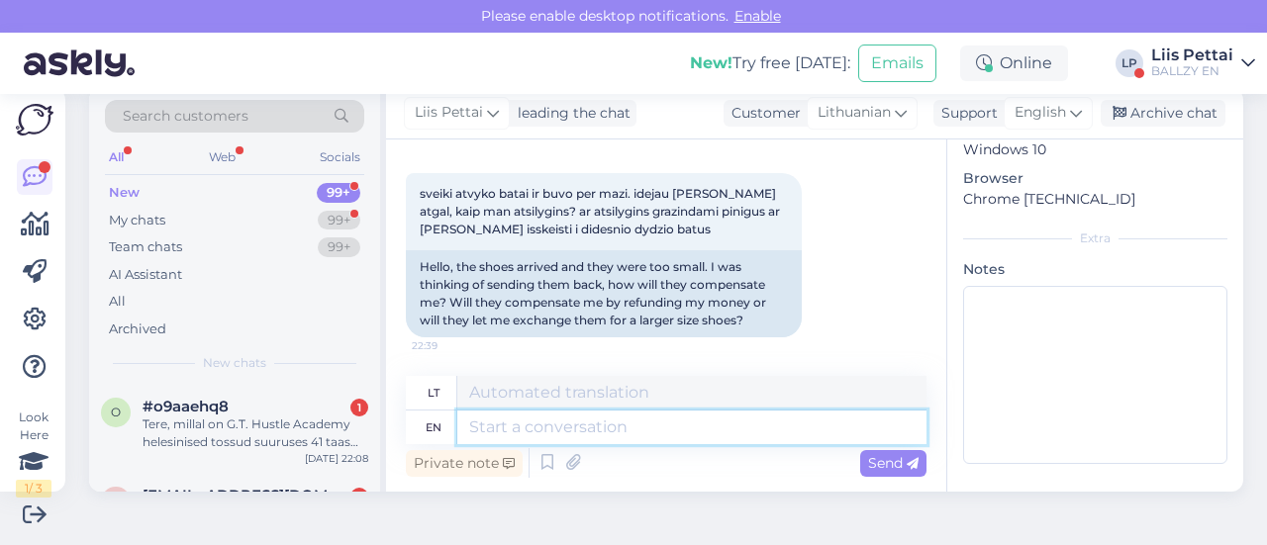
click at [723, 419] on textarea at bounding box center [691, 428] width 469 height 34
type textarea "we wi"
type textarea "mes"
type textarea "we will return y"
type textarea "mes grįšime"
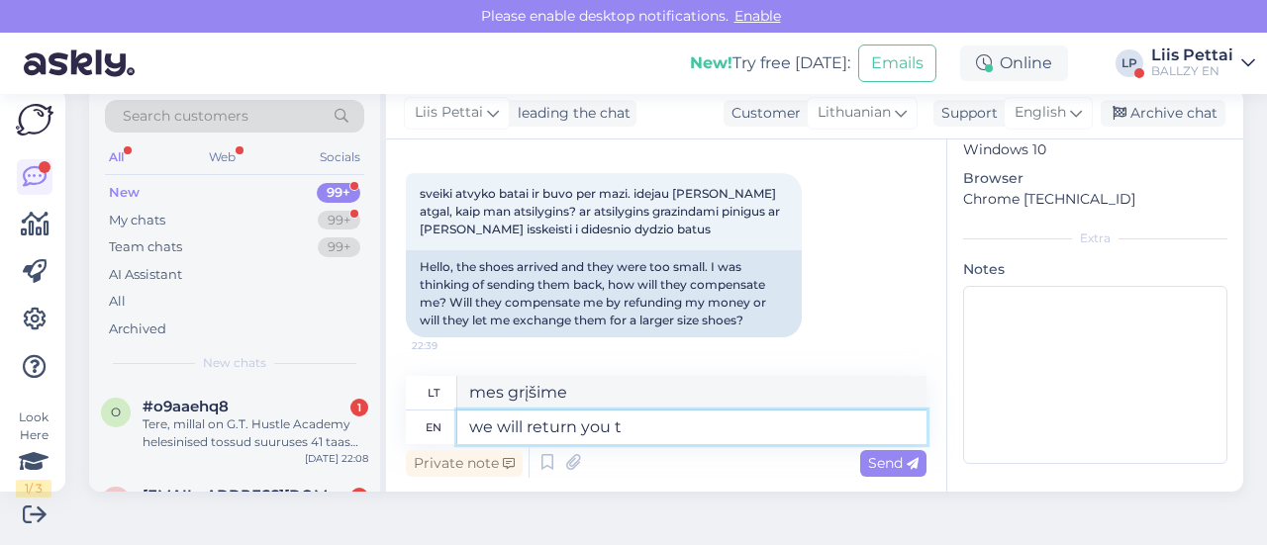
type textarea "we will return you th"
type textarea "mes tau grąžinsime"
type textarea "we will return you the mo"
type textarea "mes jums grąžinsime"
type textarea "we will return you the money"
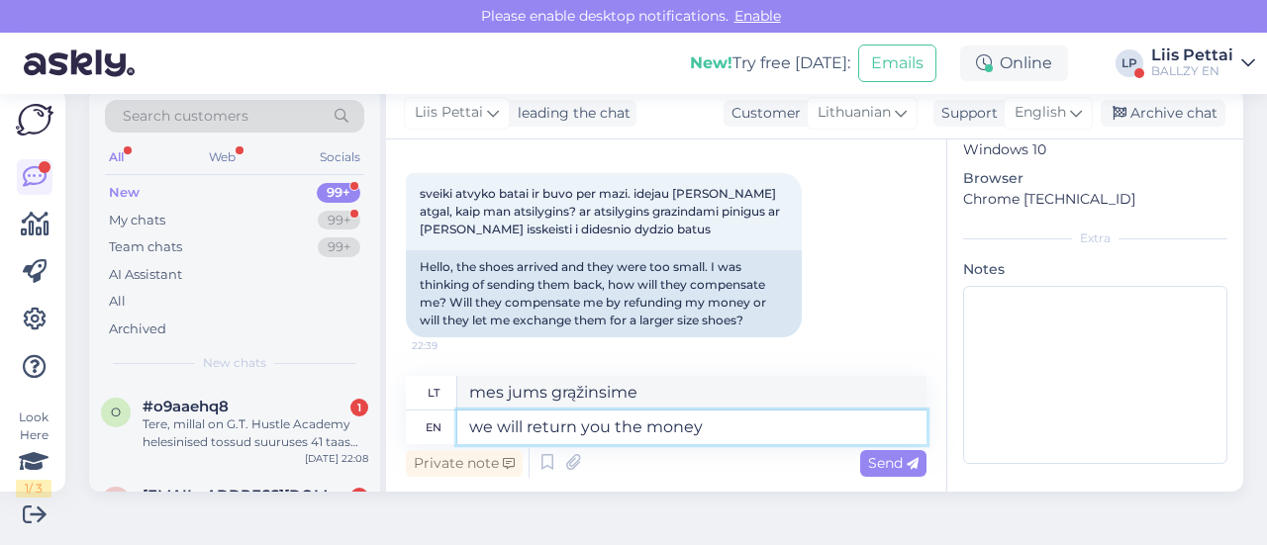
type textarea "grąžinsime jums pinigus"
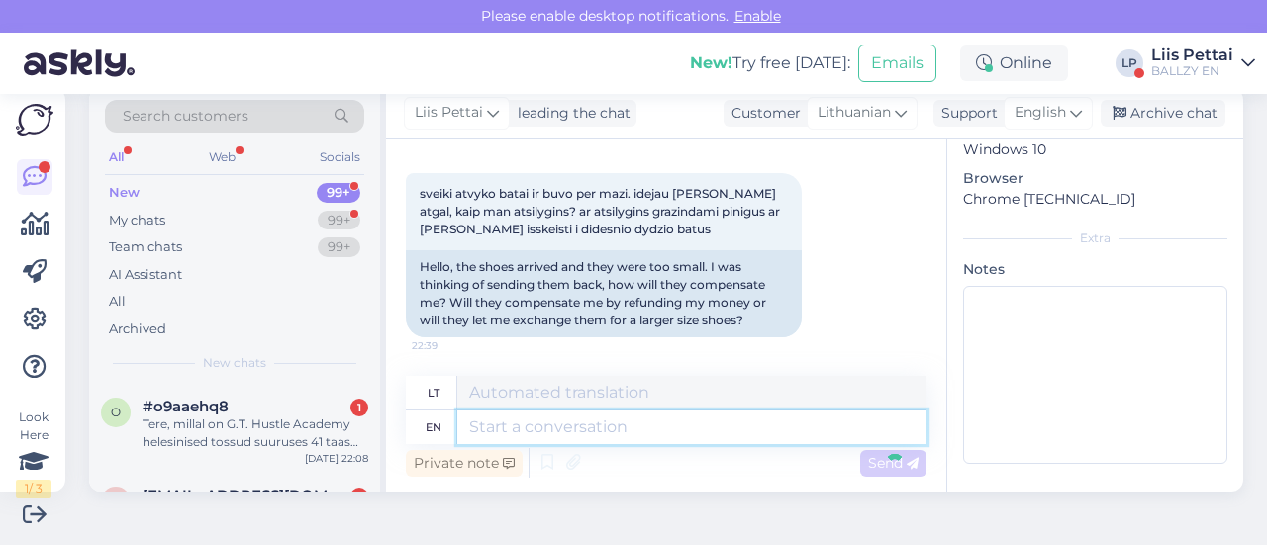
scroll to position [251, 0]
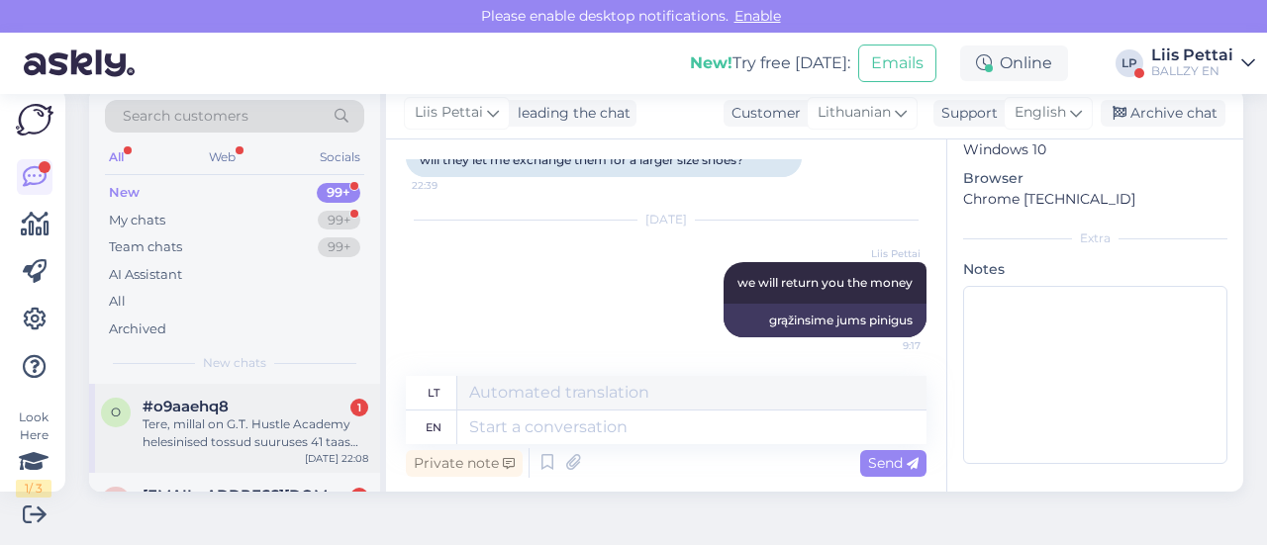
click at [330, 427] on div "Tere, millal on G.T. Hustle Academy helesinised tossud suuruses 41 taas müüki t…" at bounding box center [256, 434] width 226 height 36
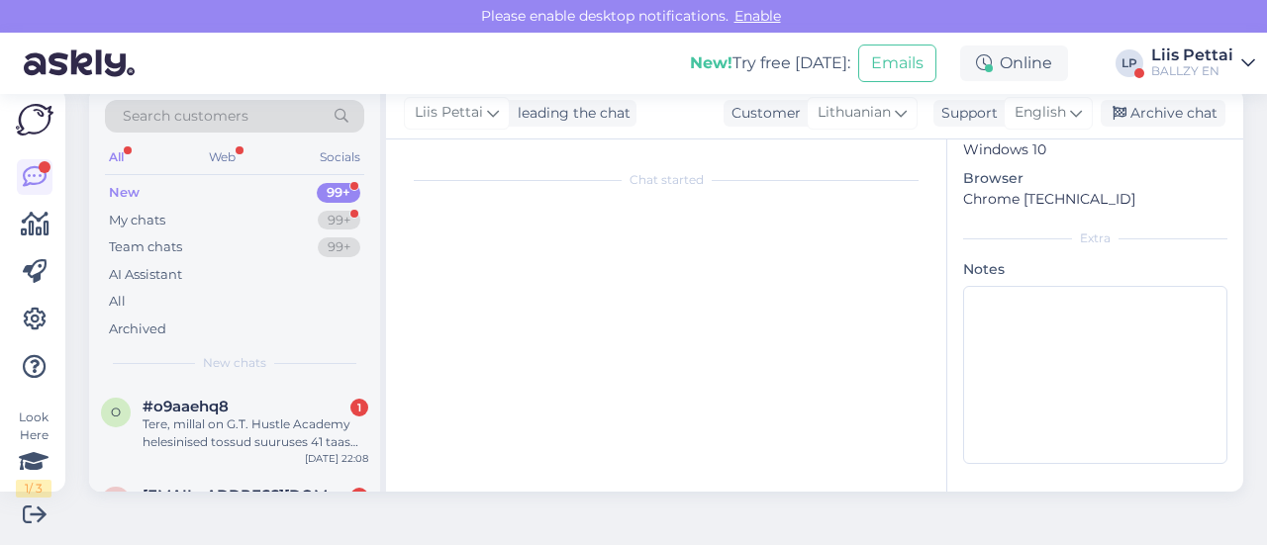
scroll to position [465, 0]
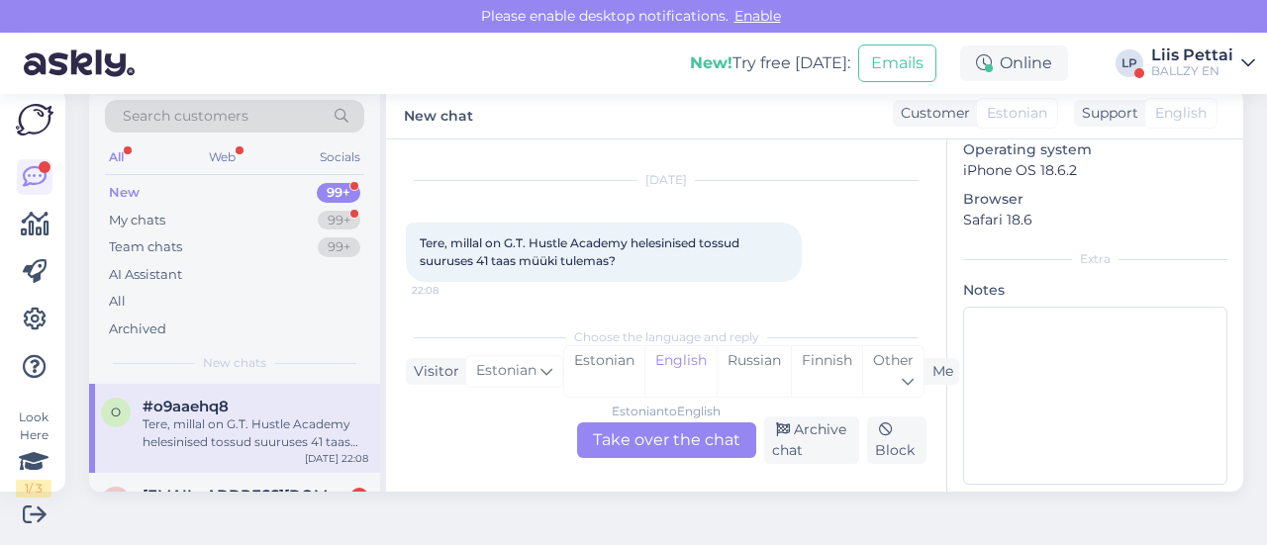
click at [717, 439] on div "Estonian to English Take over the chat" at bounding box center [666, 441] width 179 height 36
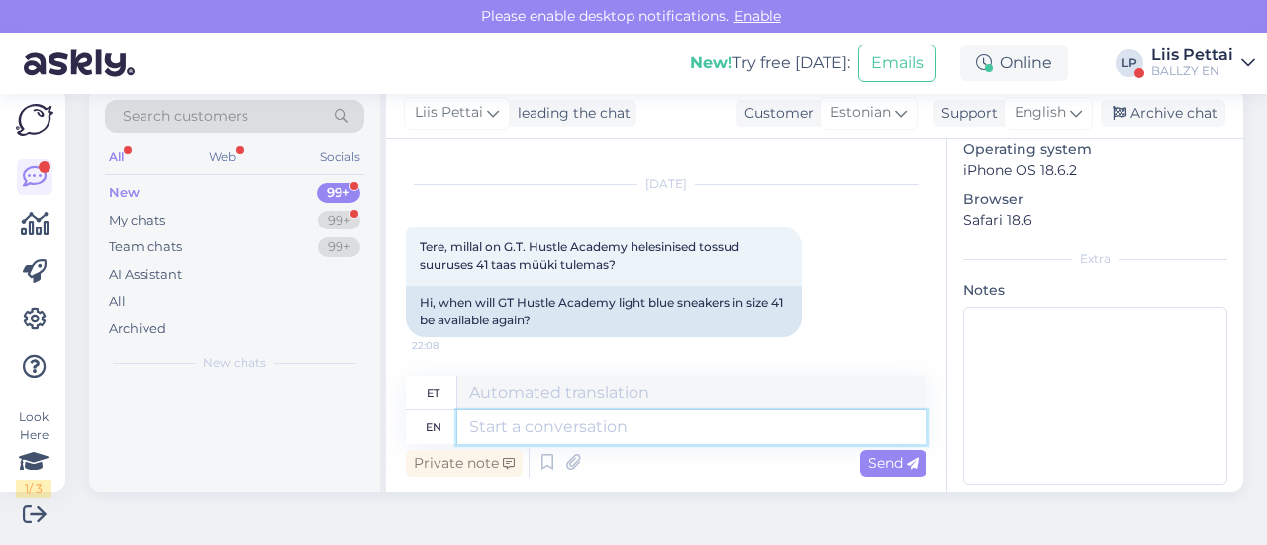
click at [642, 433] on textarea at bounding box center [691, 428] width 469 height 34
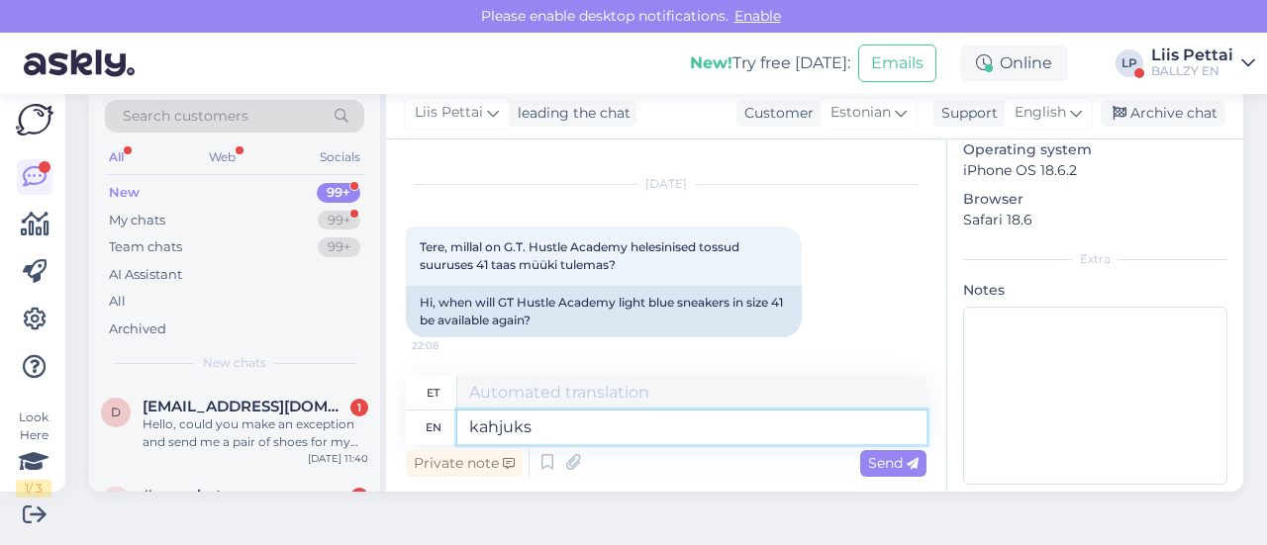
type textarea "kahjuks m"
type textarea "kahjuks"
type textarea "kahjuks mitte lä"
type textarea "kahjuks mitte"
type textarea "kahjuks mitte lähiajal"
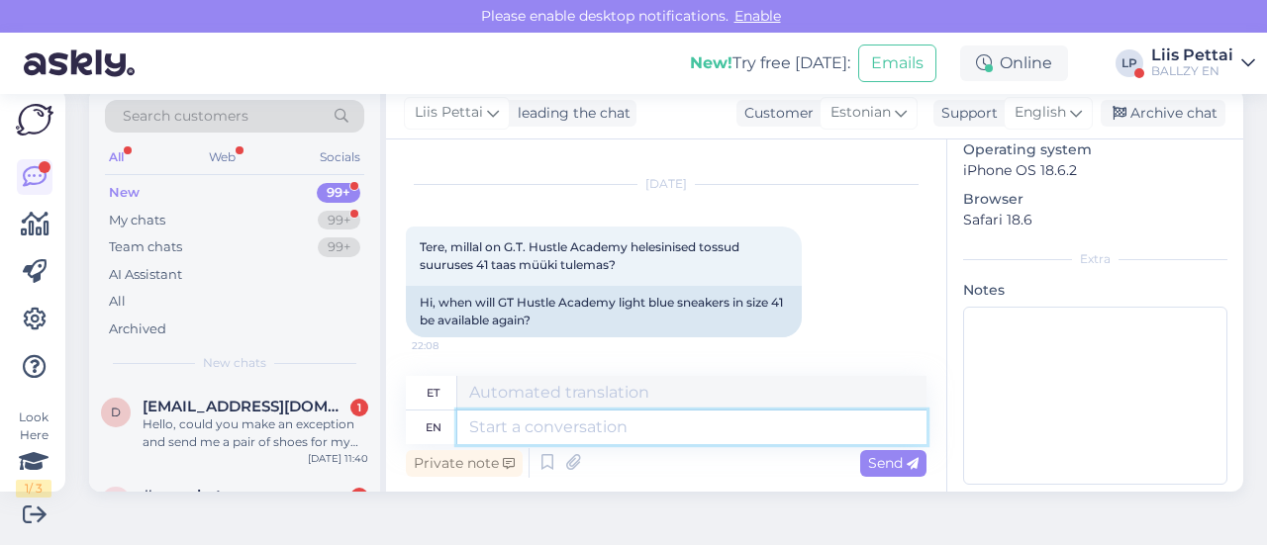
scroll to position [198, 0]
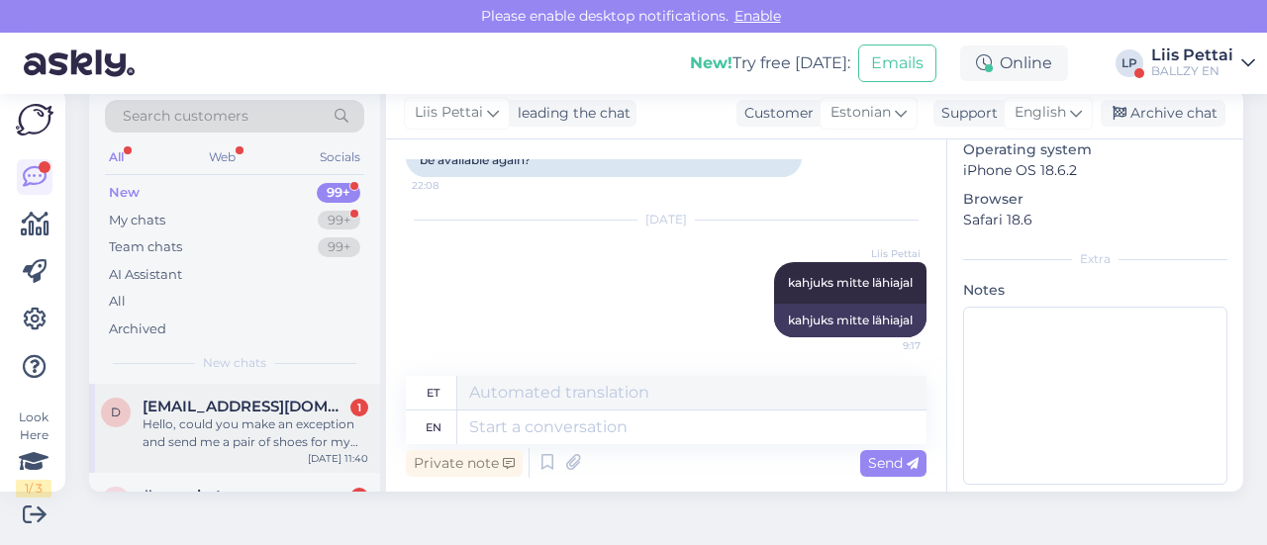
click at [222, 416] on div "Hello, could you make an exception and send me a pair of shoes for my son in [G…" at bounding box center [256, 434] width 226 height 36
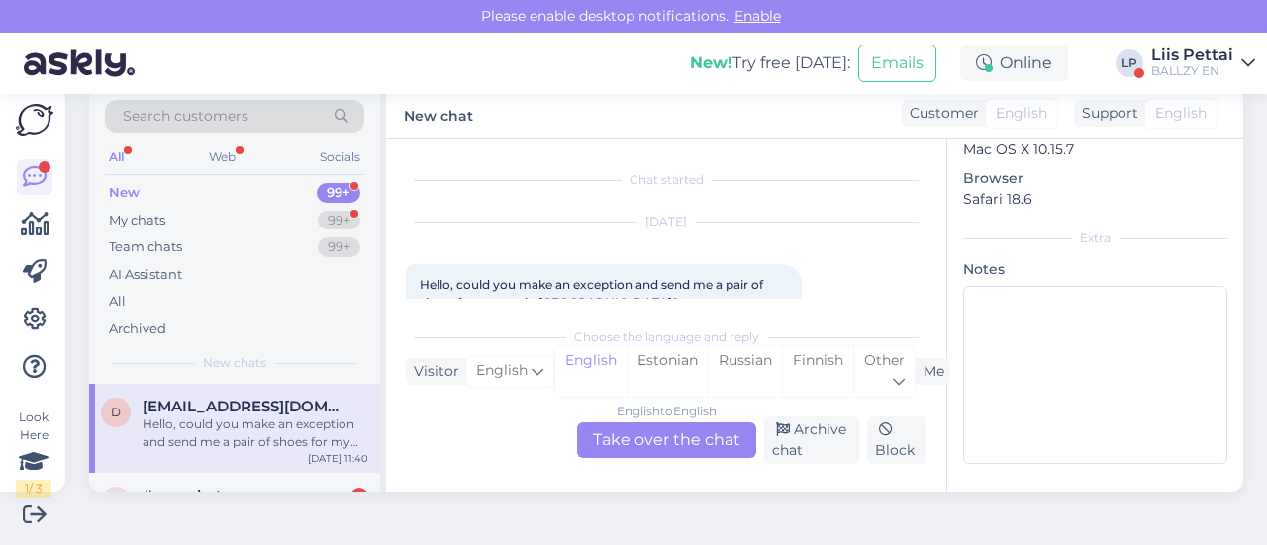
scroll to position [46, 0]
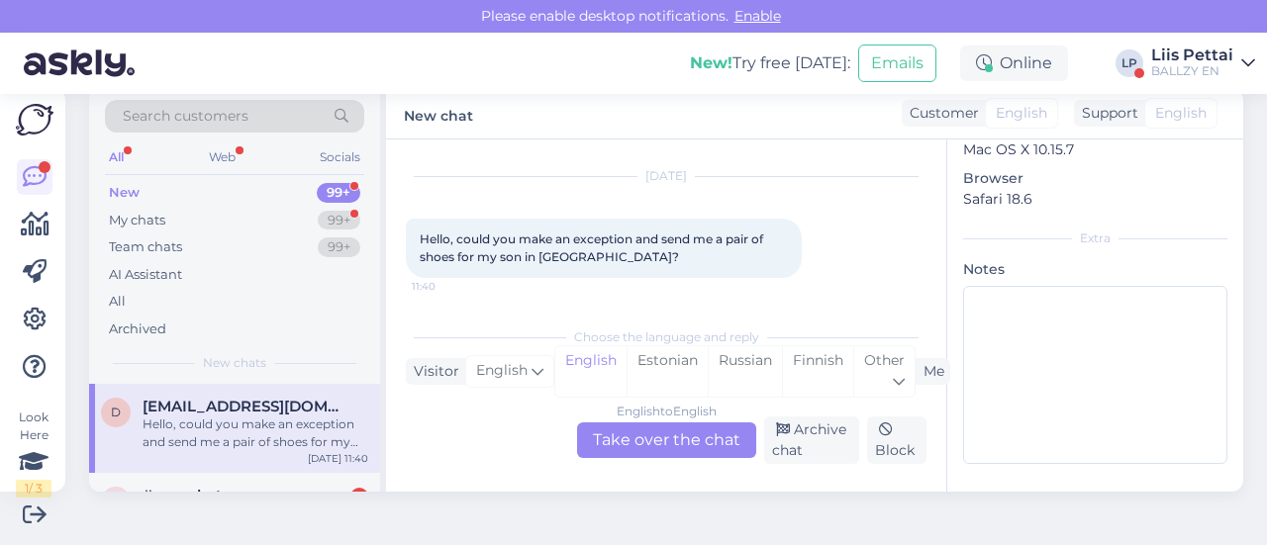
click at [306, 411] on span "[EMAIL_ADDRESS][DOMAIN_NAME]" at bounding box center [246, 407] width 206 height 18
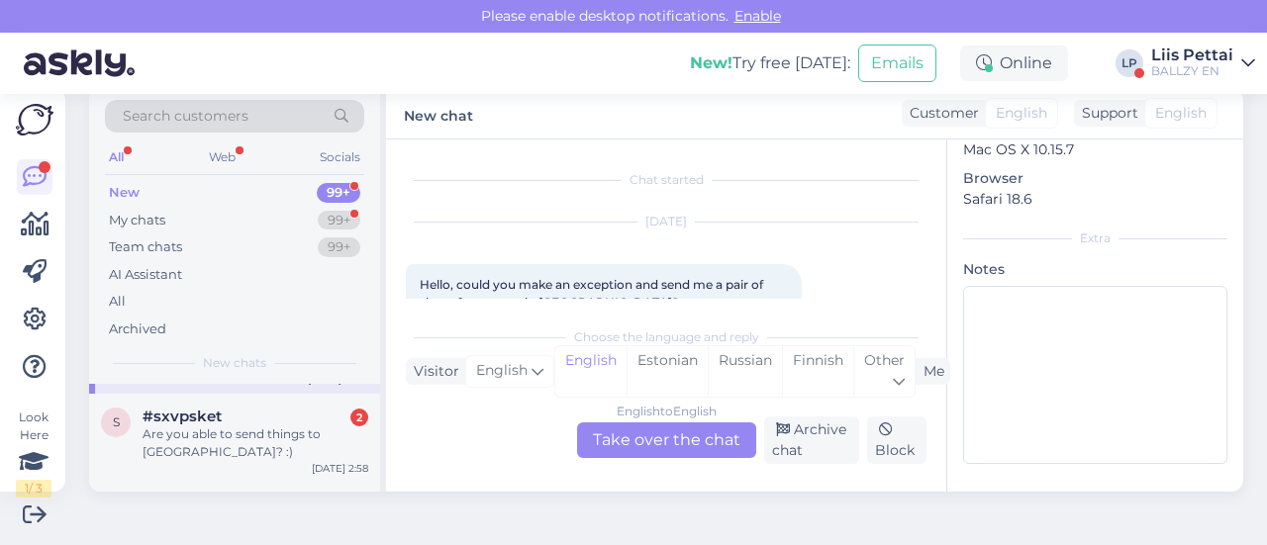
scroll to position [119, 0]
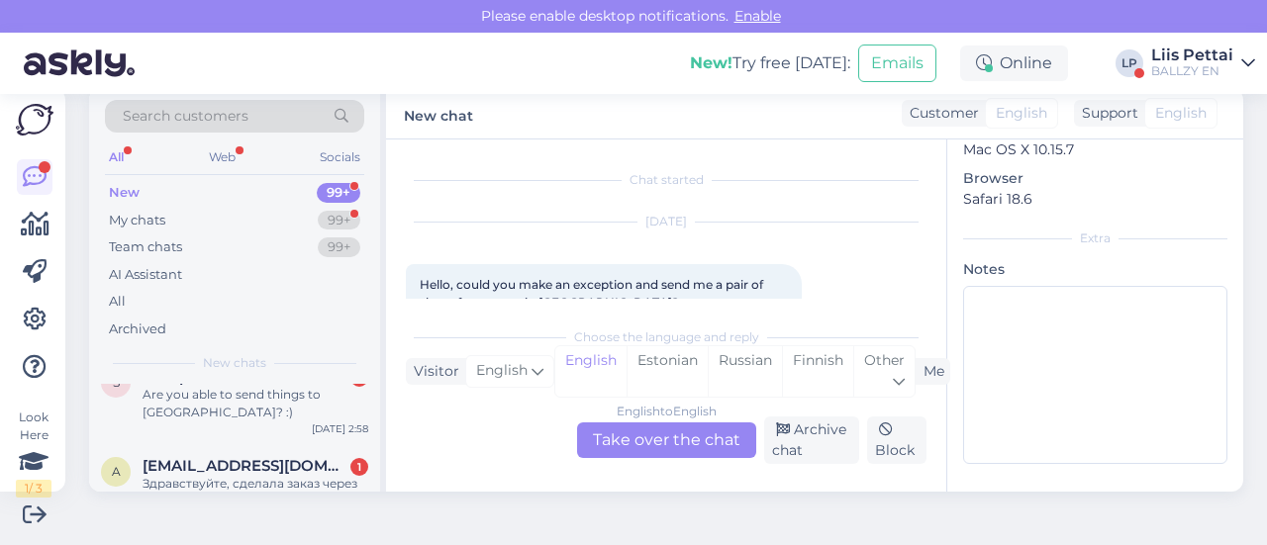
click at [306, 411] on div "Are you able to send things to [GEOGRAPHIC_DATA]? :)" at bounding box center [256, 404] width 226 height 36
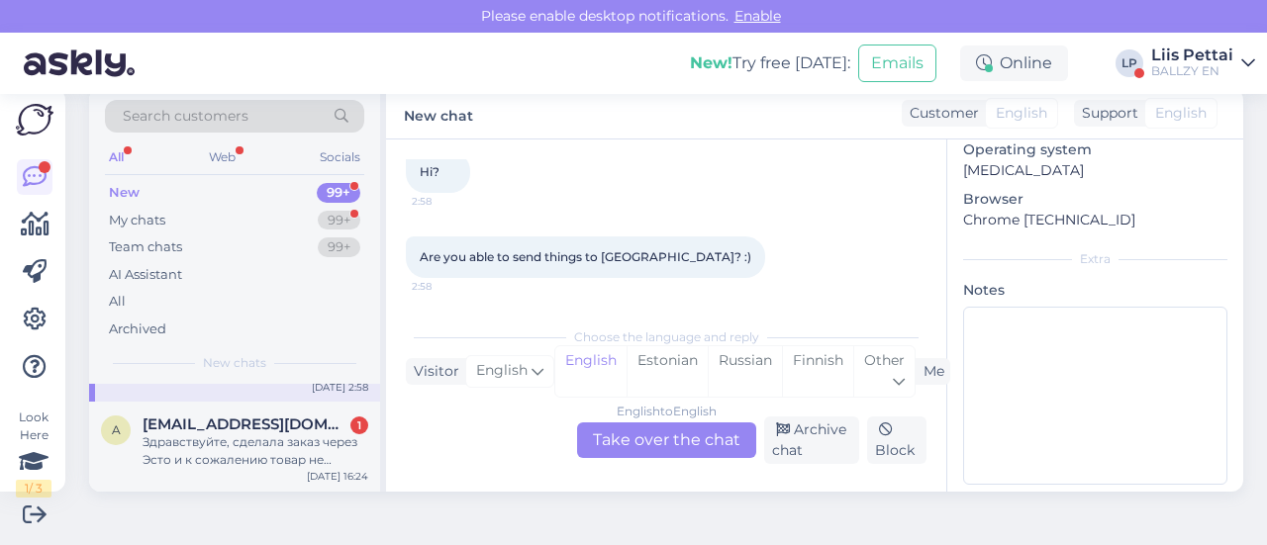
scroll to position [198, 0]
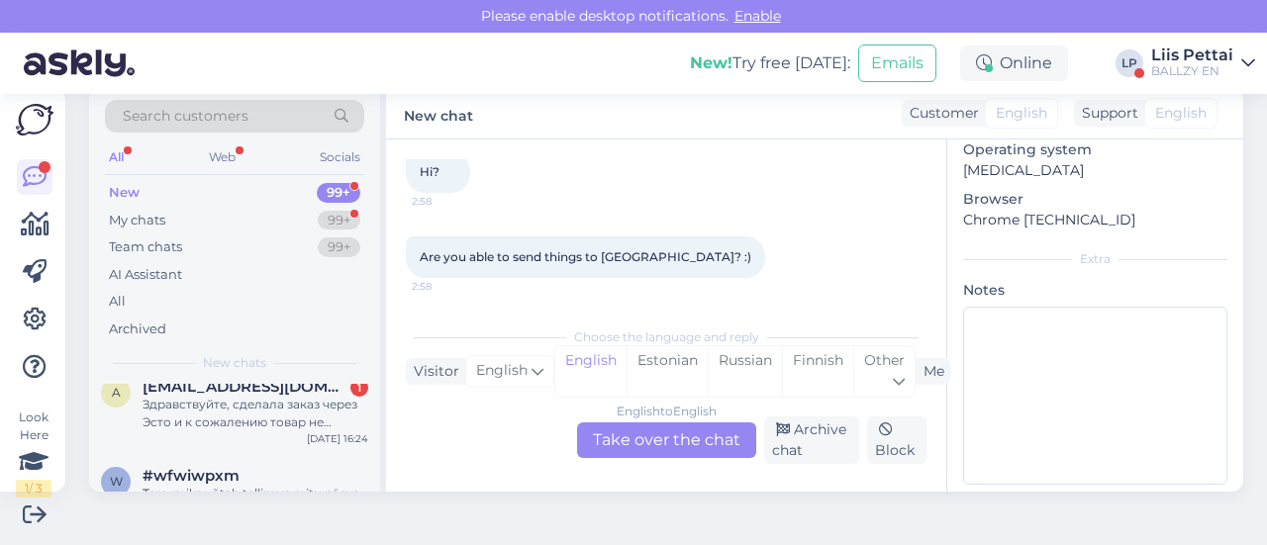
click at [306, 411] on div "Здравствуйте, сделала заказ через Эсто и к сожалению товар не подошел, вернула …" at bounding box center [256, 414] width 226 height 36
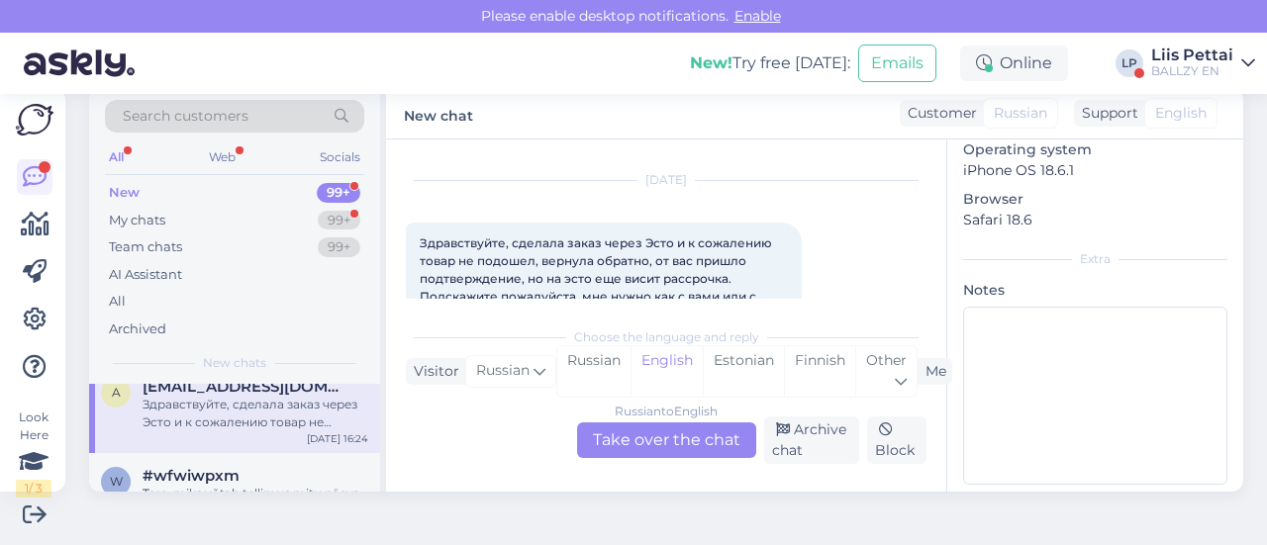
scroll to position [99, 0]
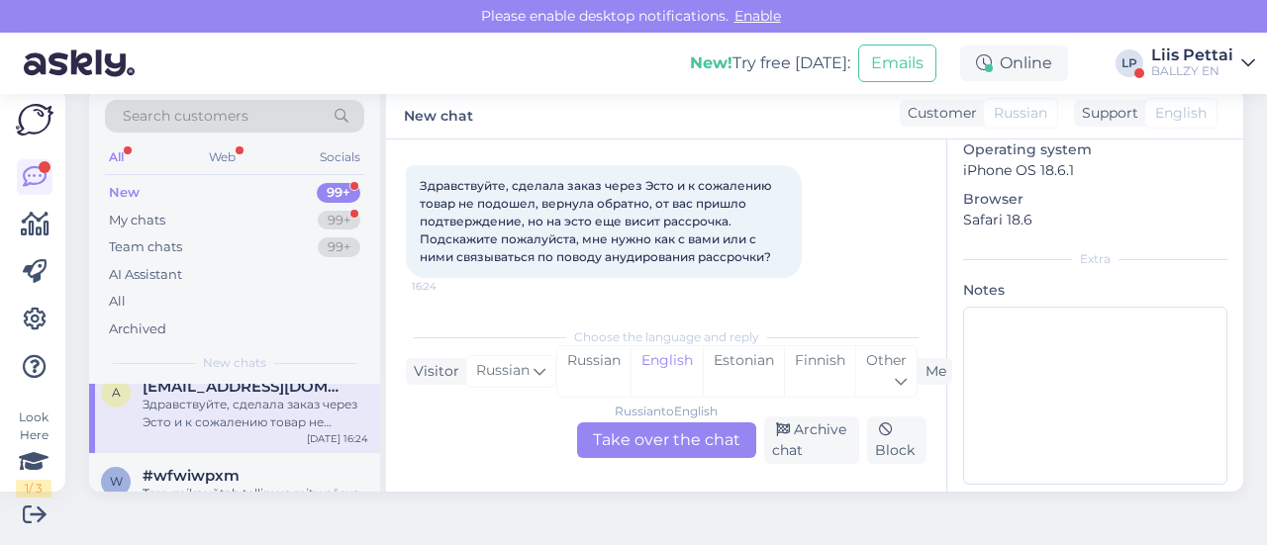
click at [606, 453] on div "Russian to English Take over the chat" at bounding box center [666, 441] width 179 height 36
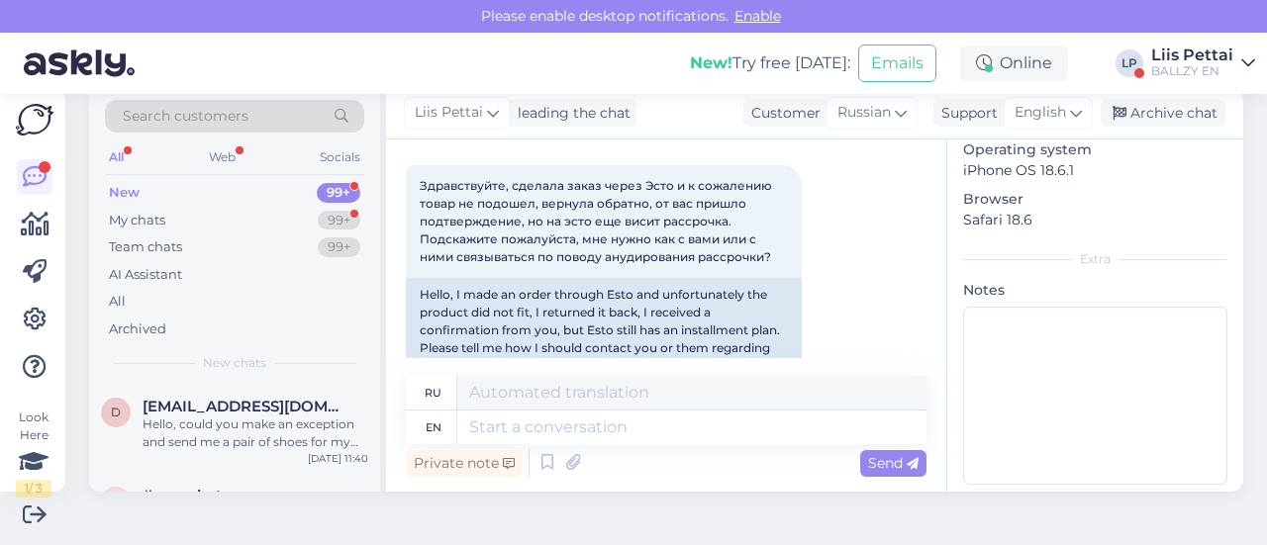
drag, startPoint x: 912, startPoint y: 275, endPoint x: 917, endPoint y: 300, distance: 25.2
click at [917, 303] on div "Chat started [DATE] Здравствуйте, сделала заказ через Эсто и к сожалению товар …" at bounding box center [675, 258] width 539 height 199
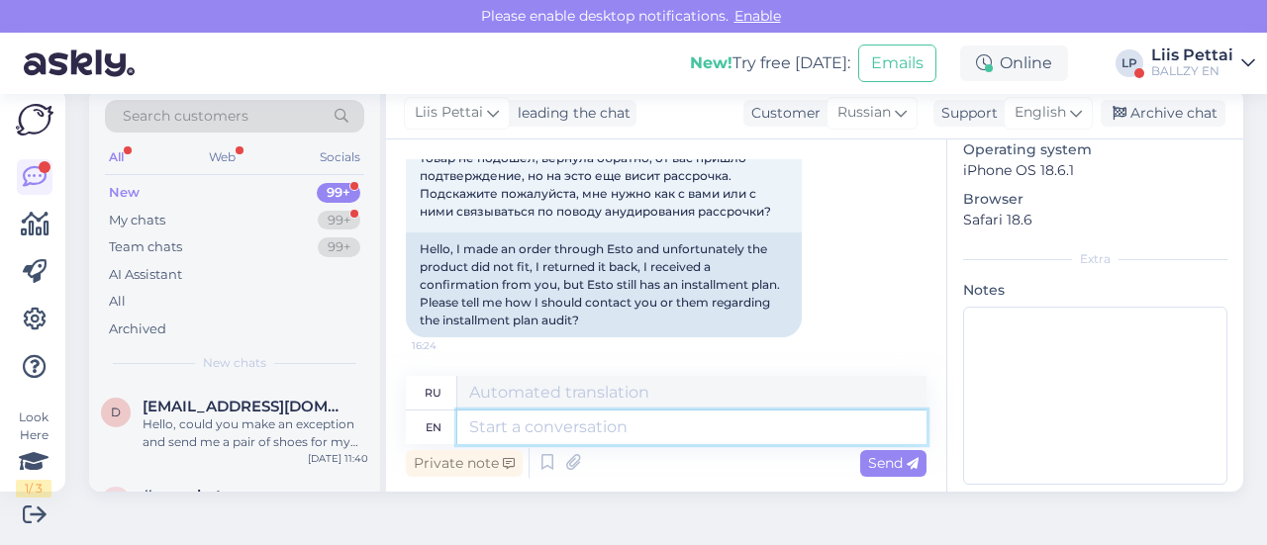
click at [700, 443] on textarea at bounding box center [691, 428] width 469 height 34
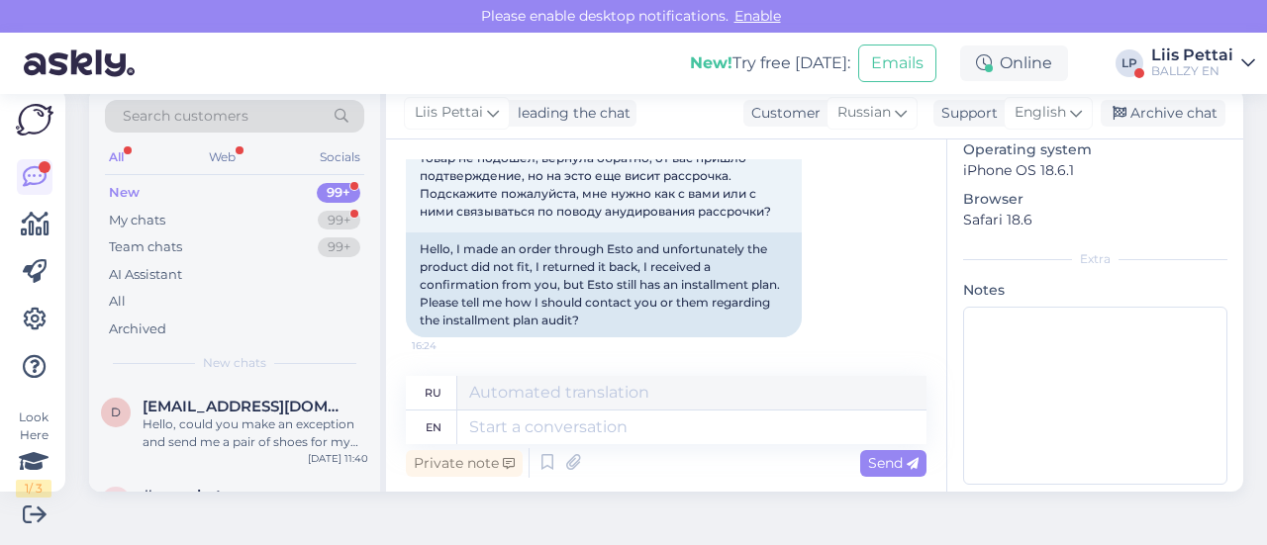
click at [239, 191] on div "New 99+" at bounding box center [234, 193] width 259 height 28
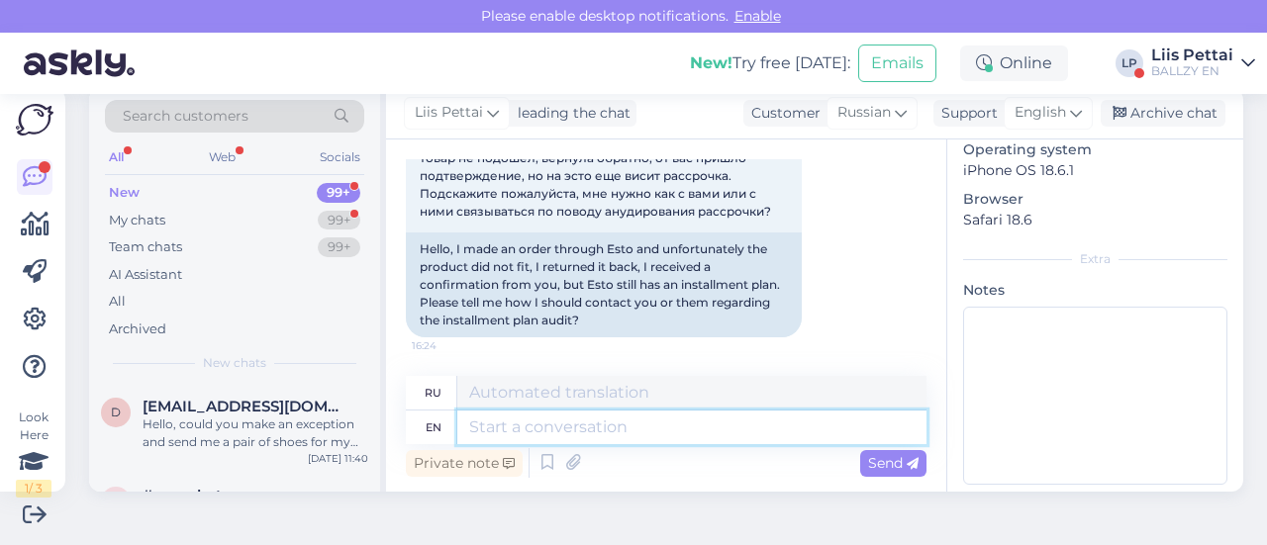
click at [638, 437] on textarea at bounding box center [691, 428] width 469 height 34
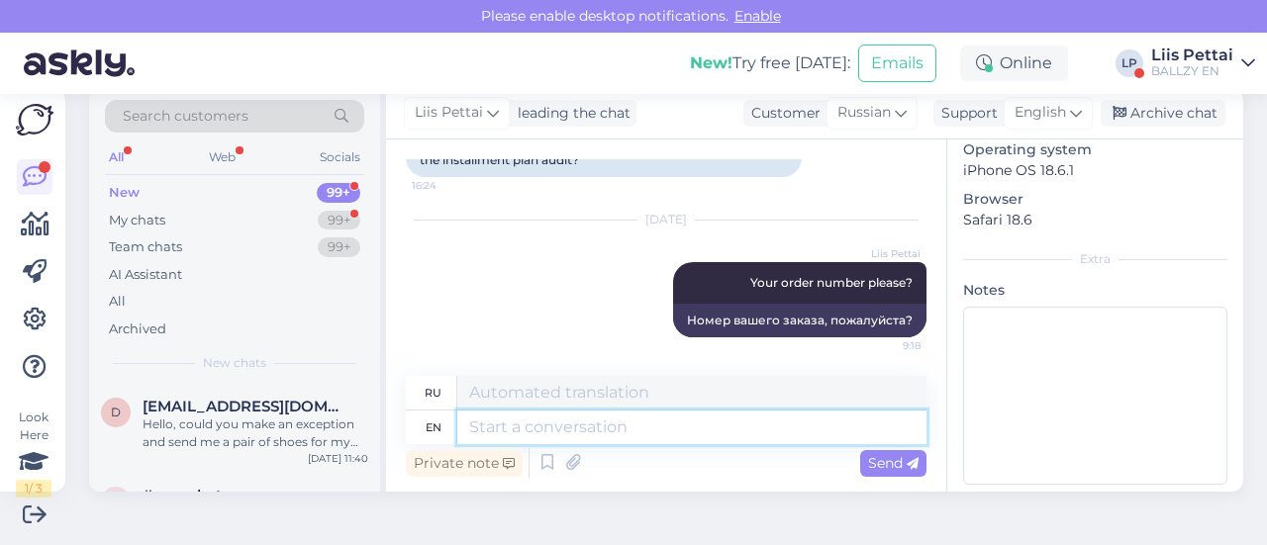
scroll to position [0, 0]
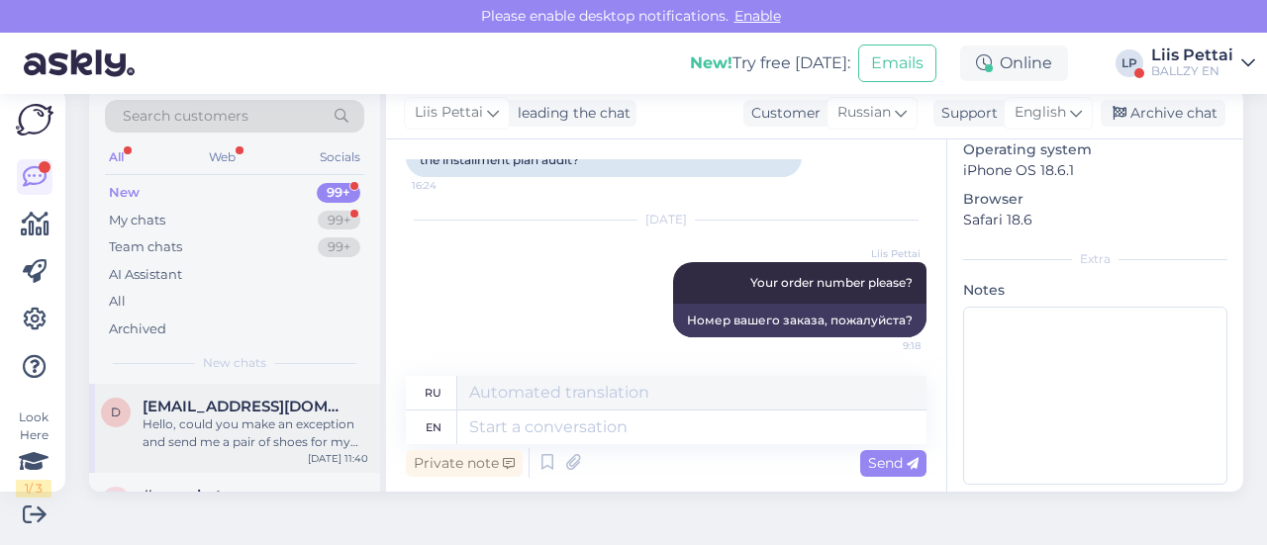
click at [287, 431] on div "Hello, could you make an exception and send me a pair of shoes for my son in [G…" at bounding box center [256, 434] width 226 height 36
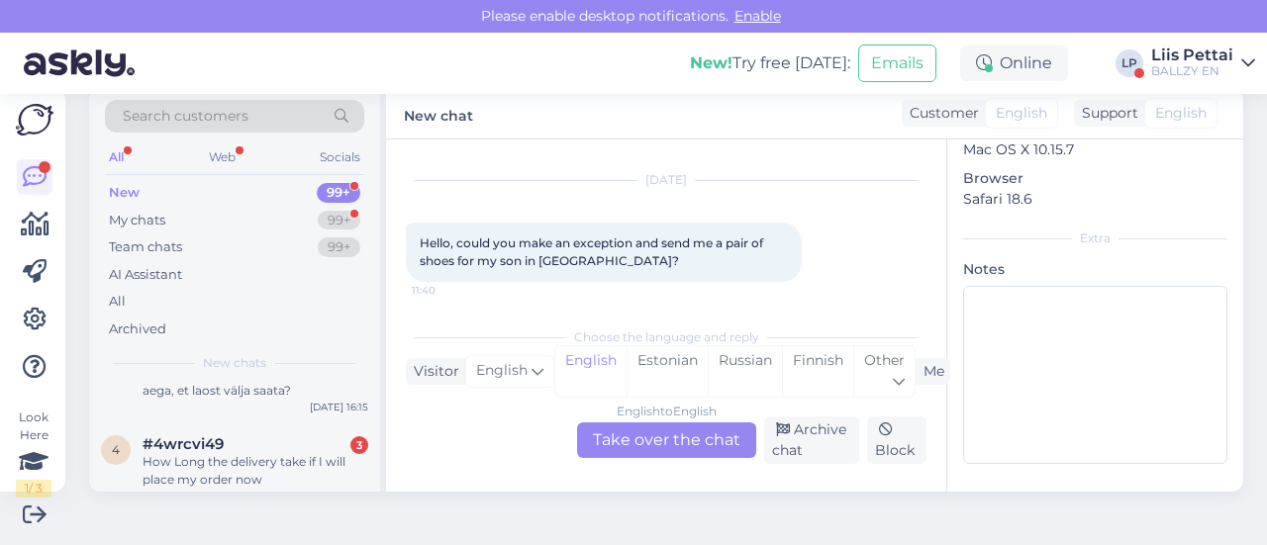
scroll to position [277, 0]
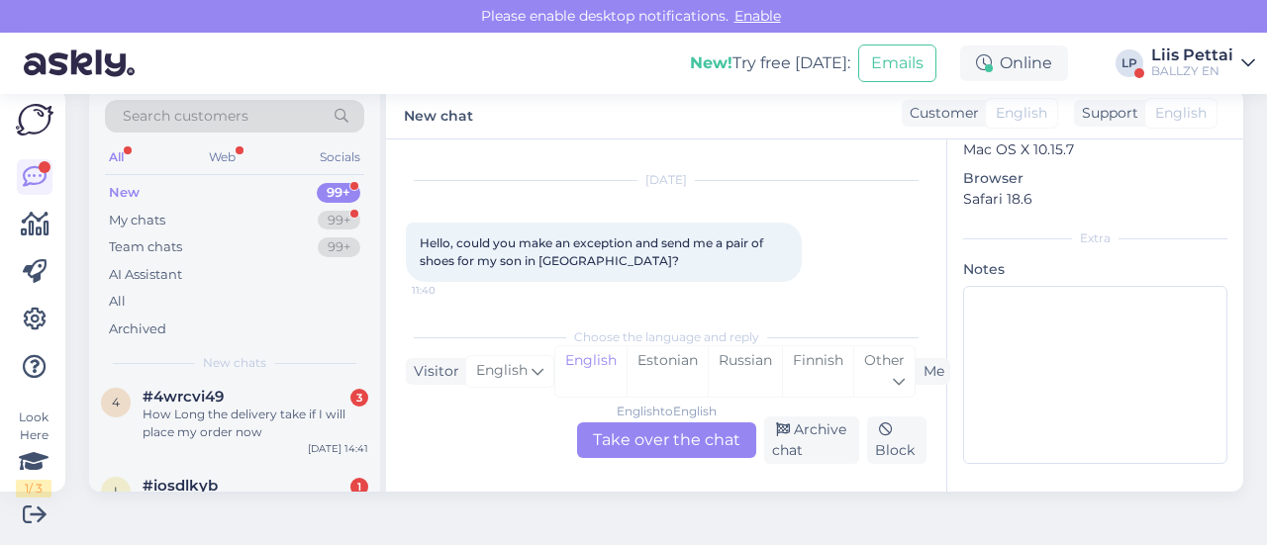
click at [287, 431] on div "How Long the delivery take if I will place my order now" at bounding box center [256, 424] width 226 height 36
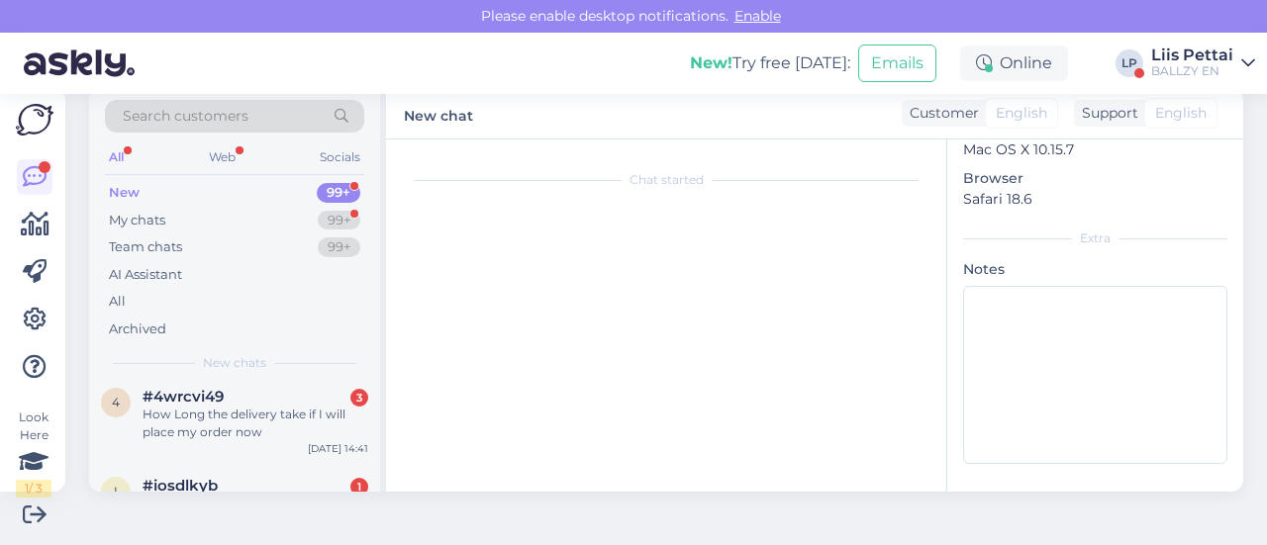
scroll to position [465, 0]
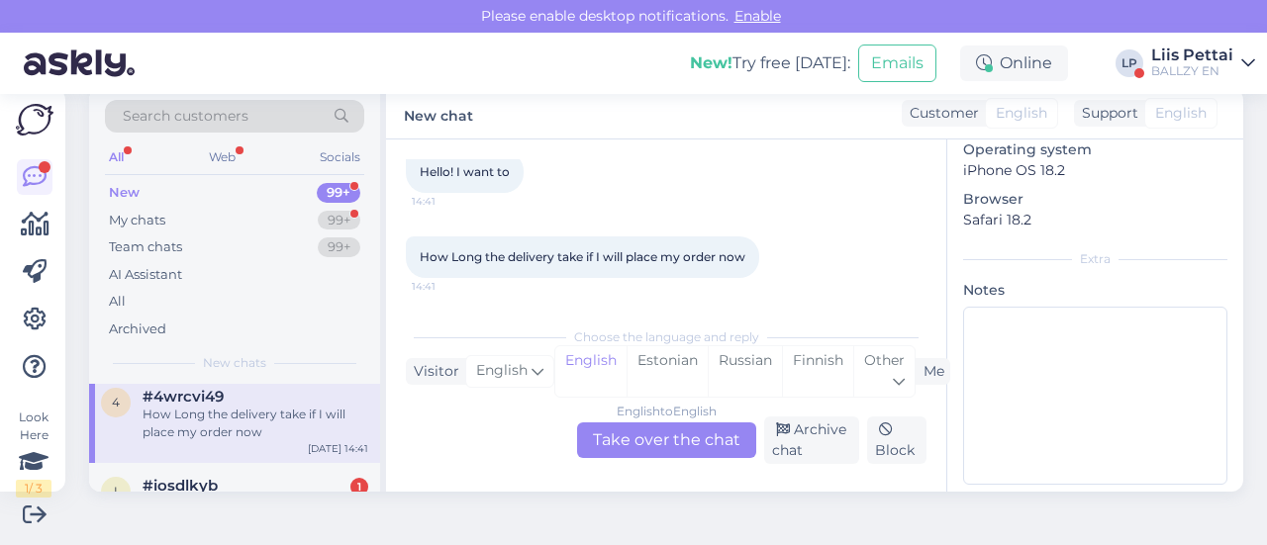
click at [642, 454] on div "English to English Take over the chat" at bounding box center [666, 441] width 179 height 36
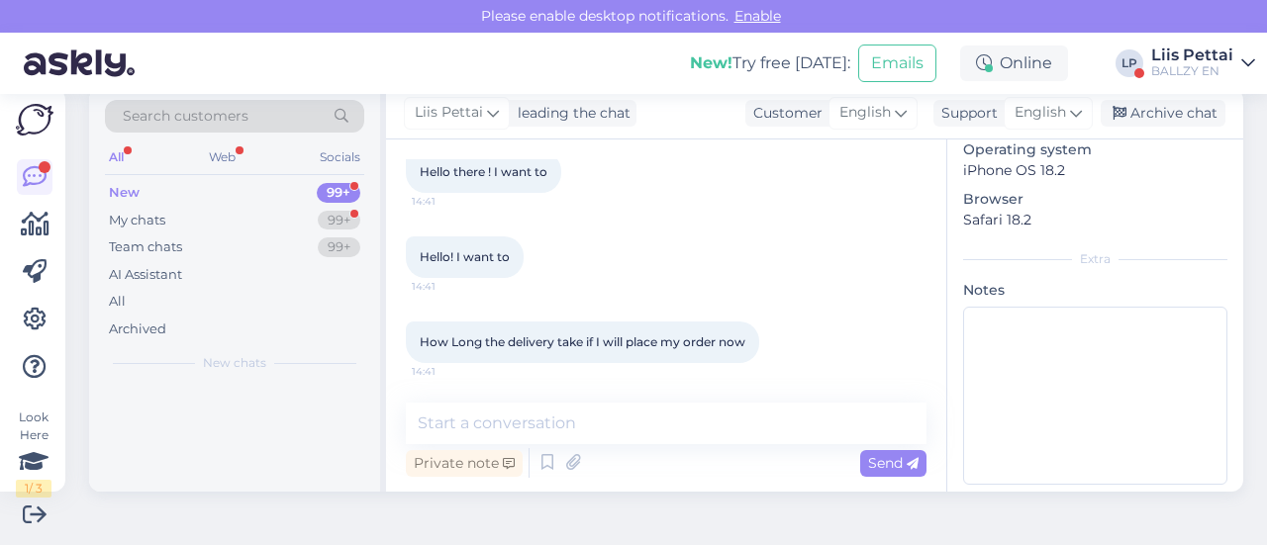
scroll to position [0, 0]
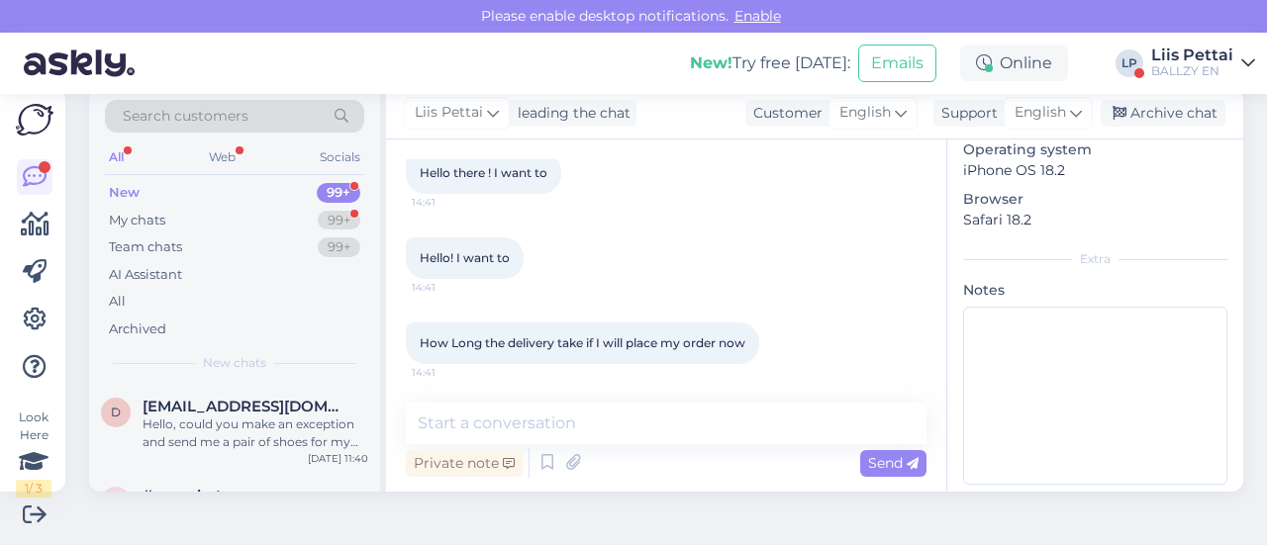
click at [588, 446] on div "Private note Send" at bounding box center [666, 464] width 521 height 38
click at [594, 422] on textarea at bounding box center [666, 424] width 521 height 42
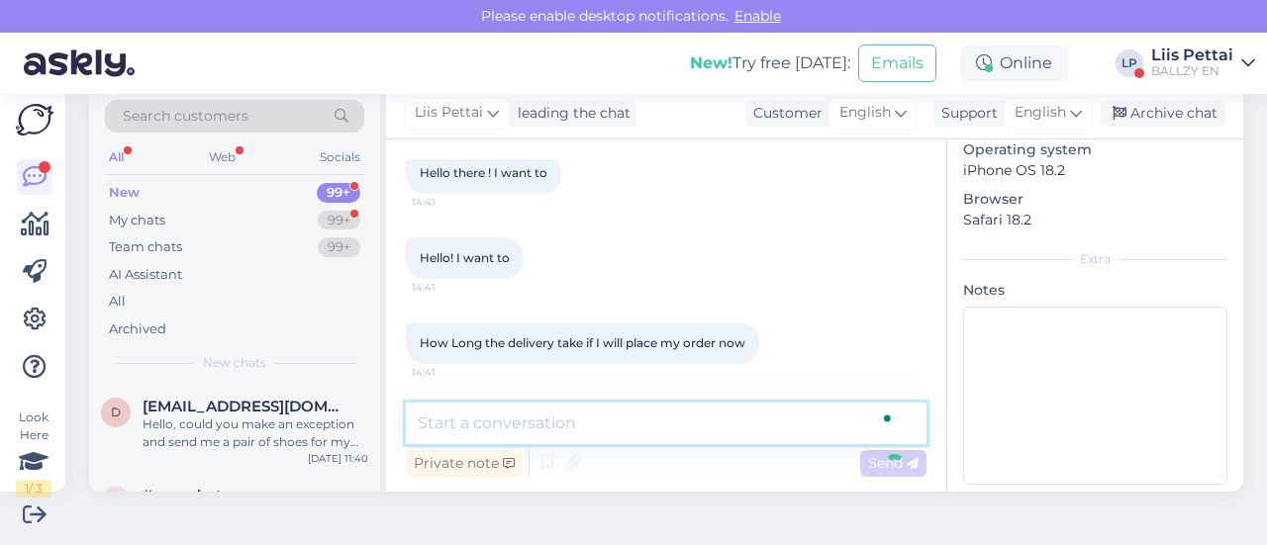
scroll to position [239, 0]
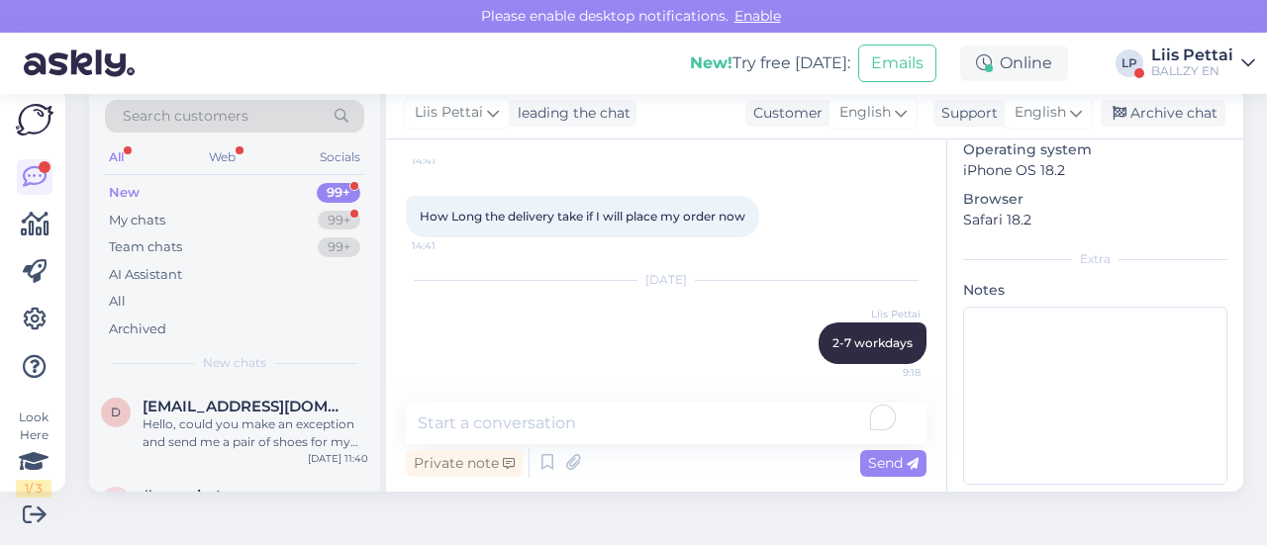
click at [168, 204] on div "New 99+" at bounding box center [234, 193] width 259 height 28
click at [192, 450] on div "d [EMAIL_ADDRESS][DOMAIN_NAME] Hello, could you make an exception and send me a…" at bounding box center [234, 428] width 291 height 89
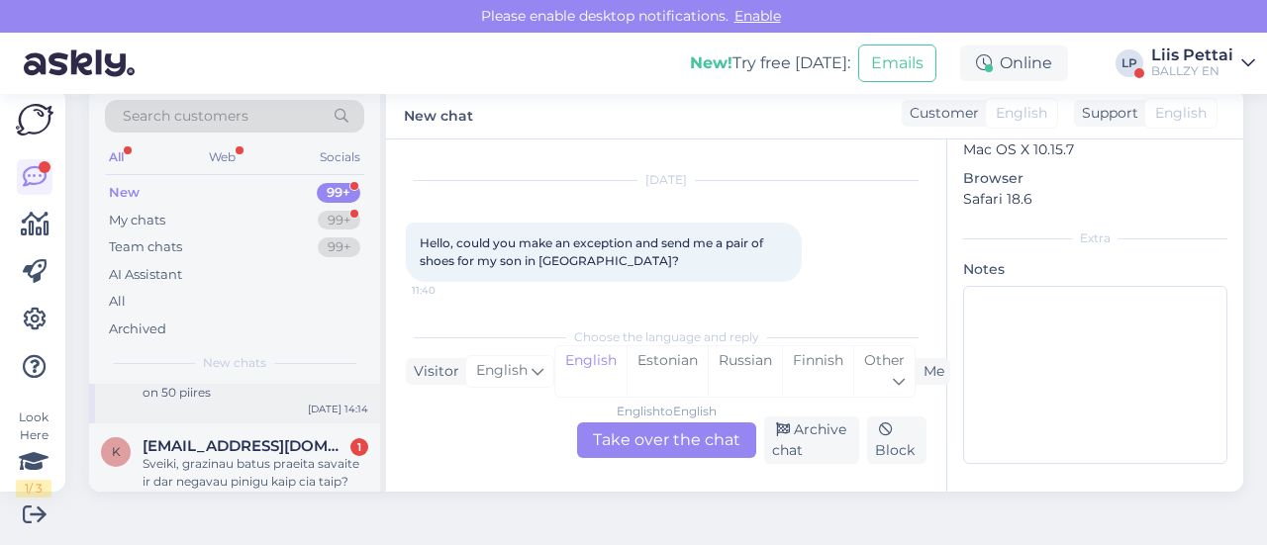
scroll to position [356, 0]
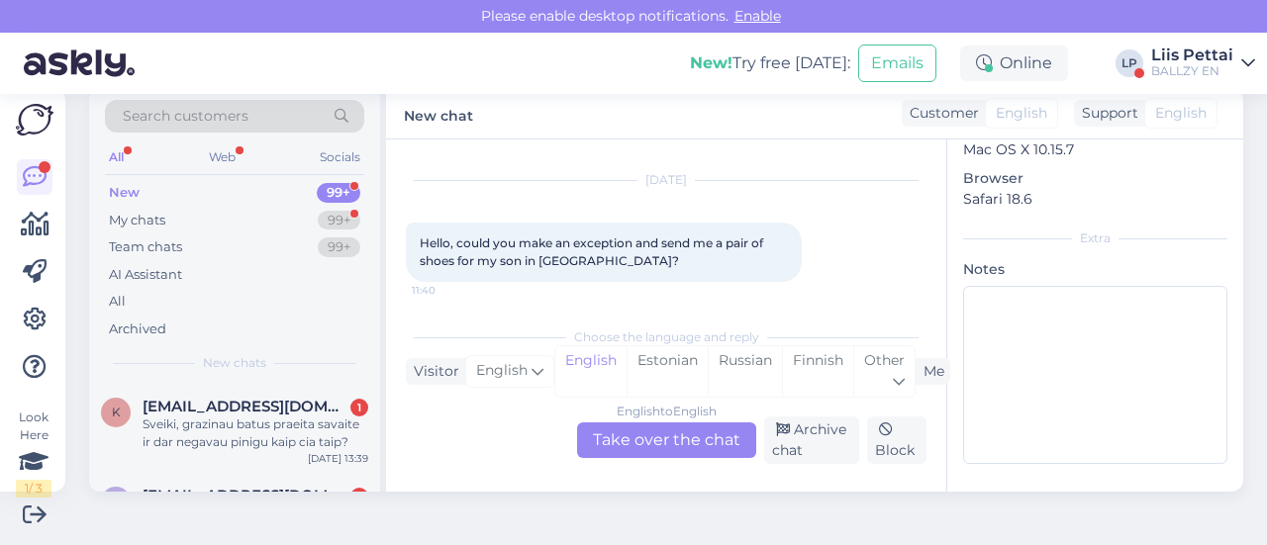
click at [191, 450] on div "k [EMAIL_ADDRESS][DOMAIN_NAME] 1 Sveiki, grazinau batus praeita savaite ir dar …" at bounding box center [234, 428] width 291 height 89
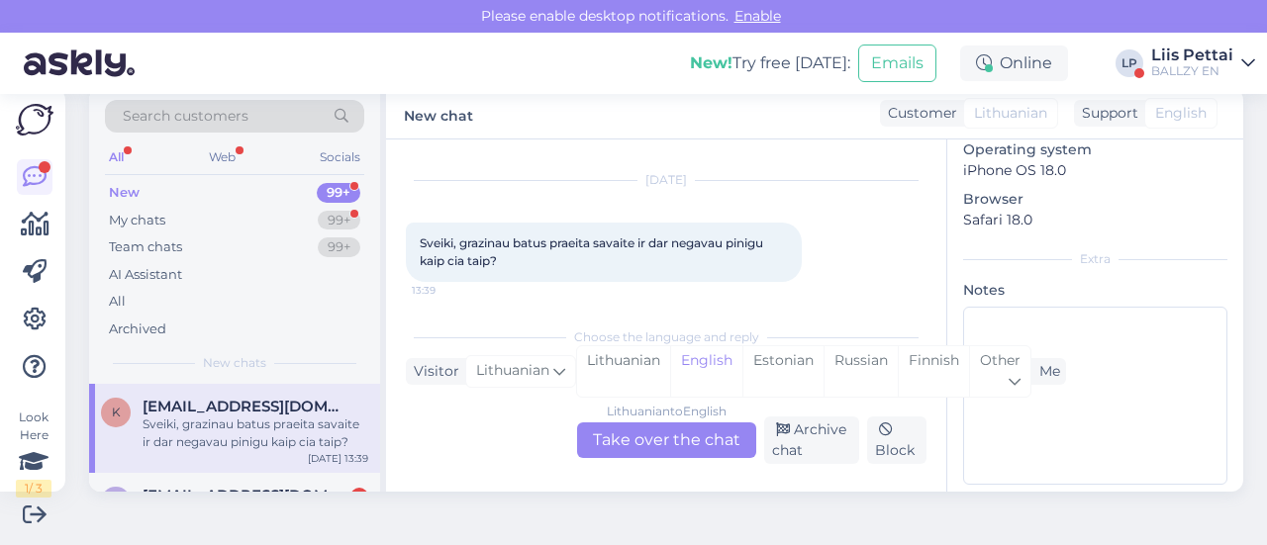
click at [684, 447] on div "Lithuanian to English Take over the chat" at bounding box center [666, 441] width 179 height 36
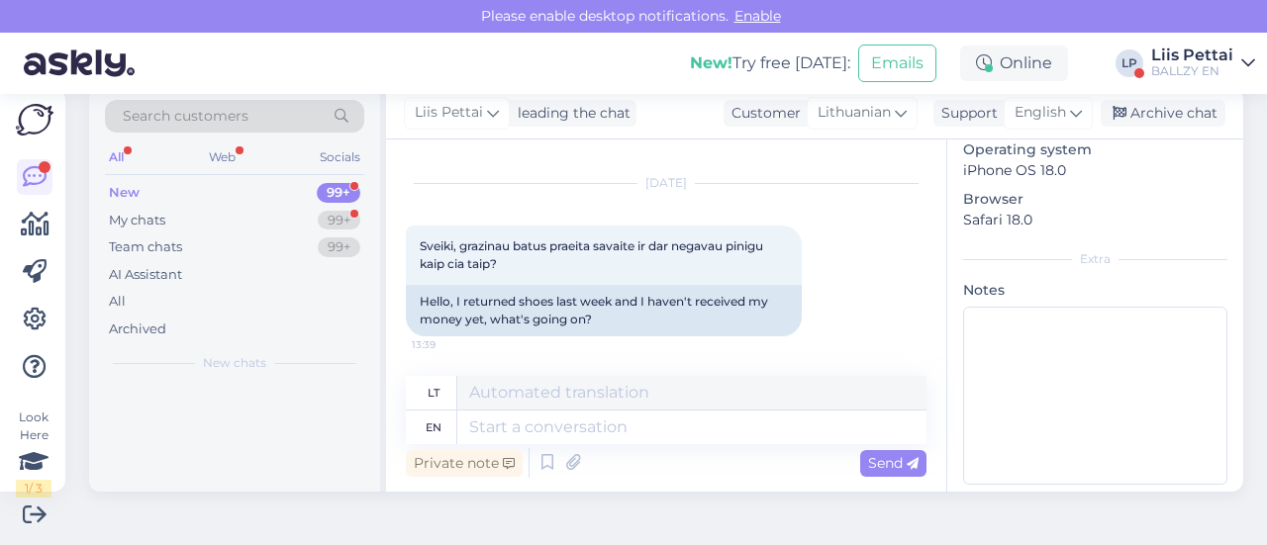
scroll to position [0, 0]
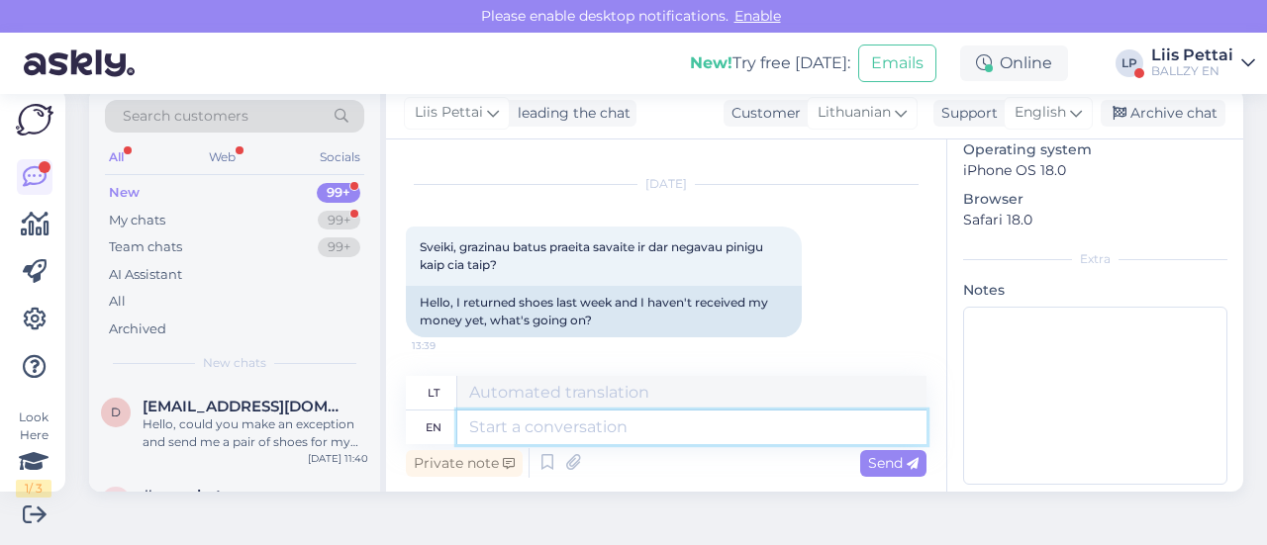
click at [661, 433] on textarea at bounding box center [691, 428] width 469 height 34
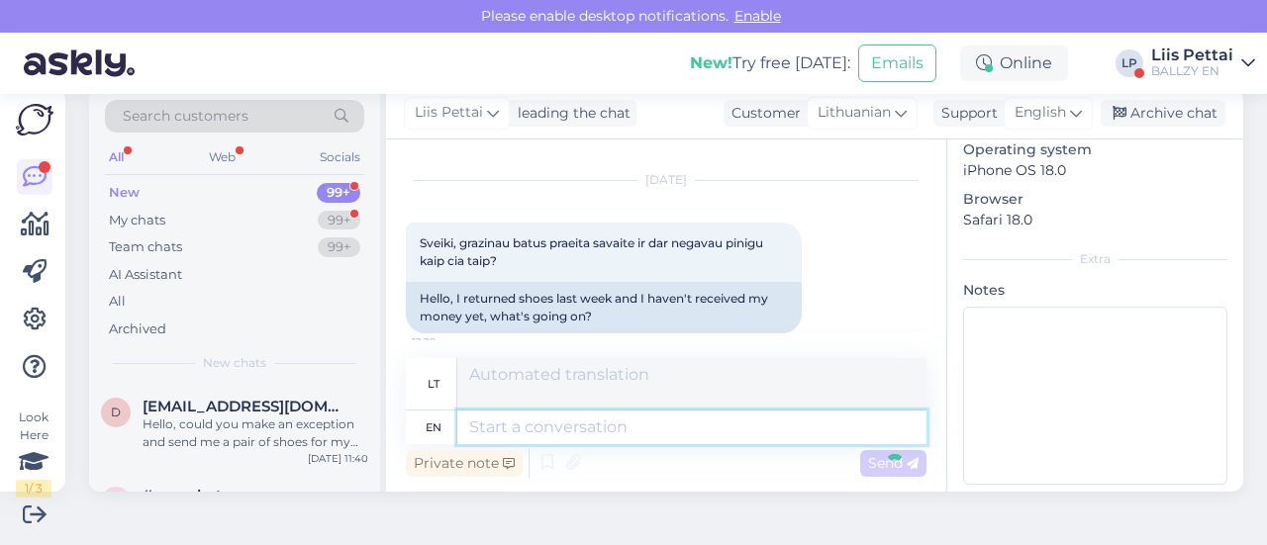
scroll to position [198, 0]
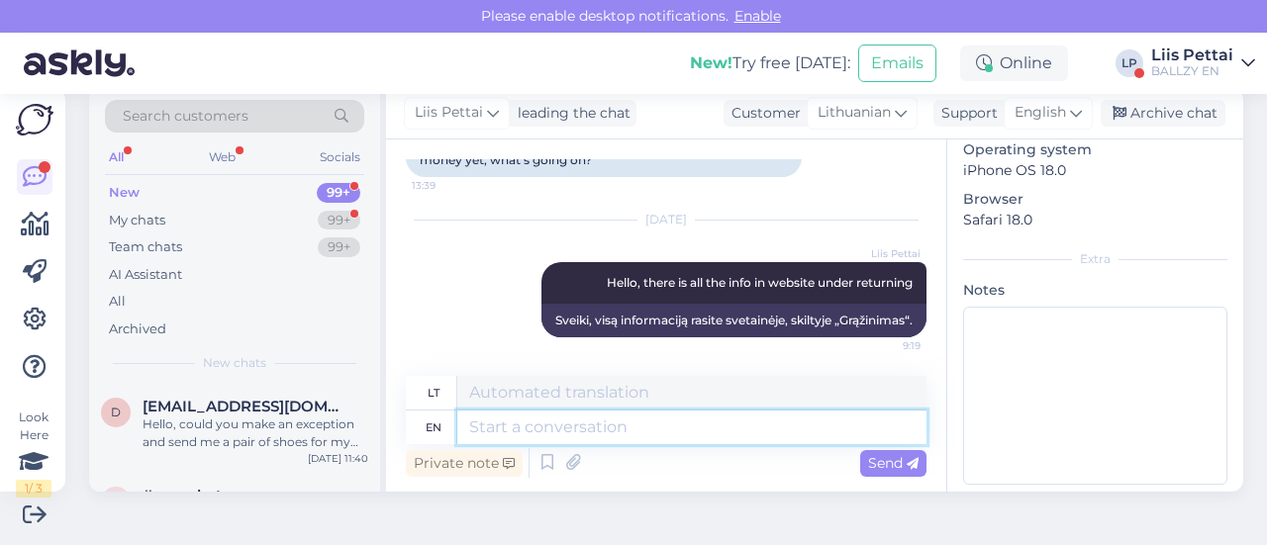
paste textarea "When will I receive a refund for the returned product? It may take up to 30 day…"
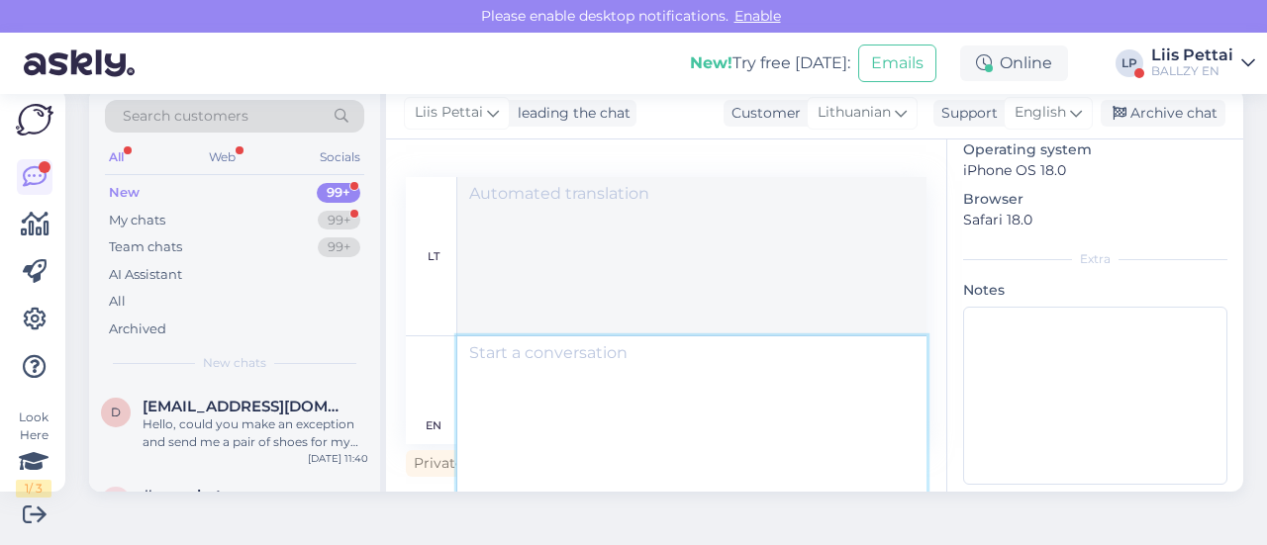
scroll to position [0, 0]
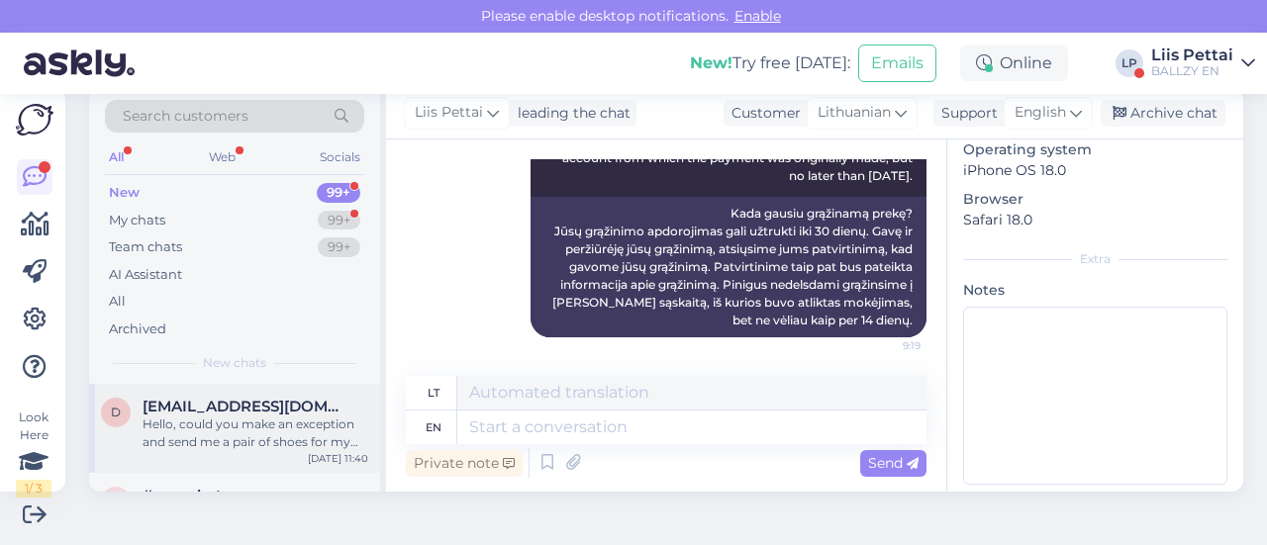
click at [263, 422] on div "Hello, could you make an exception and send me a pair of shoes for my son in [G…" at bounding box center [256, 434] width 226 height 36
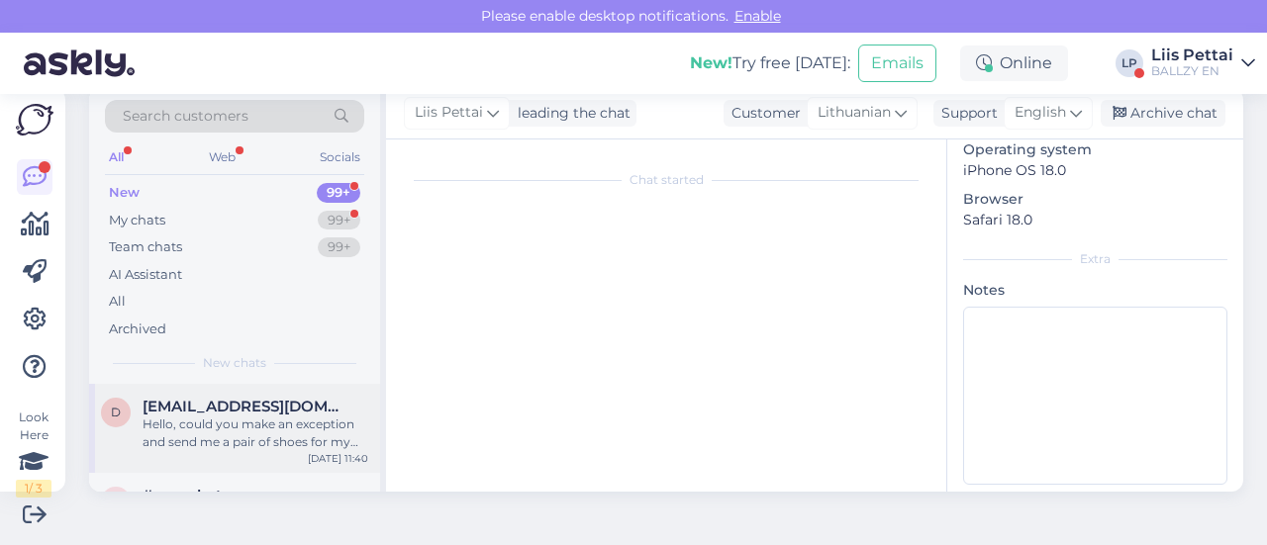
scroll to position [42, 0]
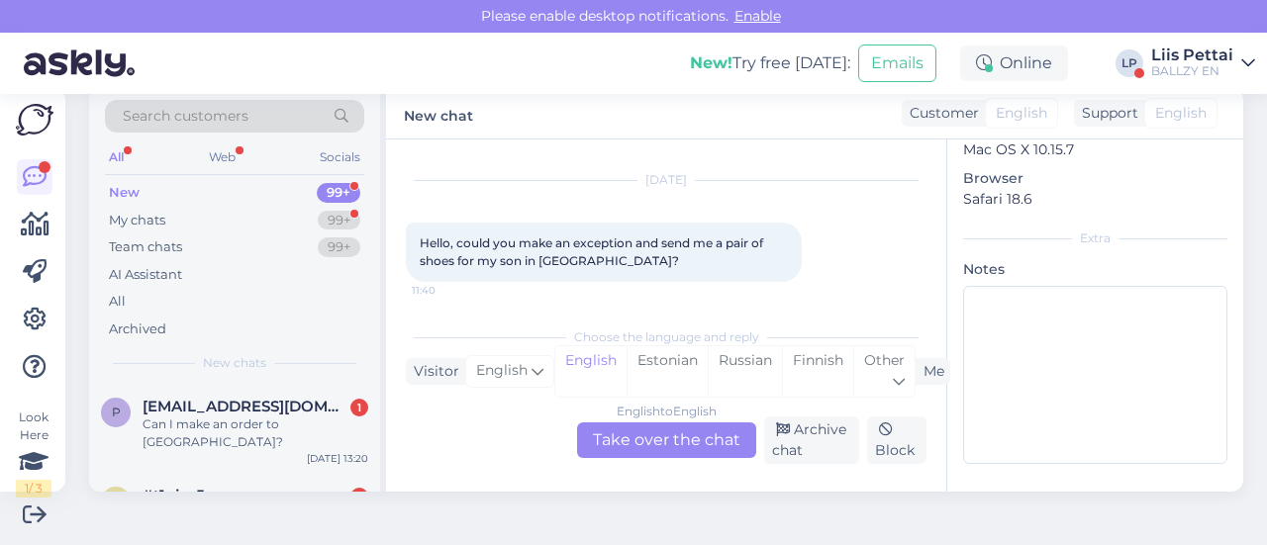
click at [263, 422] on div "Can I make an order to [GEOGRAPHIC_DATA]?" at bounding box center [256, 434] width 226 height 36
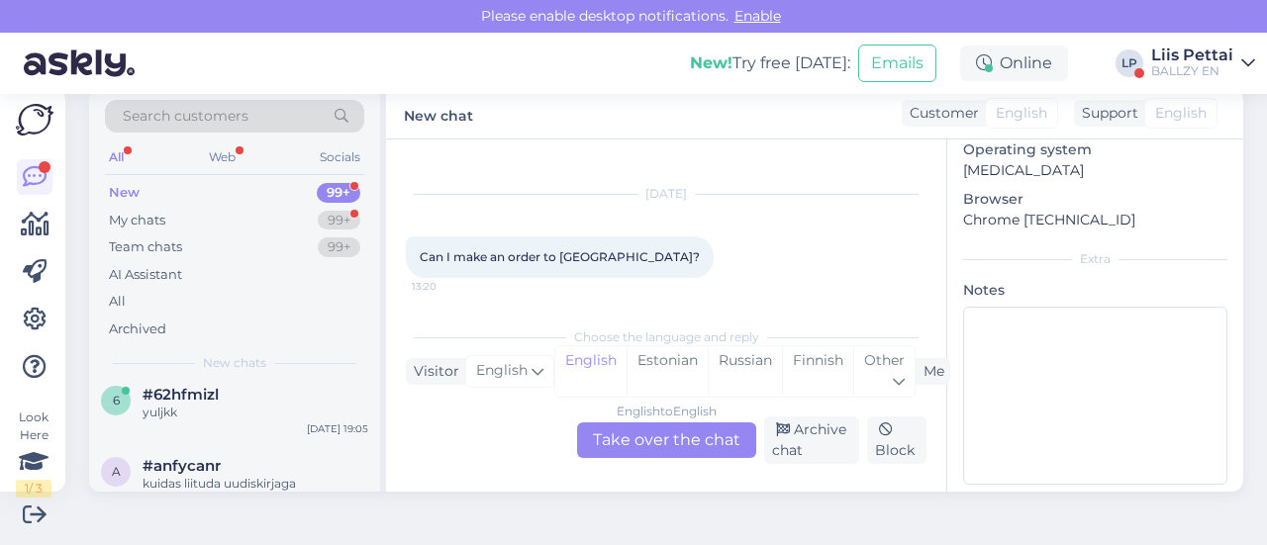
scroll to position [673, 0]
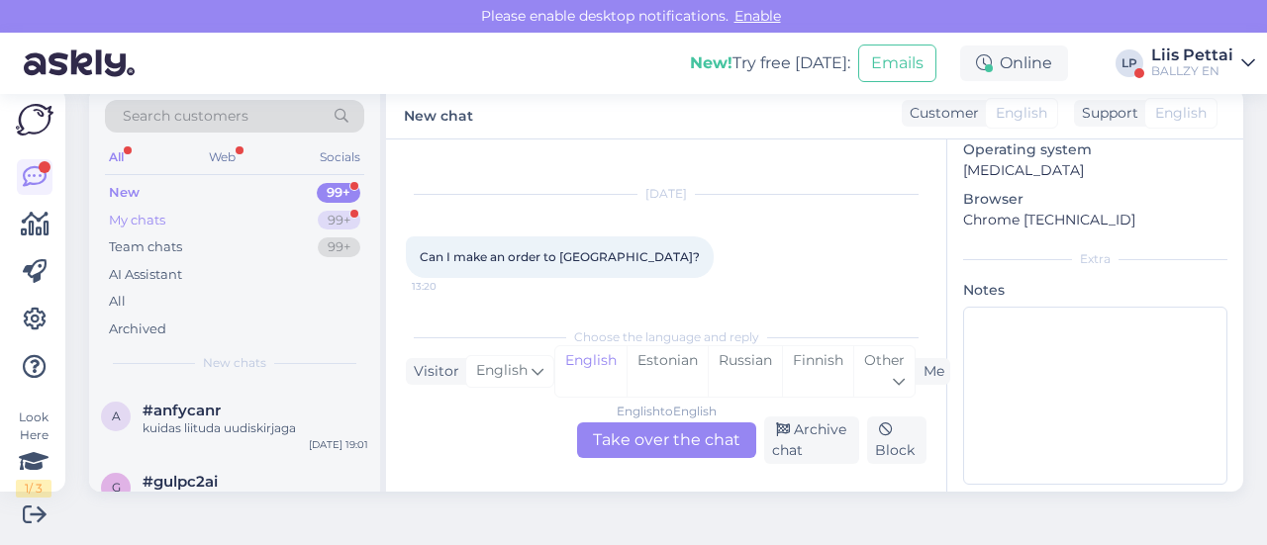
click at [180, 215] on div "My chats 99+" at bounding box center [234, 221] width 259 height 28
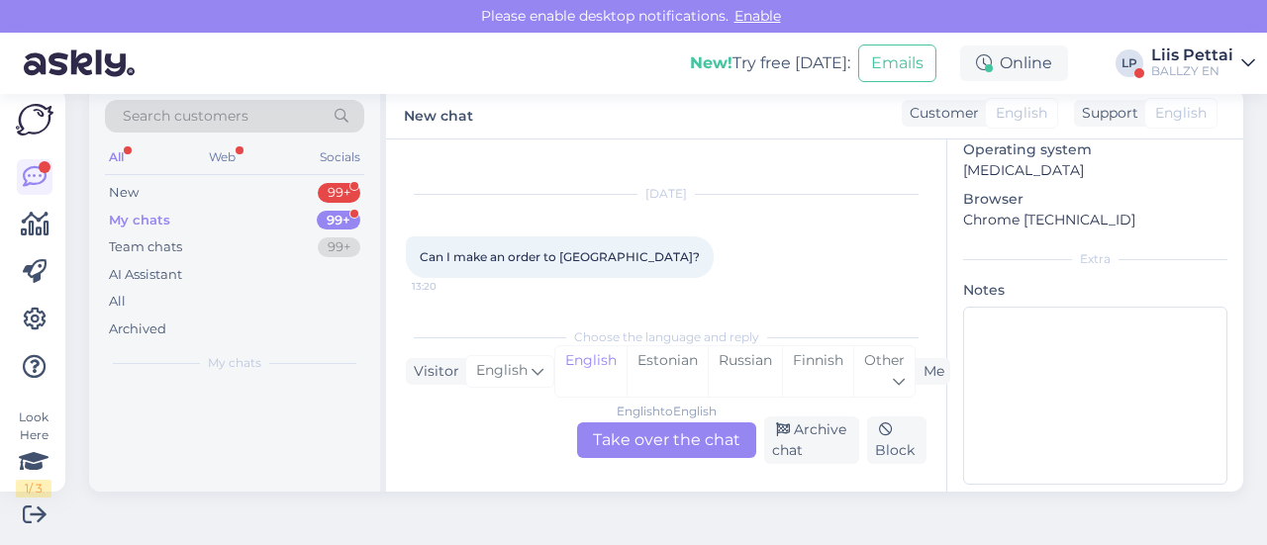
scroll to position [0, 0]
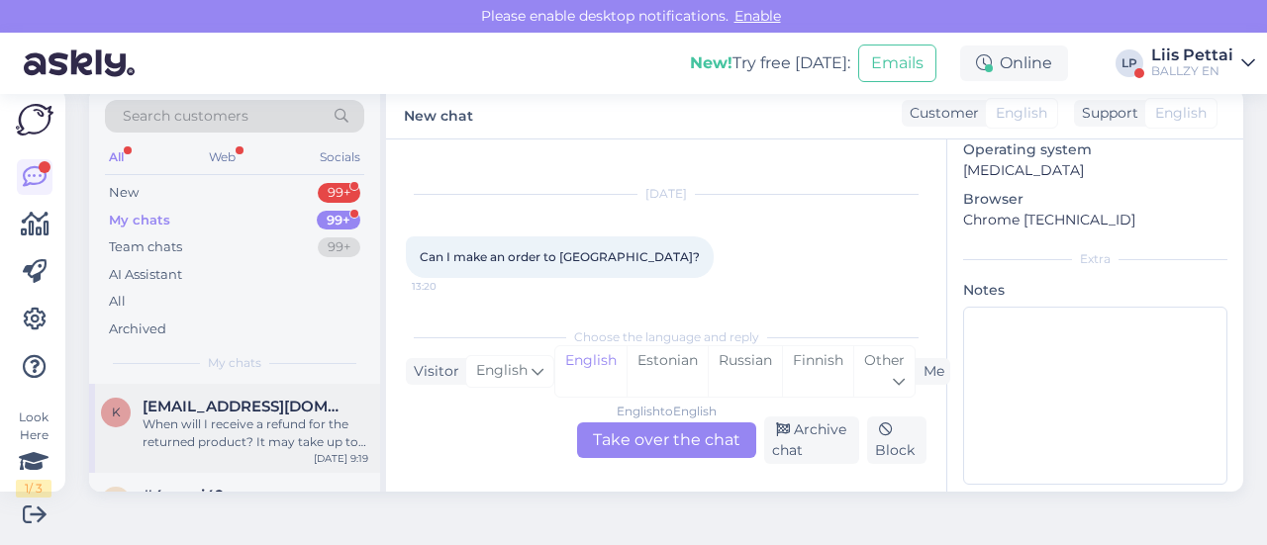
click at [219, 413] on span "[EMAIL_ADDRESS][DOMAIN_NAME]" at bounding box center [246, 407] width 206 height 18
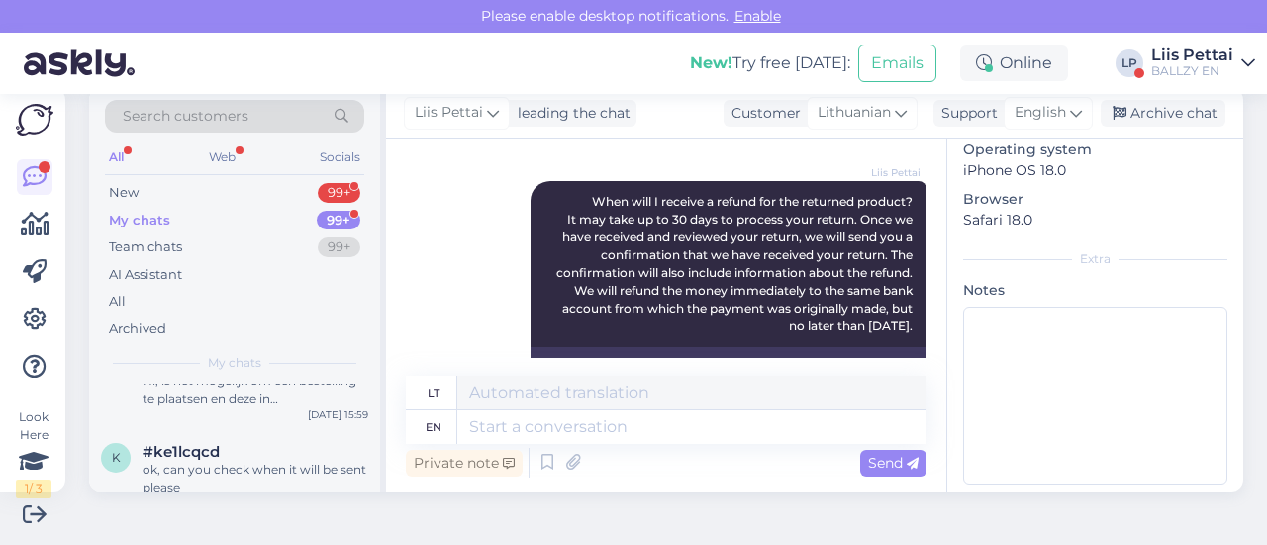
scroll to position [1980, 0]
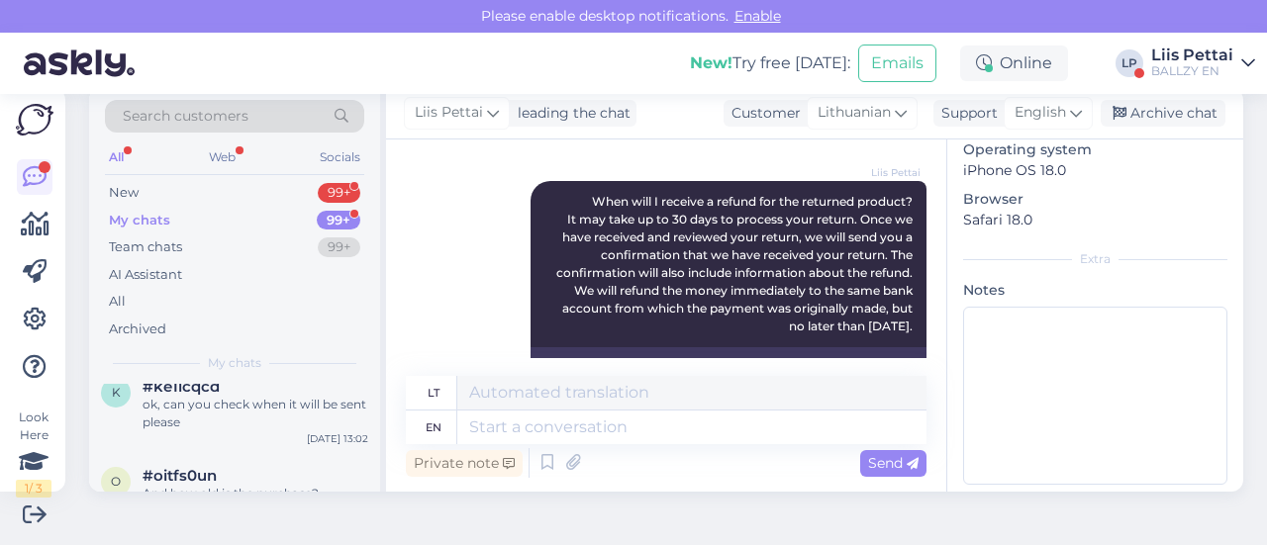
click at [1192, 51] on div "Liis Pettai" at bounding box center [1192, 56] width 82 height 16
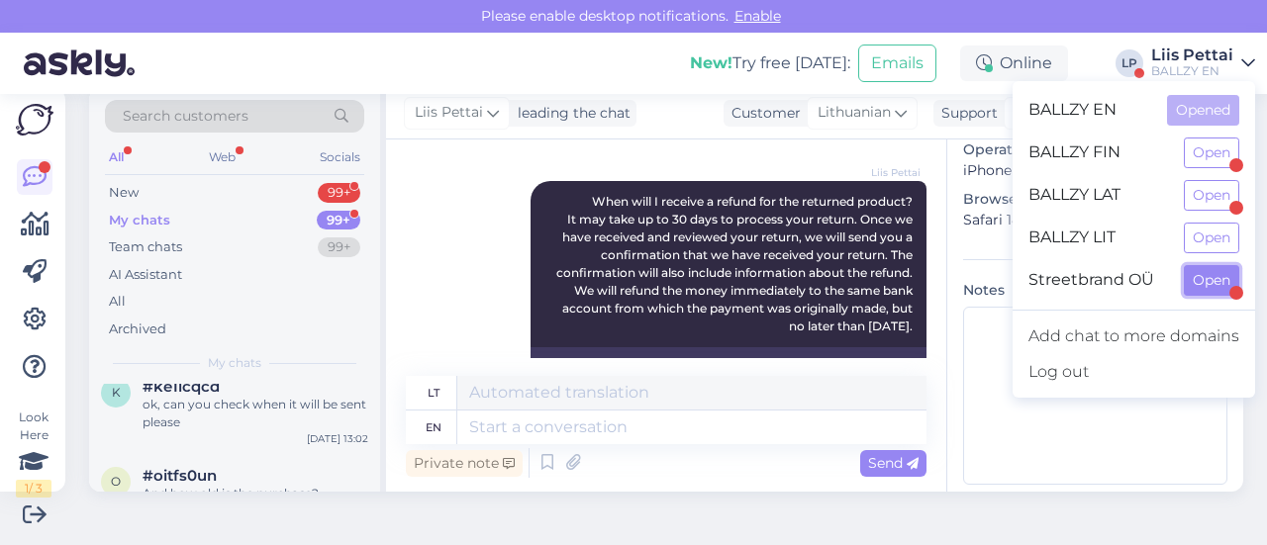
click at [1210, 286] on button "Open" at bounding box center [1211, 280] width 55 height 31
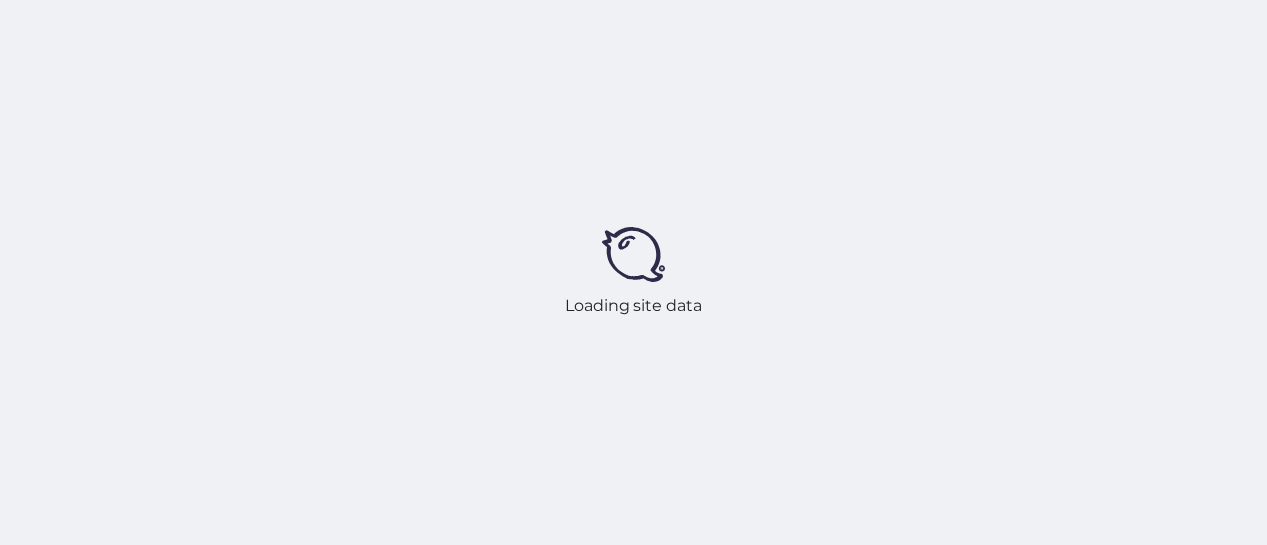
click at [1209, 286] on div "Loading site data" at bounding box center [633, 272] width 1267 height 545
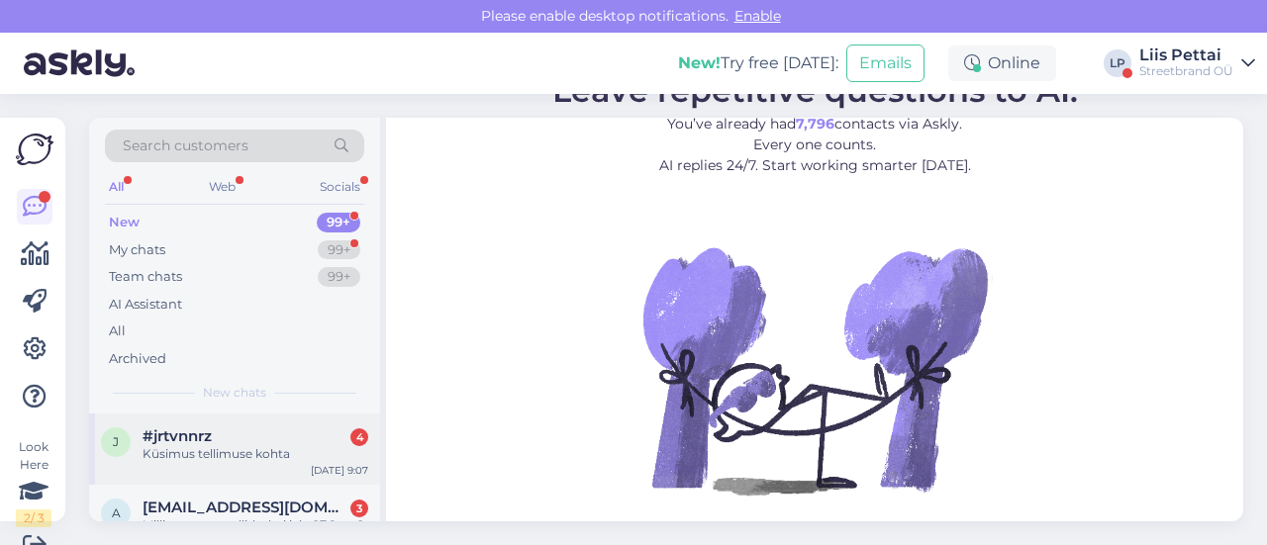
click at [281, 452] on div "Küsimus tellimuse kohta" at bounding box center [256, 454] width 226 height 18
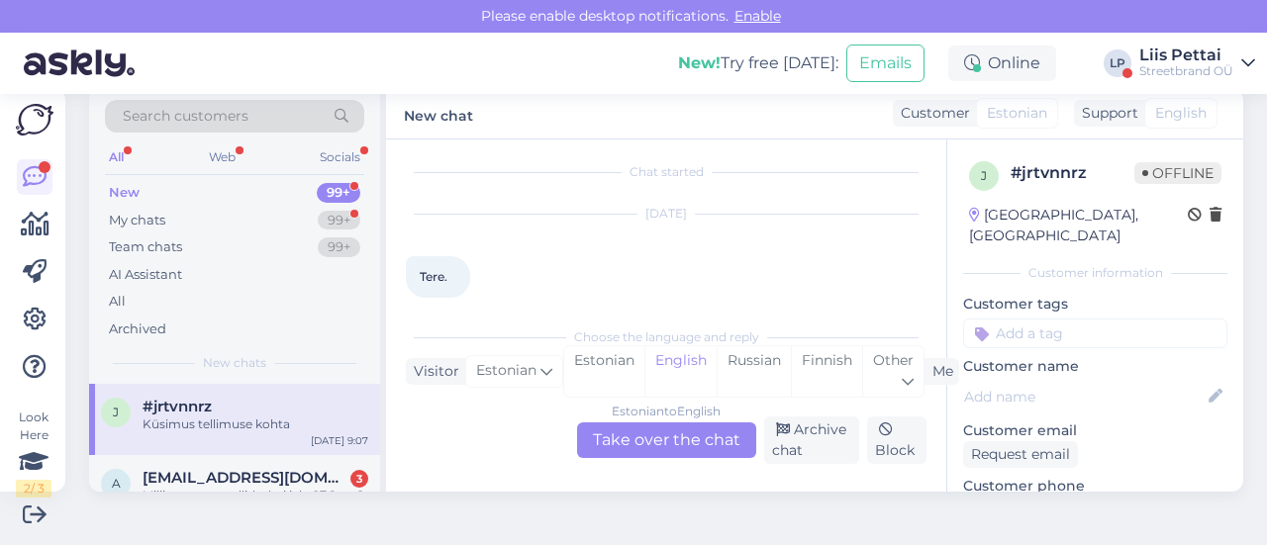
scroll to position [0, 0]
click at [642, 439] on div "Estonian to English Take over the chat" at bounding box center [666, 441] width 179 height 36
click at [654, 434] on div "Estonian to English Take over the chat" at bounding box center [666, 441] width 179 height 36
click at [657, 443] on div "Estonian to English Take over the chat" at bounding box center [666, 441] width 179 height 36
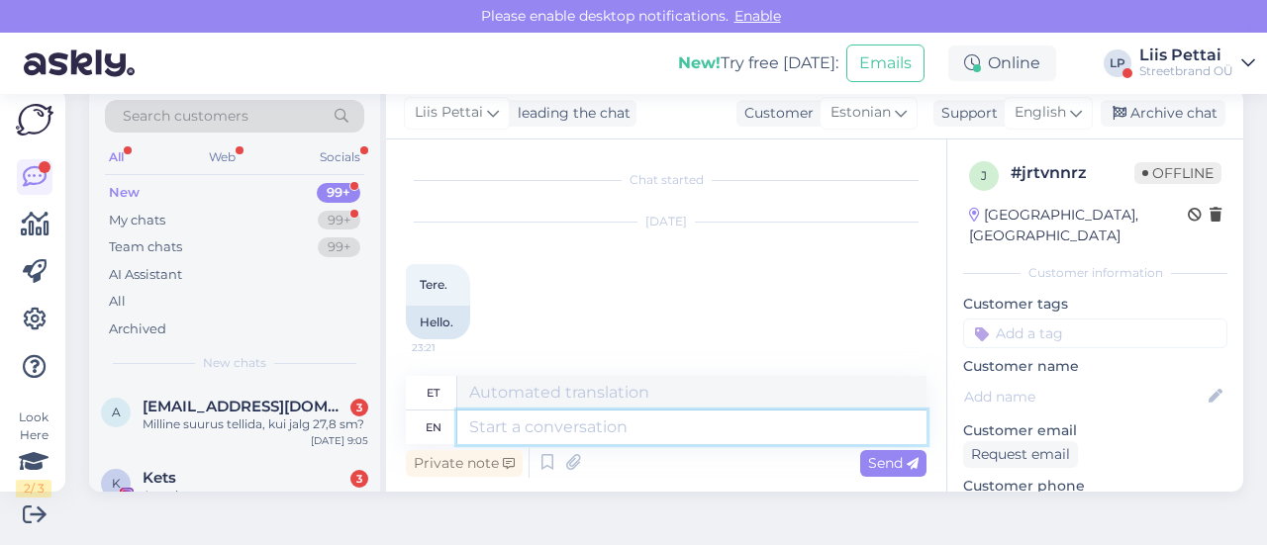
click at [634, 429] on textarea at bounding box center [691, 428] width 469 height 34
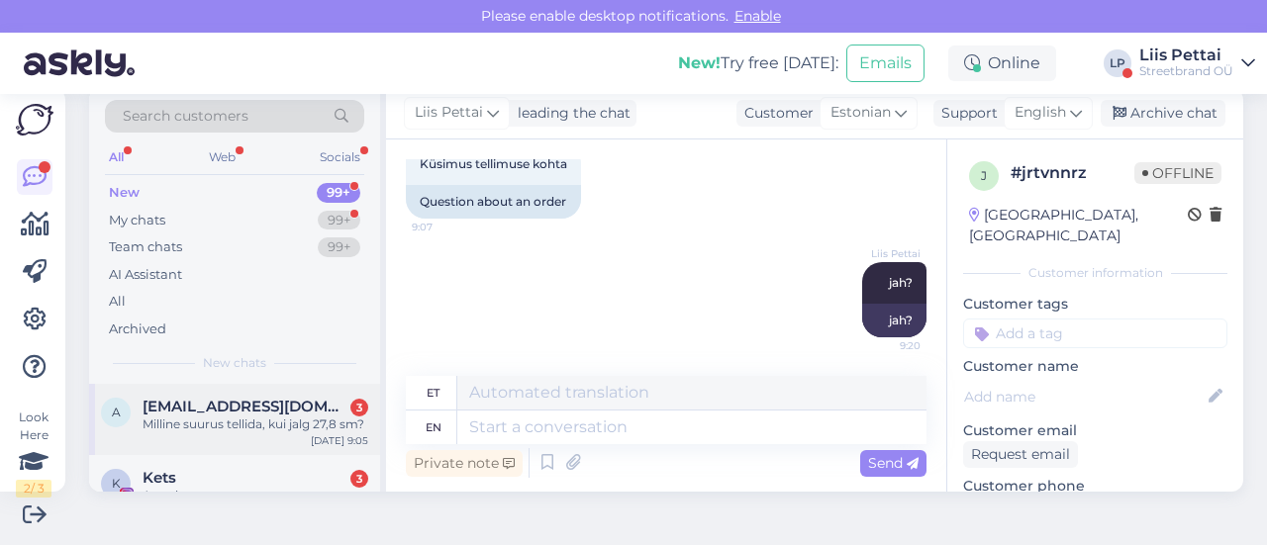
click at [286, 416] on div "Milline suurus tellida, kui jalg 27,8 sm?" at bounding box center [256, 425] width 226 height 18
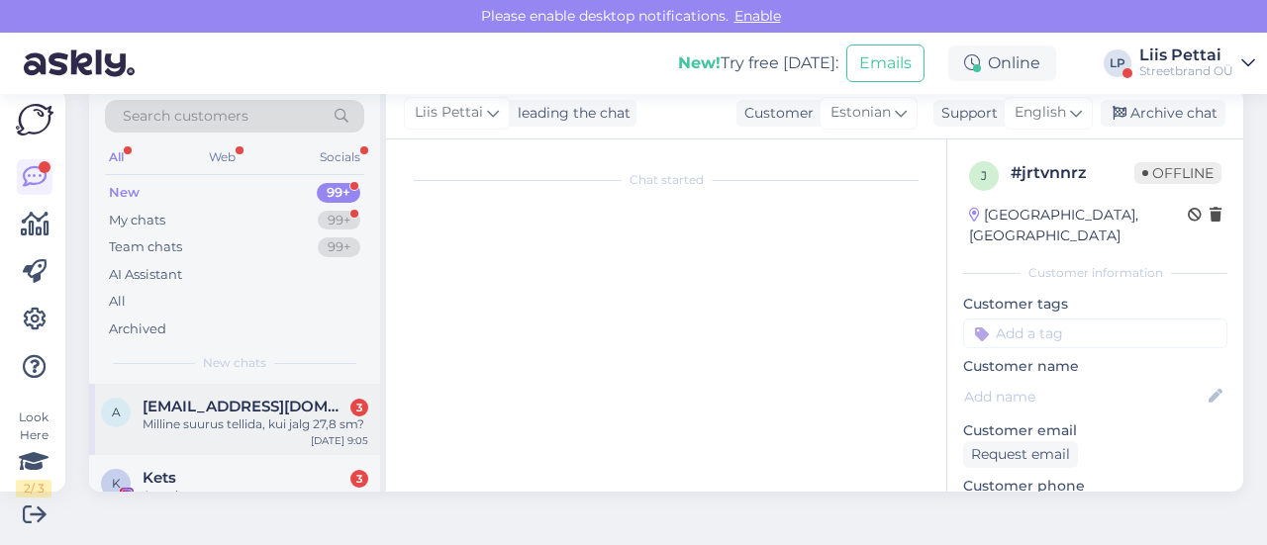
scroll to position [240, 0]
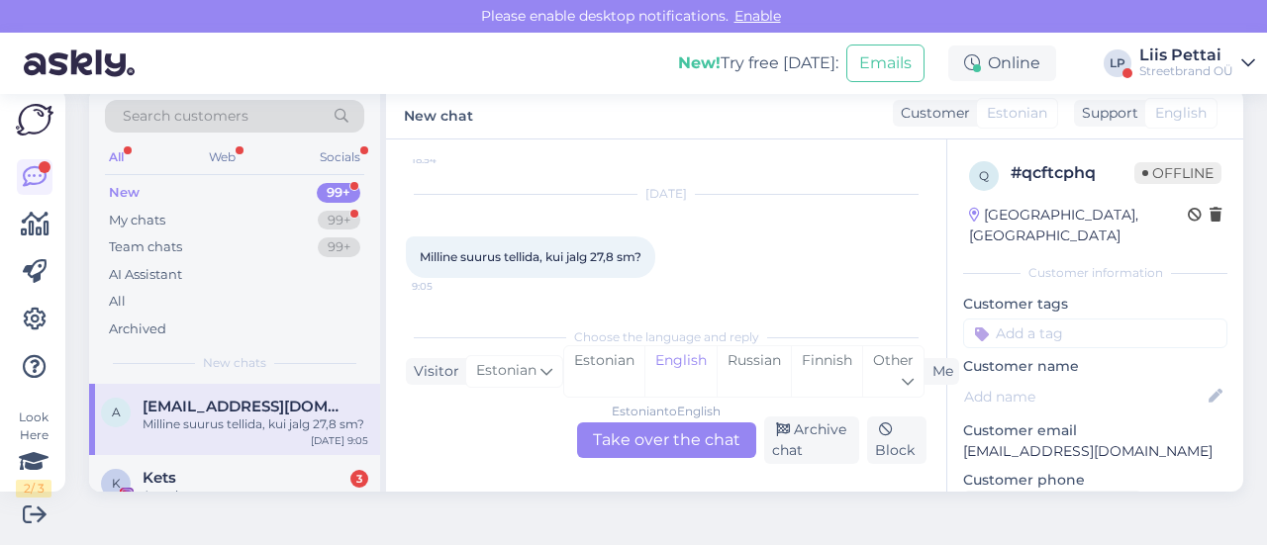
drag, startPoint x: 911, startPoint y: 270, endPoint x: 912, endPoint y: 219, distance: 51.5
click at [915, 207] on div "Chat started [DATE] Tere, 18:54 Milline suurus? Jalg 27, 8 sm. 18:54 [DATE] Mil…" at bounding box center [675, 229] width 539 height 140
click at [647, 453] on div "Estonian to English Take over the chat" at bounding box center [666, 441] width 179 height 36
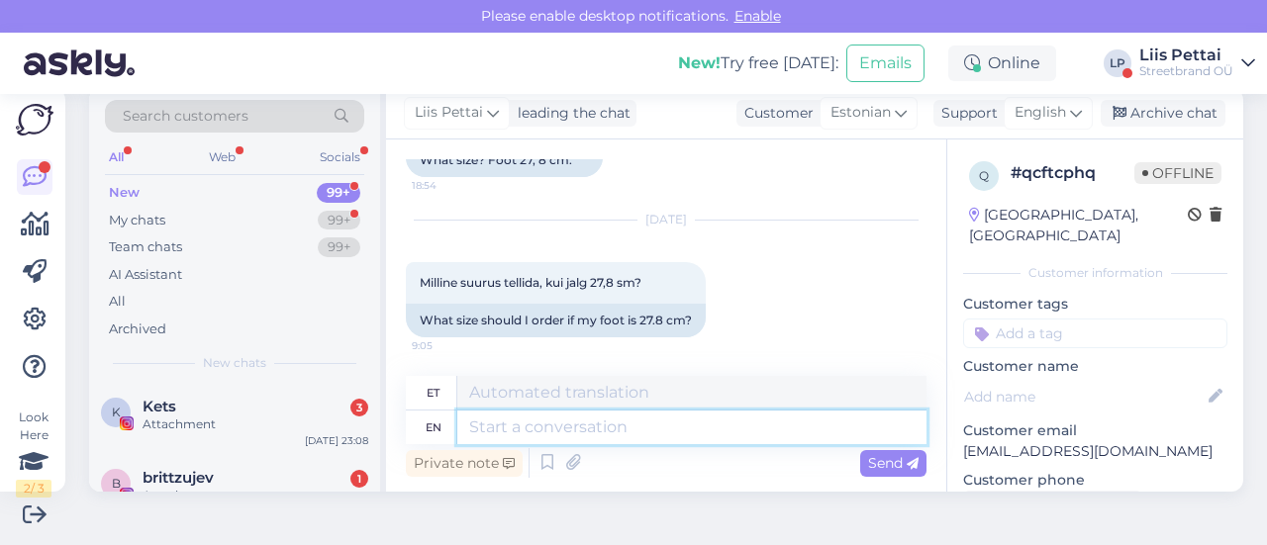
click at [618, 435] on textarea at bounding box center [691, 428] width 469 height 34
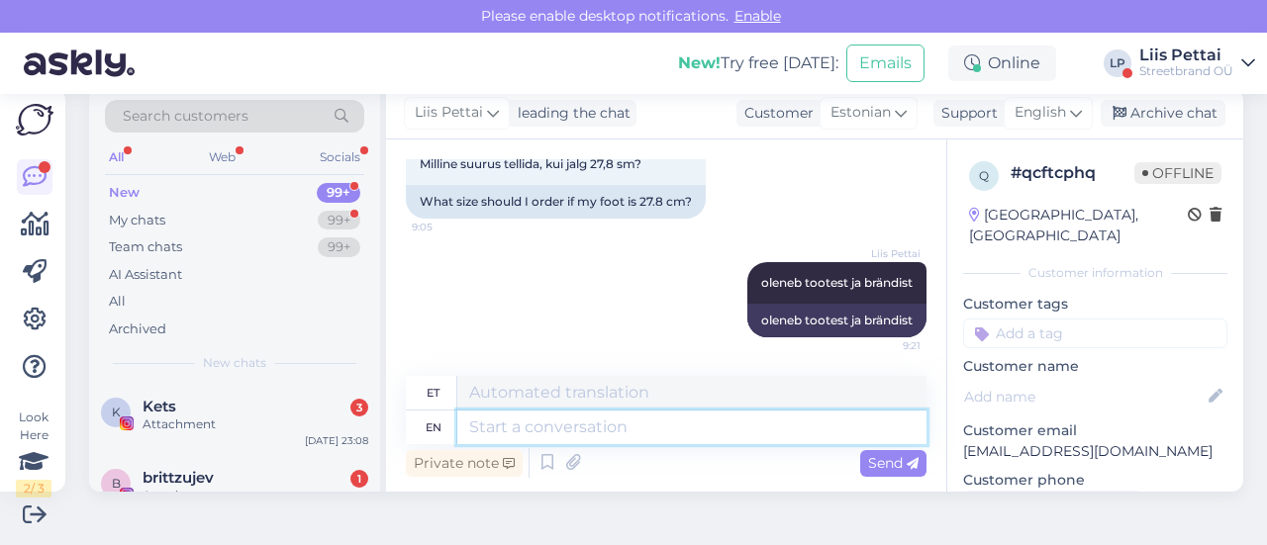
scroll to position [519, 0]
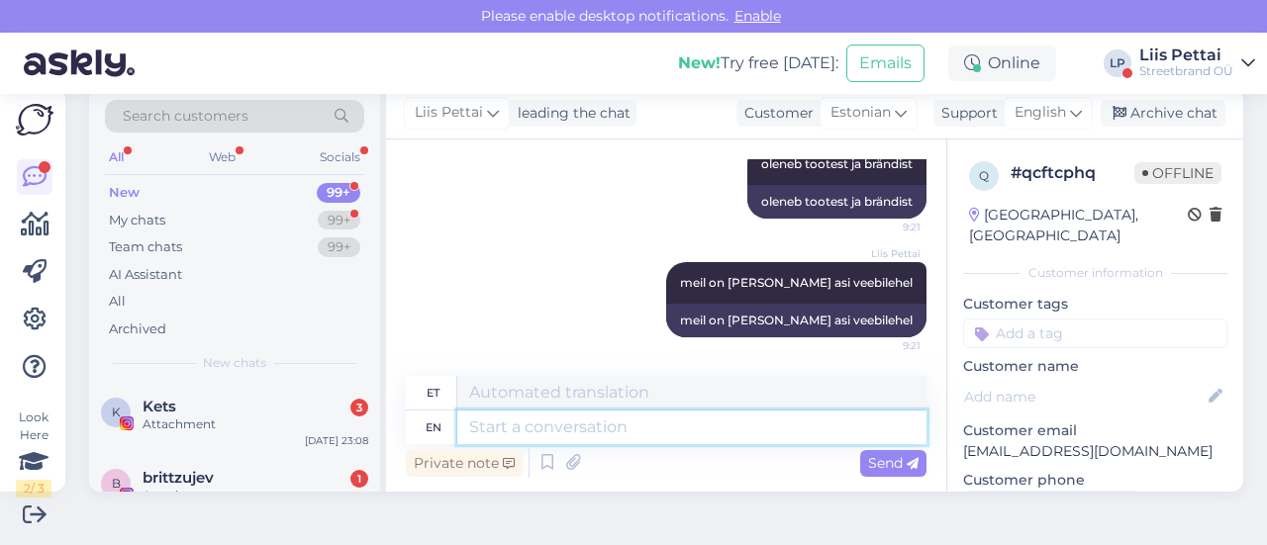
paste textarea "[URL][DOMAIN_NAME]"
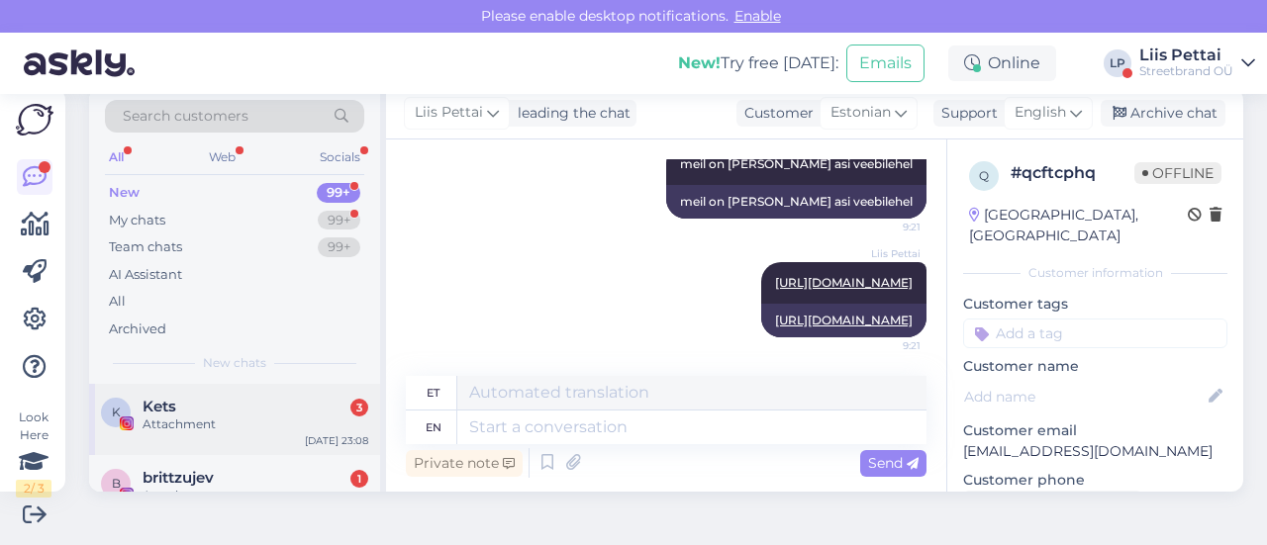
click at [251, 399] on div "Kets 3" at bounding box center [256, 407] width 226 height 18
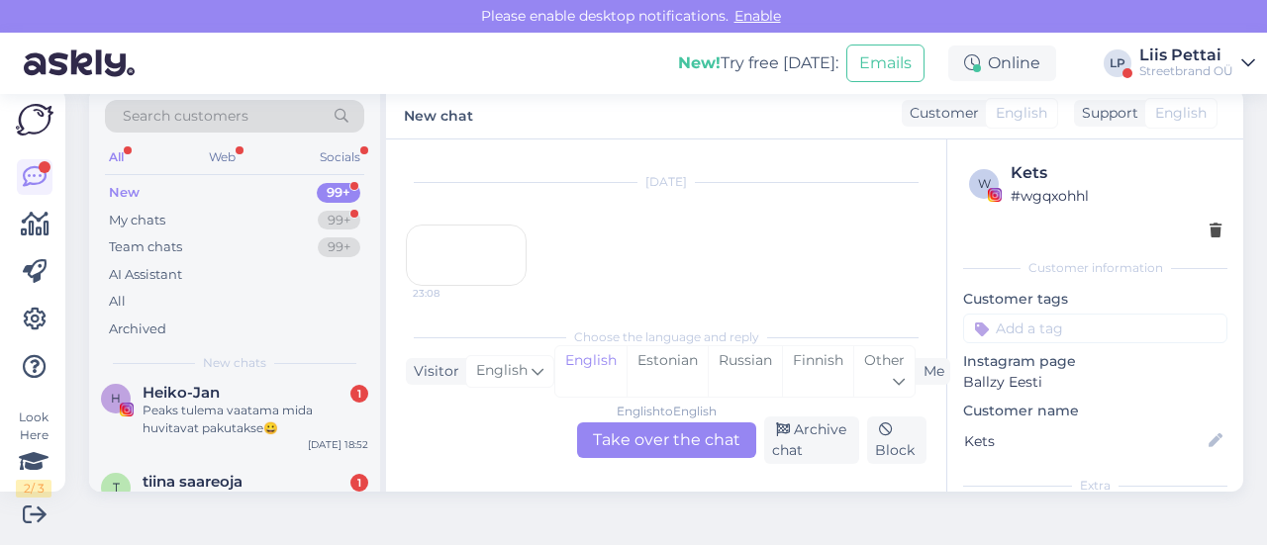
scroll to position [158, 0]
click at [251, 400] on div "Peaks tulema vaatama mida huvitavat pakutakse😀" at bounding box center [256, 418] width 226 height 36
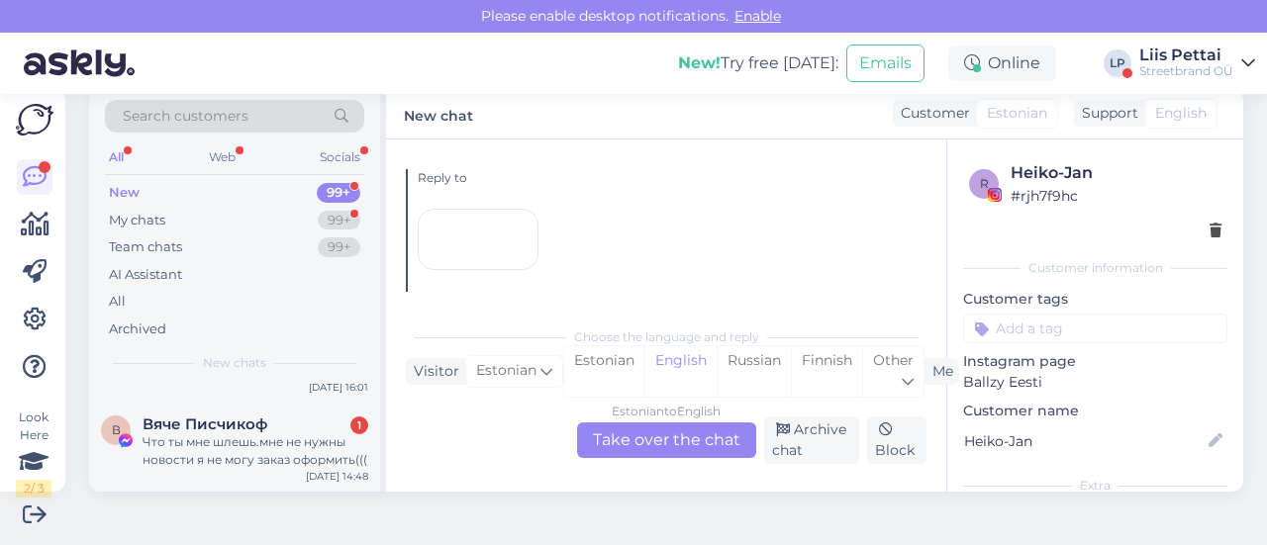
scroll to position [752, 0]
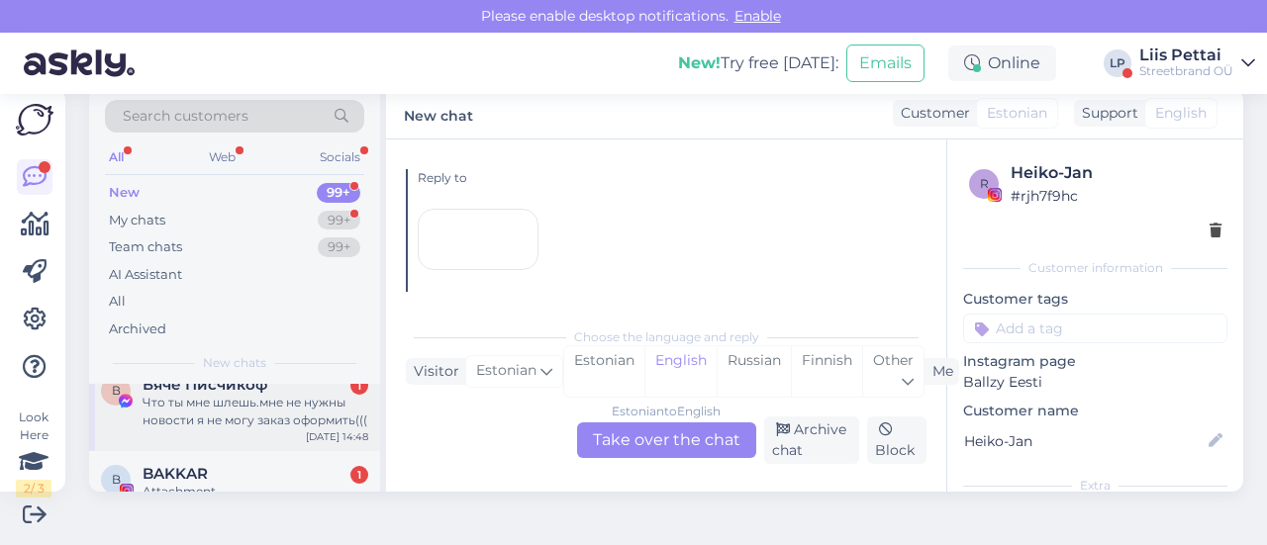
click at [293, 421] on div "Что ты мне шлешь.мне не нужны новости я не могу заказ оформить(((" at bounding box center [256, 412] width 226 height 36
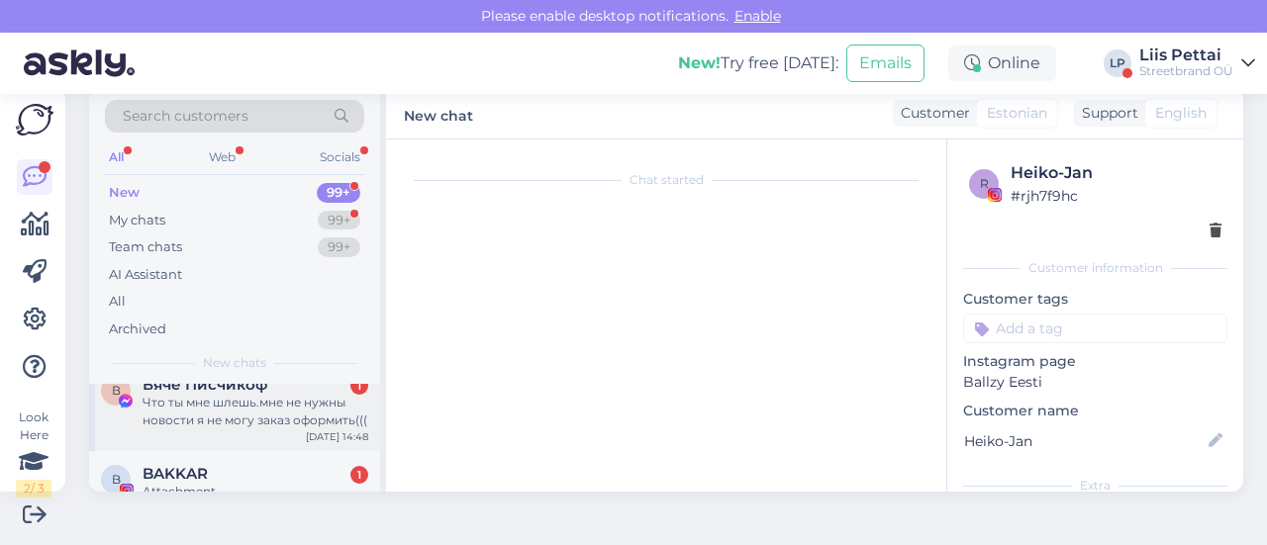
scroll to position [42, 0]
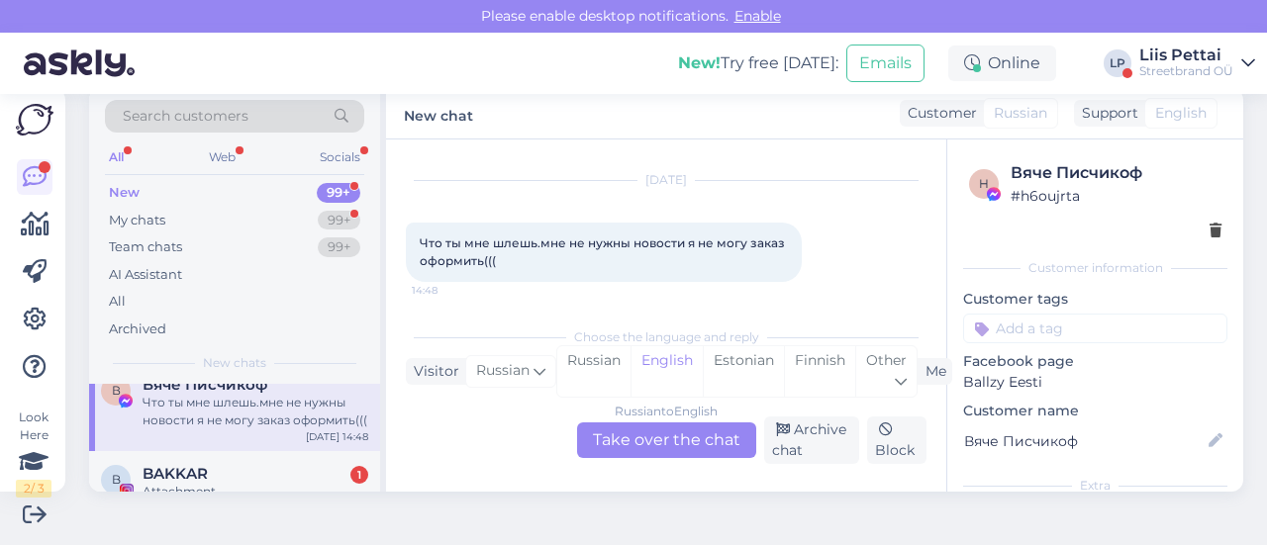
click at [698, 417] on div "Russian to English" at bounding box center [666, 412] width 103 height 18
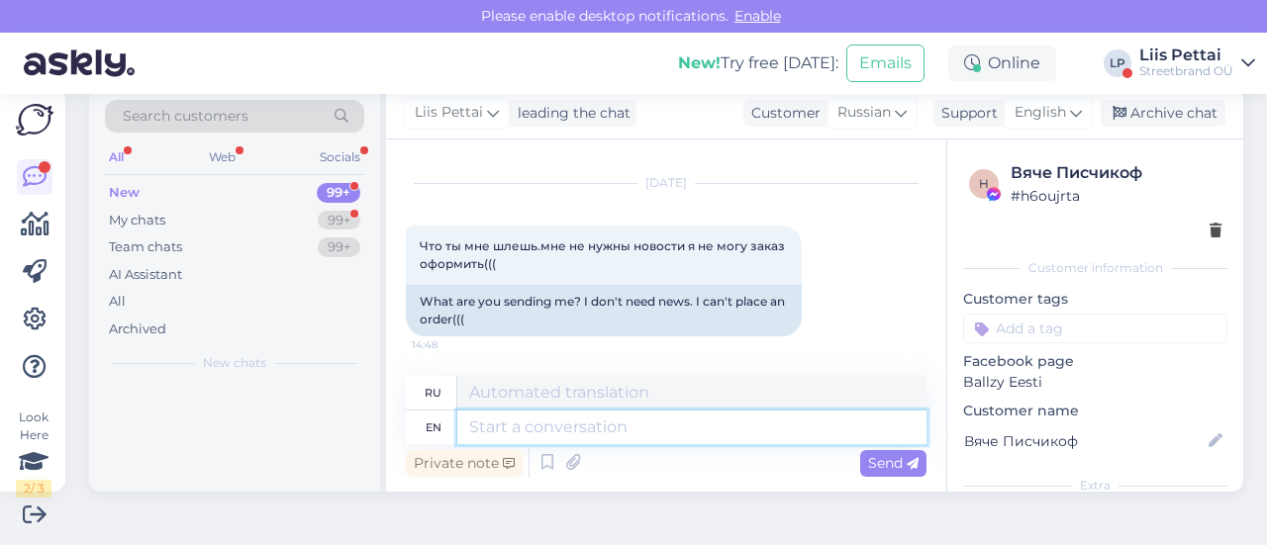
scroll to position [0, 0]
click at [692, 443] on textarea at bounding box center [691, 428] width 469 height 34
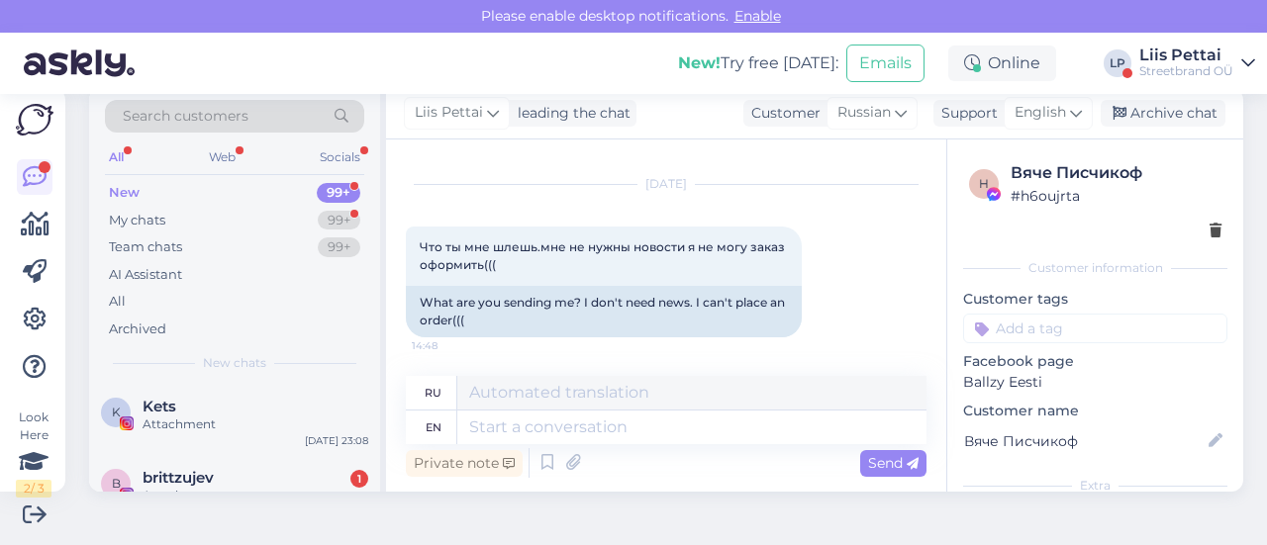
drag, startPoint x: 911, startPoint y: 291, endPoint x: 907, endPoint y: 330, distance: 38.8
click at [917, 328] on div "Chat started [DATE] Что ты мне шлешь.мне не нужны новости я не могу заказ оформ…" at bounding box center [675, 258] width 539 height 199
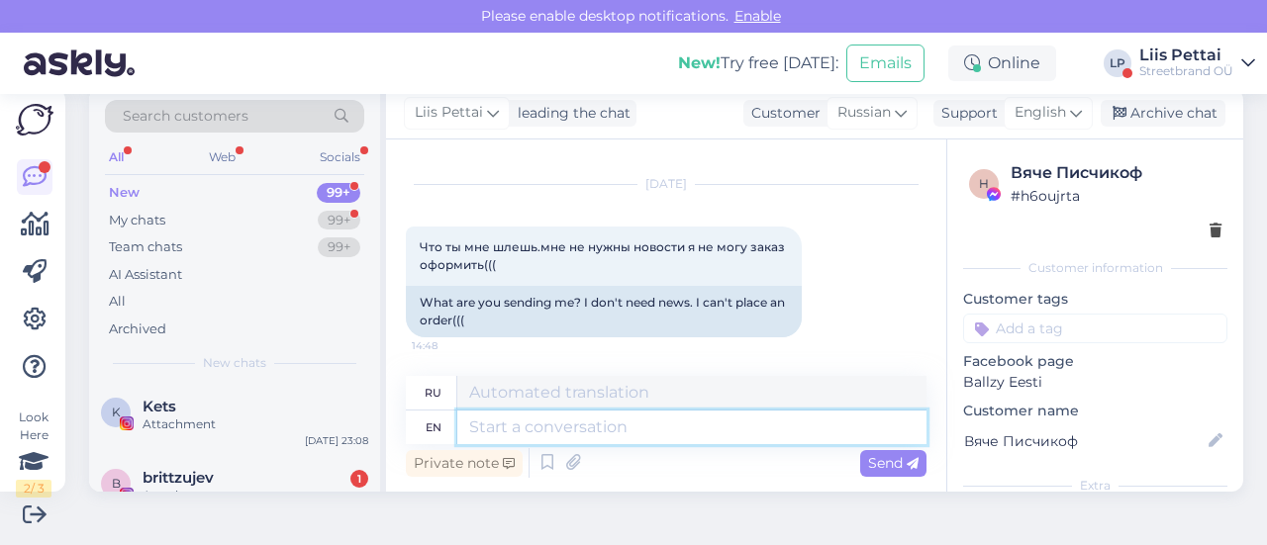
click at [715, 438] on textarea at bounding box center [691, 428] width 469 height 34
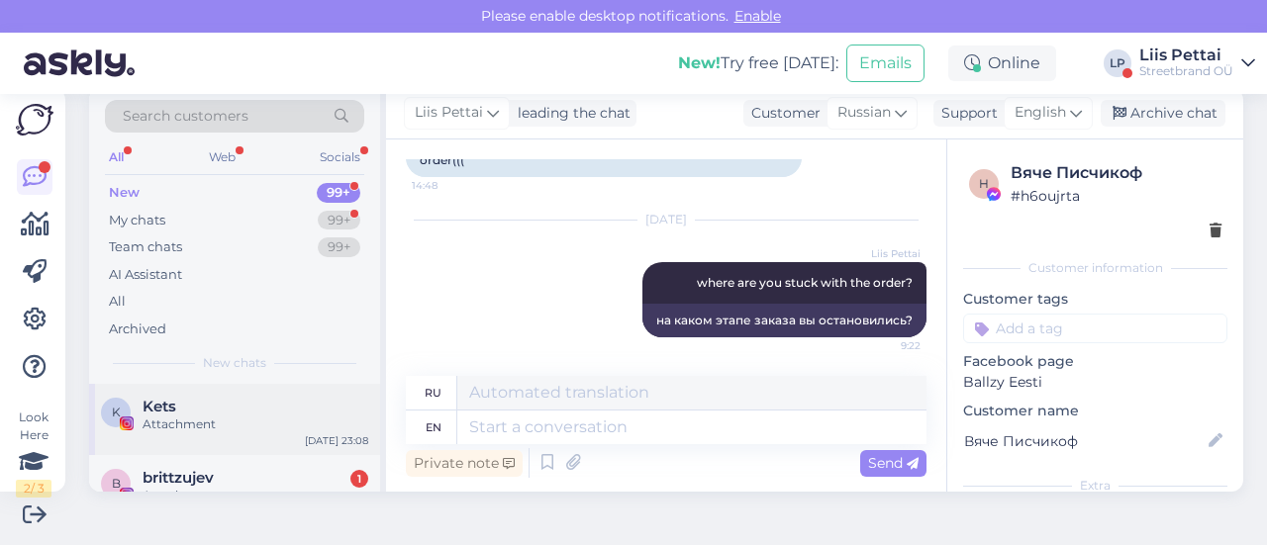
click at [308, 451] on div "K Kets Attachment [DATE] 23:08" at bounding box center [234, 419] width 291 height 71
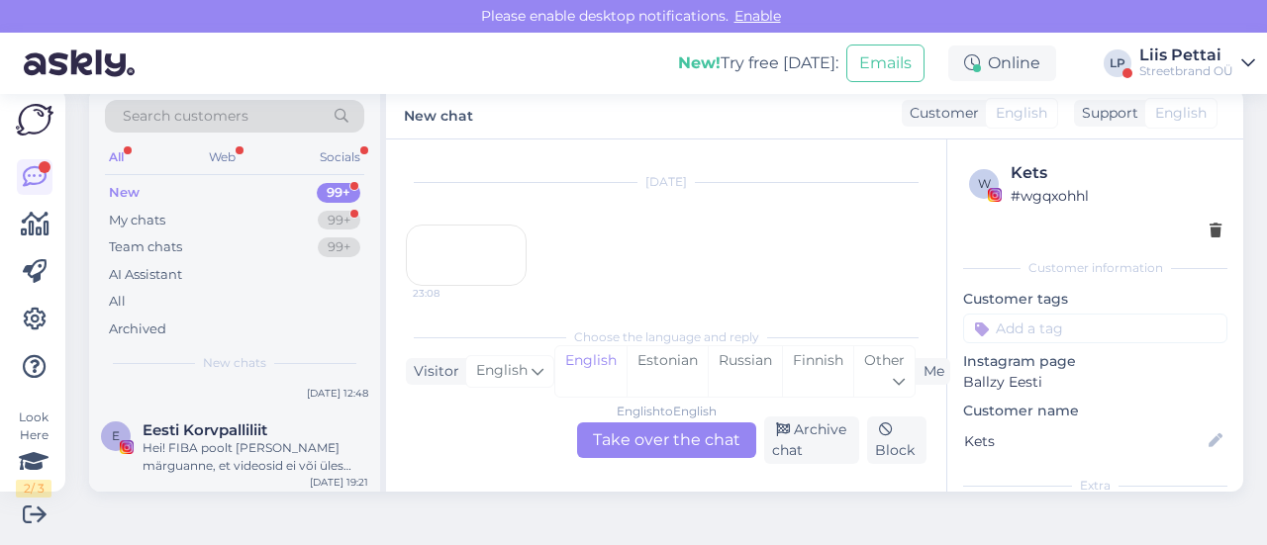
scroll to position [990, 0]
click at [203, 221] on div "My chats 99+" at bounding box center [234, 221] width 259 height 28
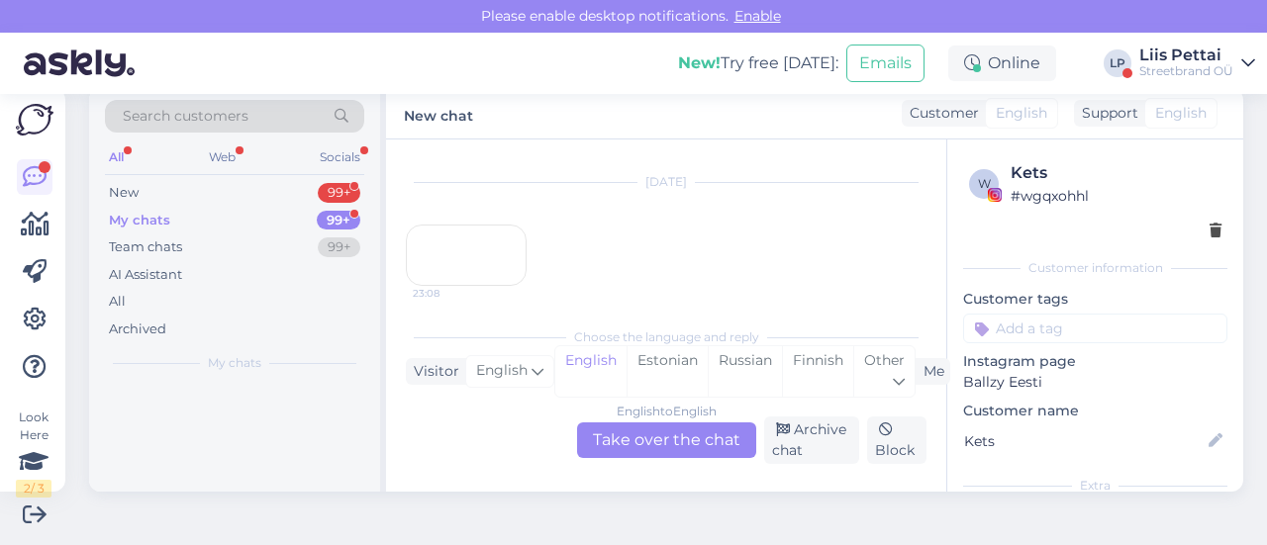
scroll to position [0, 0]
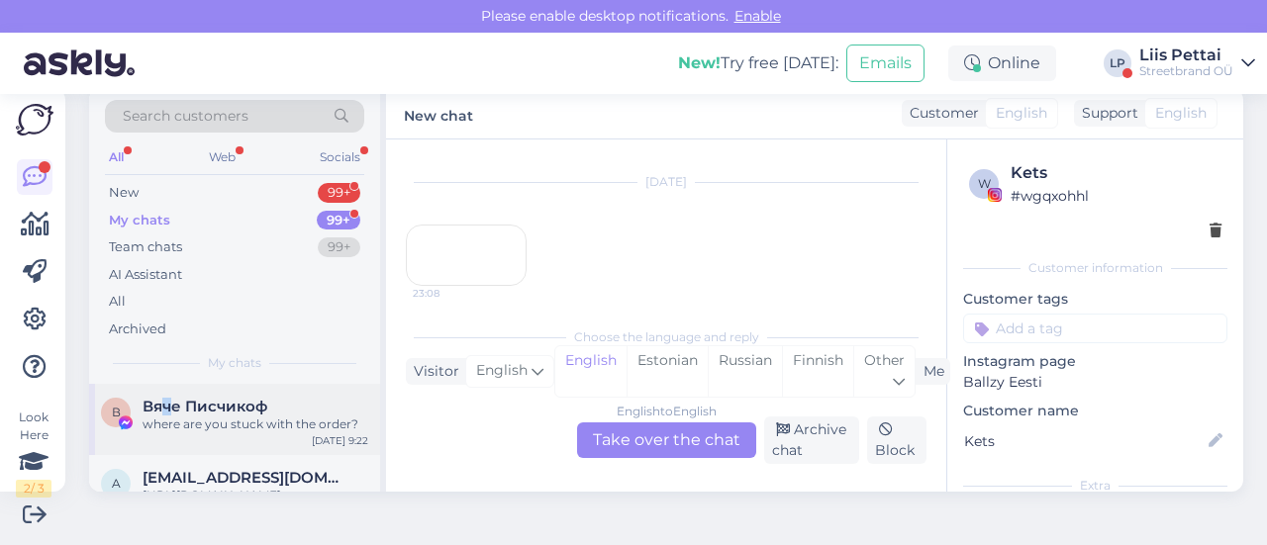
click at [168, 413] on span "Вяче Писчикоф" at bounding box center [205, 407] width 125 height 18
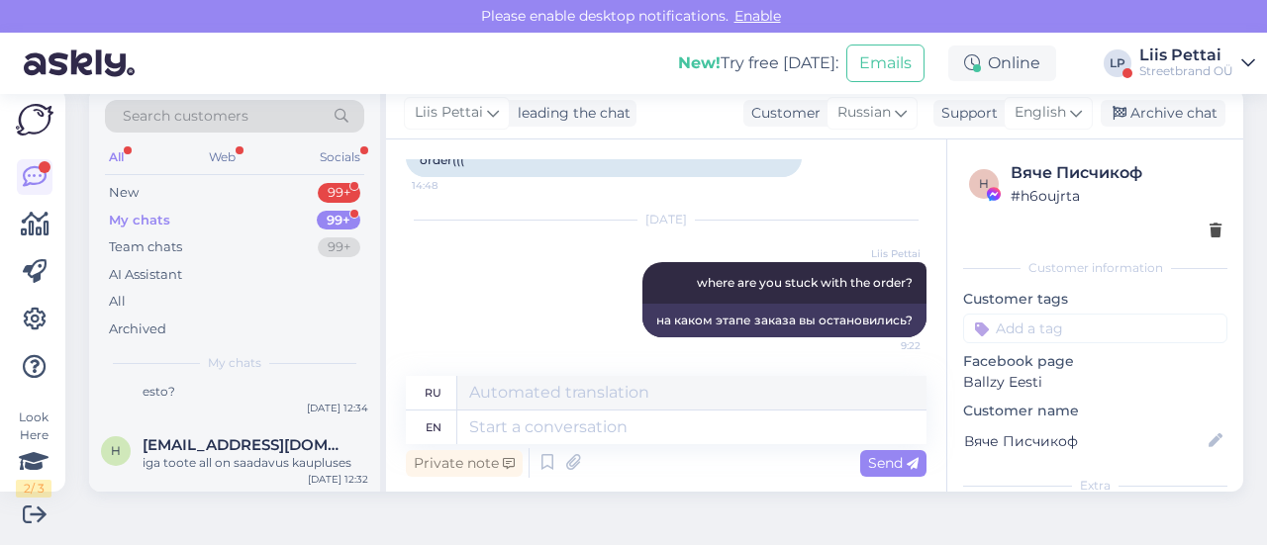
scroll to position [752, 0]
click at [154, 190] on div "New 99+" at bounding box center [234, 193] width 259 height 28
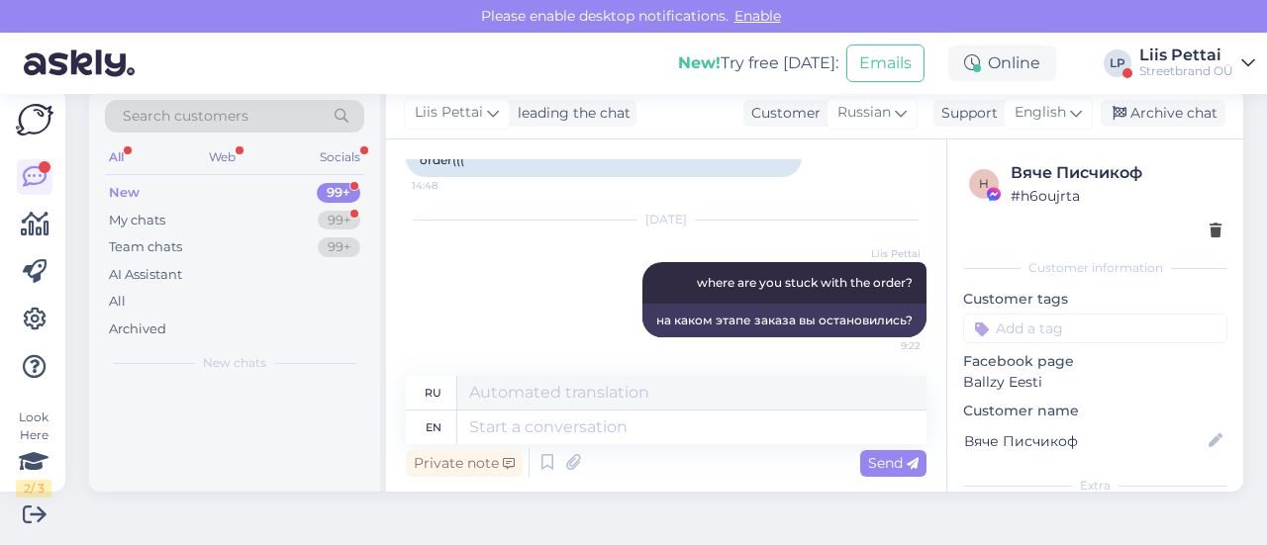
scroll to position [0, 0]
